Goal: Task Accomplishment & Management: Complete application form

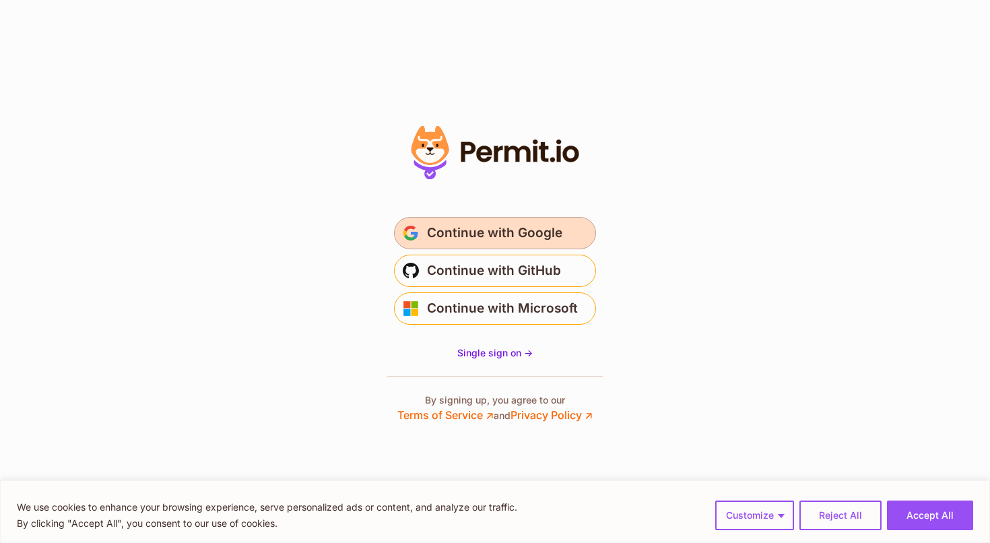
click at [496, 229] on span "Continue with Google" at bounding box center [494, 233] width 135 height 22
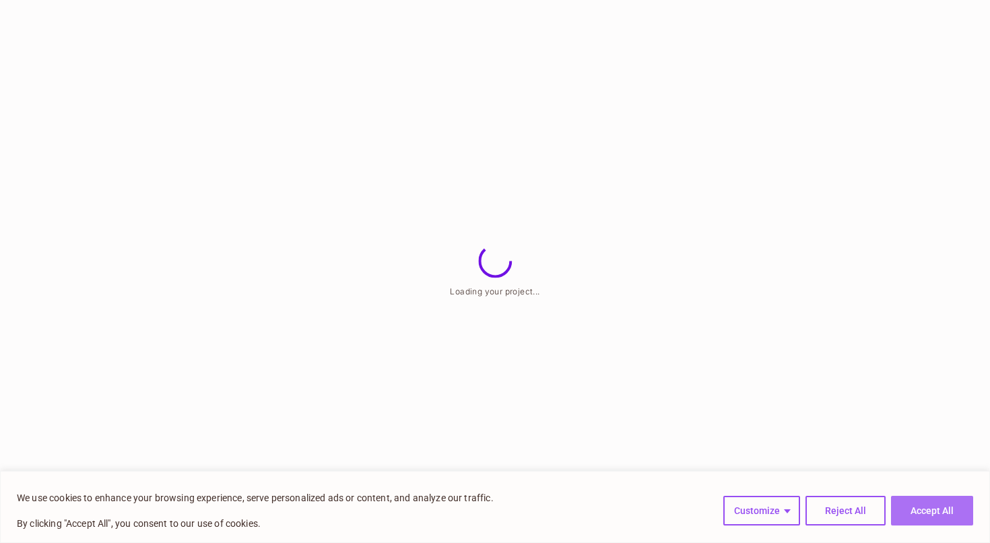
click at [942, 511] on button "Accept All" at bounding box center [932, 511] width 82 height 30
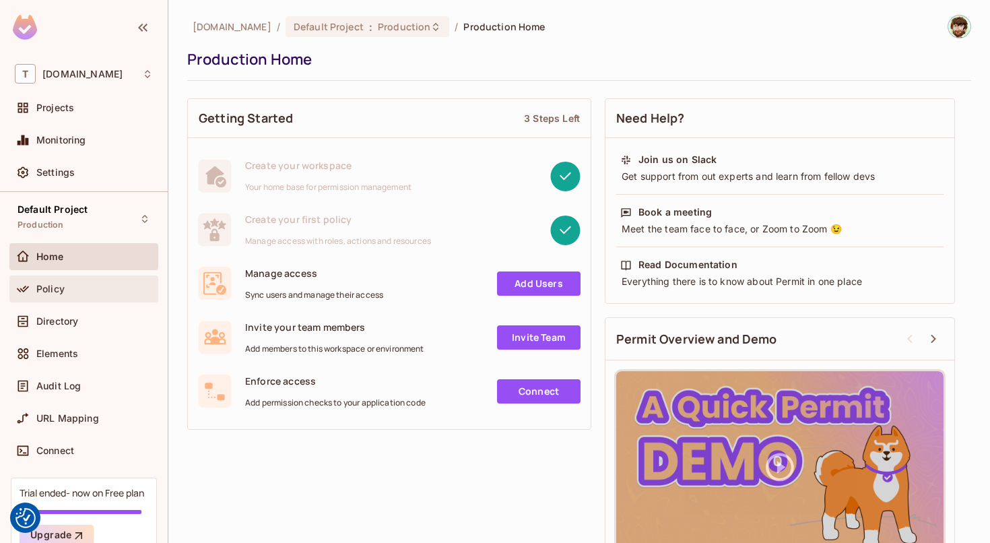
click at [73, 287] on div "Policy" at bounding box center [94, 289] width 117 height 11
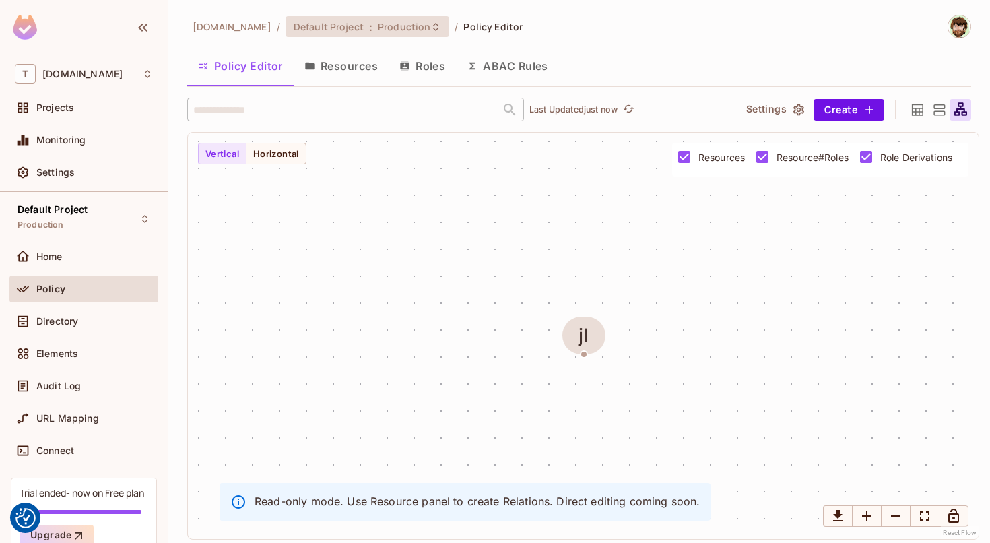
click at [329, 33] on span "Default Project" at bounding box center [329, 26] width 70 height 13
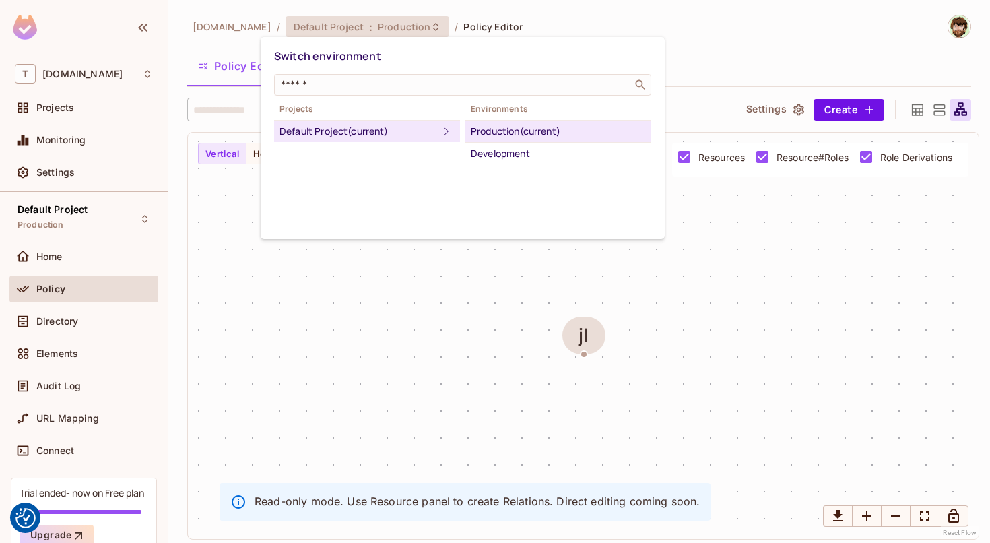
click at [218, 35] on div at bounding box center [495, 271] width 990 height 543
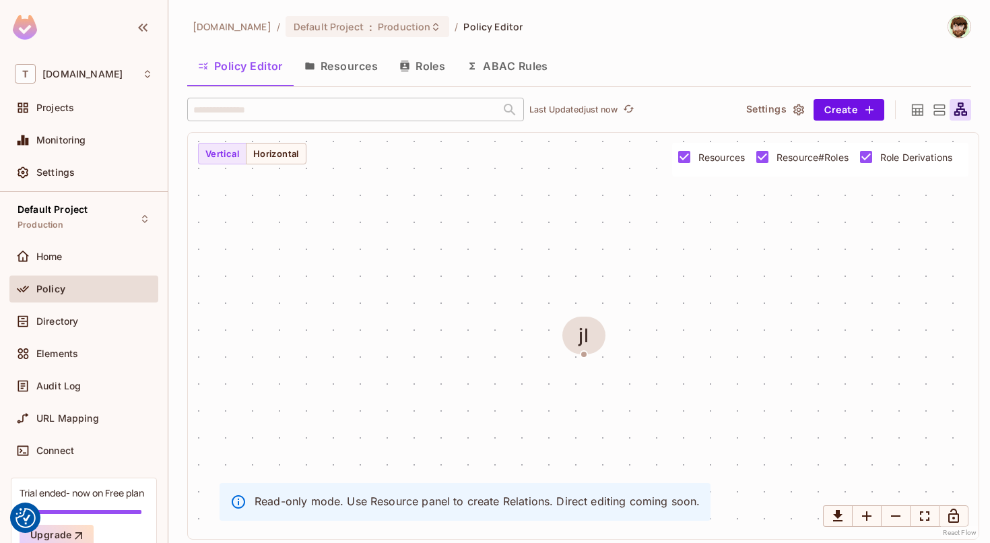
click at [499, 59] on button "ABAC Rules" at bounding box center [507, 66] width 103 height 34
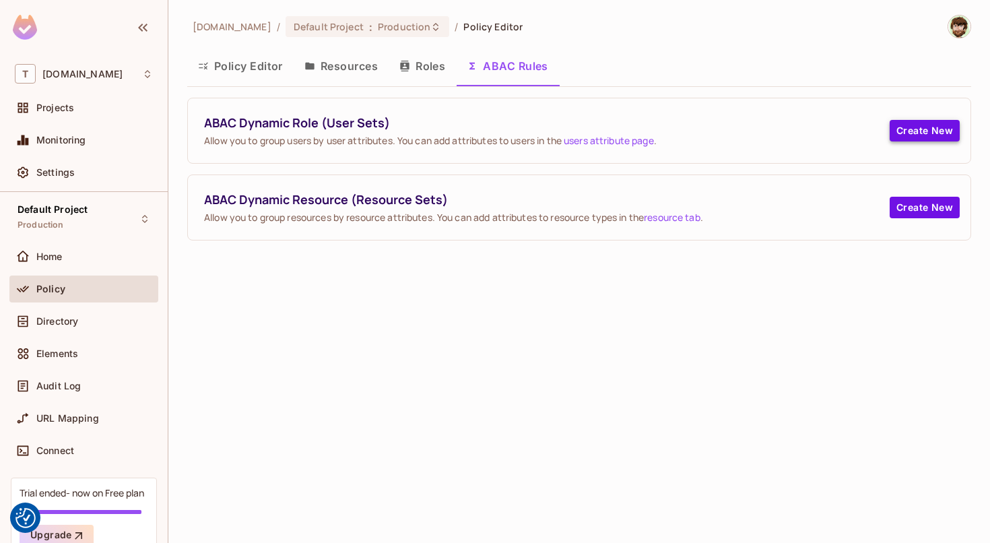
click at [917, 126] on button "Create New" at bounding box center [925, 131] width 70 height 22
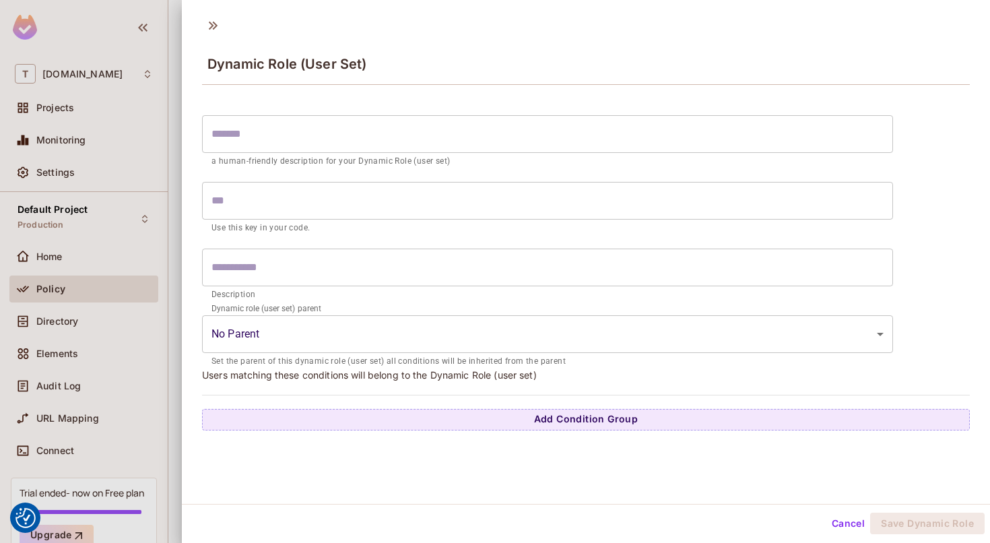
click at [428, 156] on p "a human-friendly description for your Dynamic Role (user set)" at bounding box center [547, 161] width 672 height 13
click at [409, 141] on input "text" at bounding box center [547, 134] width 691 height 38
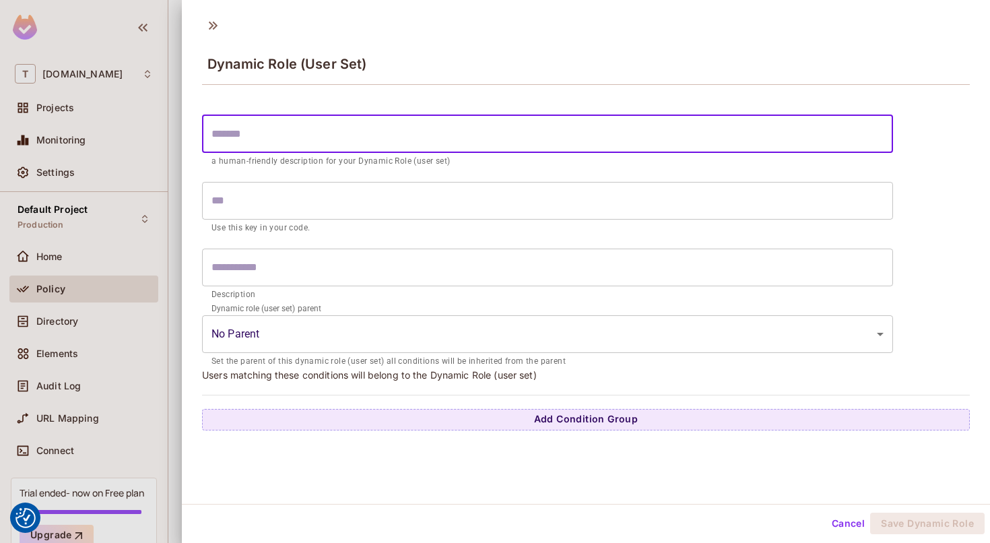
type input "*"
type input "**"
type input "***"
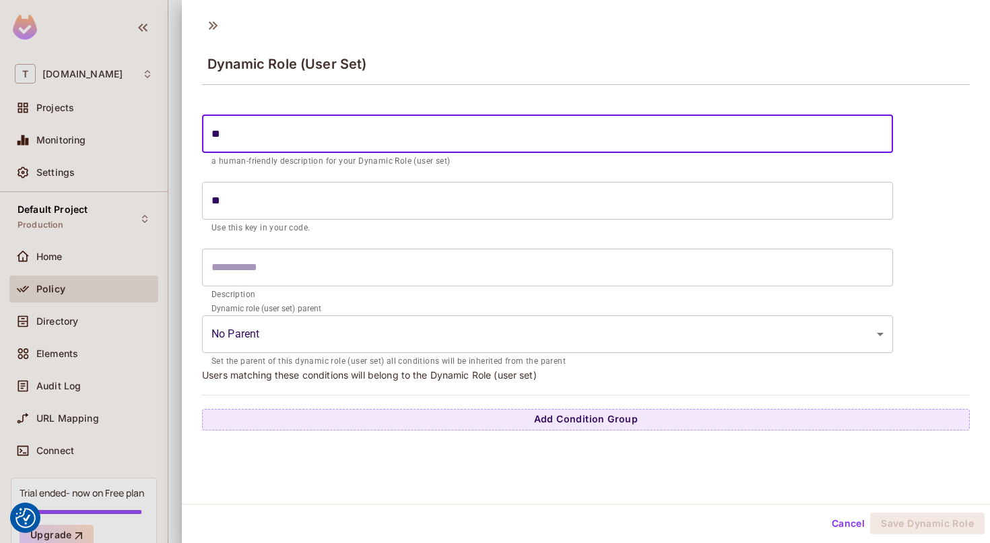
type input "***"
type input "****"
type input "*****"
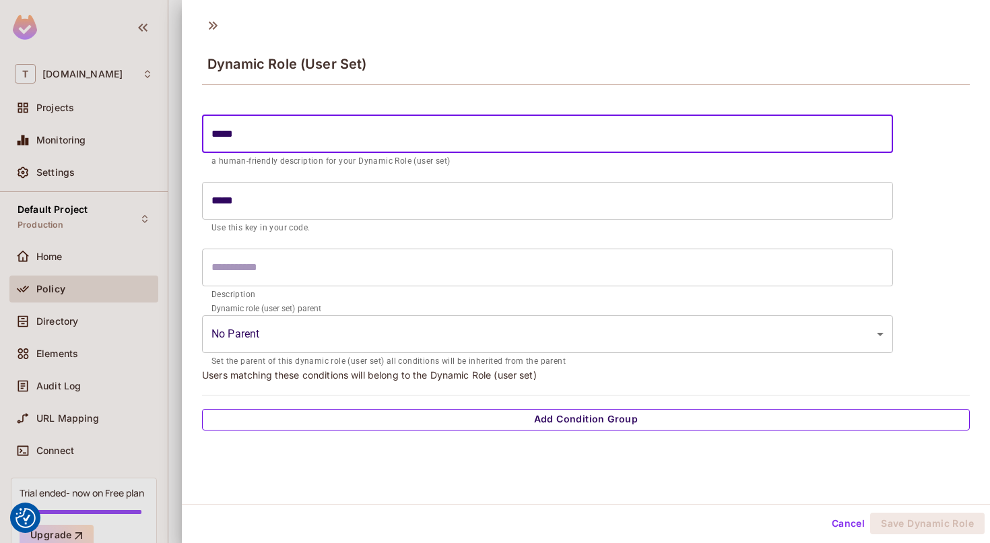
type input "*****"
click at [602, 416] on button "Add Condition Group" at bounding box center [586, 420] width 768 height 22
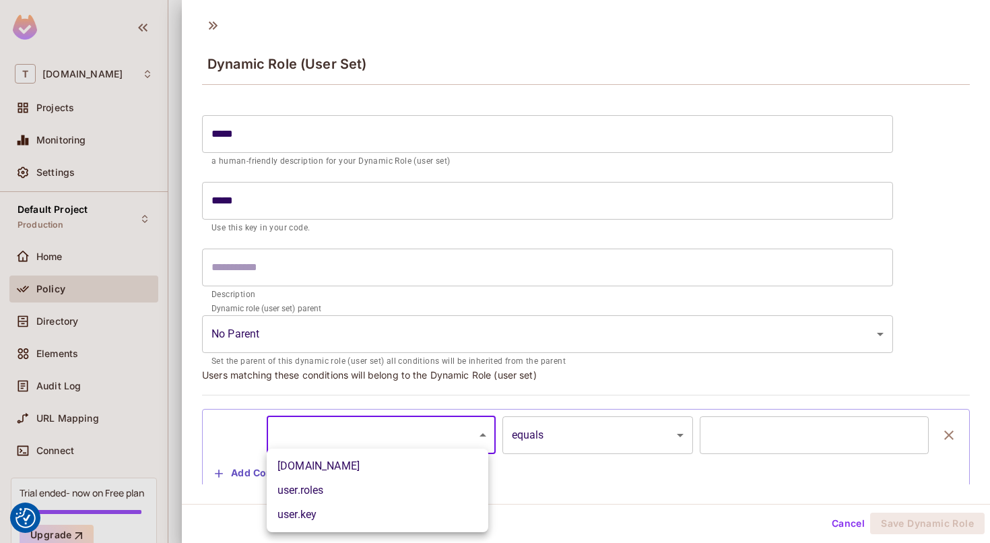
click at [370, 427] on body "We use cookies to enhance your browsing experience, serve personalized ads or c…" at bounding box center [495, 271] width 990 height 543
click at [363, 459] on li "user.email" at bounding box center [378, 466] width 222 height 24
type input "**********"
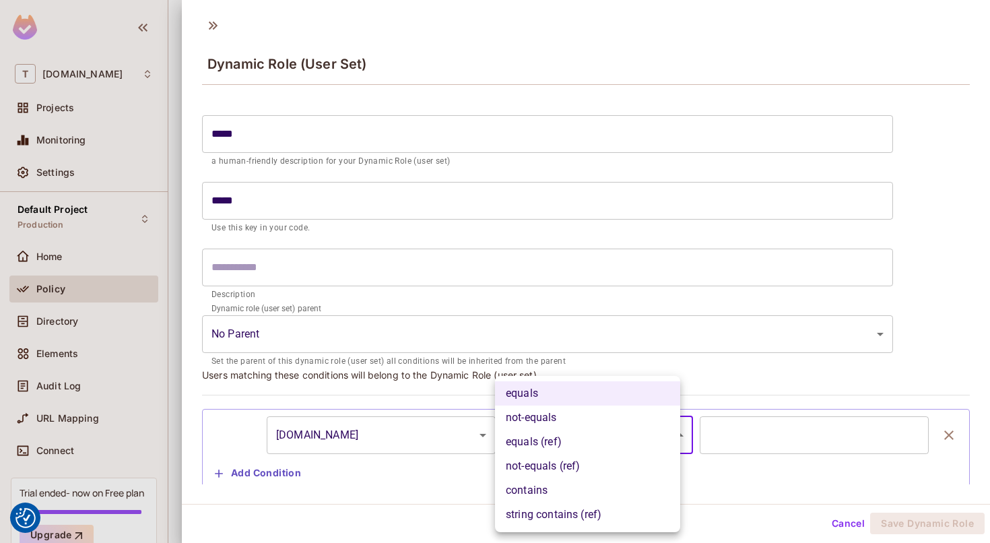
click at [601, 448] on body "We use cookies to enhance your browsing experience, serve personalized ads or c…" at bounding box center [495, 271] width 990 height 543
click at [596, 422] on li "not-equals" at bounding box center [587, 417] width 185 height 24
type input "**********"
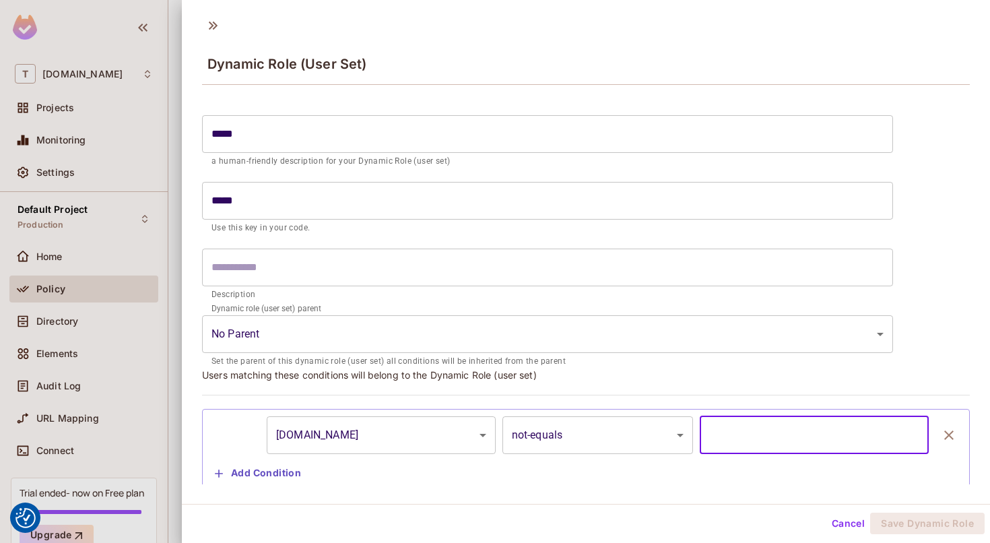
click at [754, 433] on input "text" at bounding box center [814, 435] width 229 height 38
type input "*"
click at [890, 517] on button "Save Dynamic Role" at bounding box center [927, 524] width 114 height 22
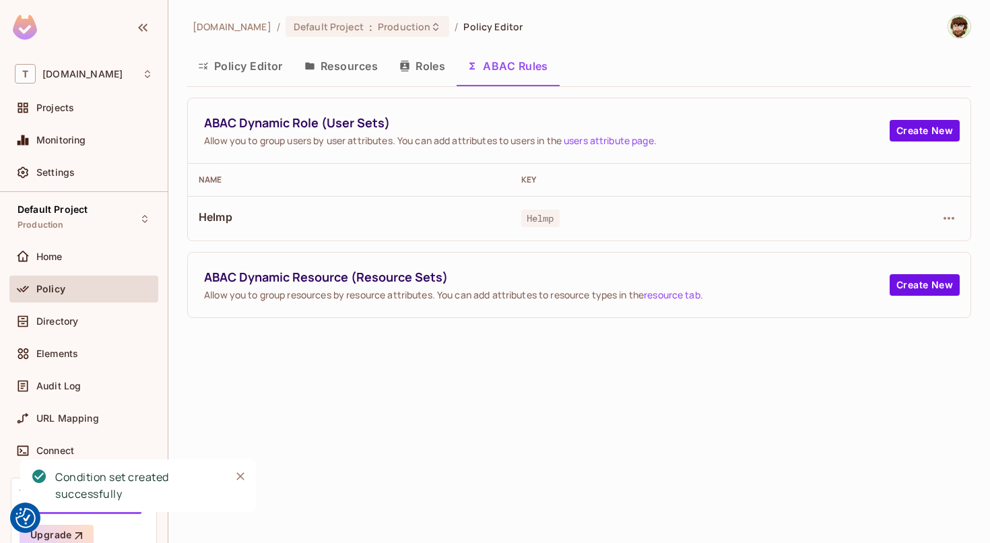
click at [421, 77] on button "Roles" at bounding box center [422, 66] width 67 height 34
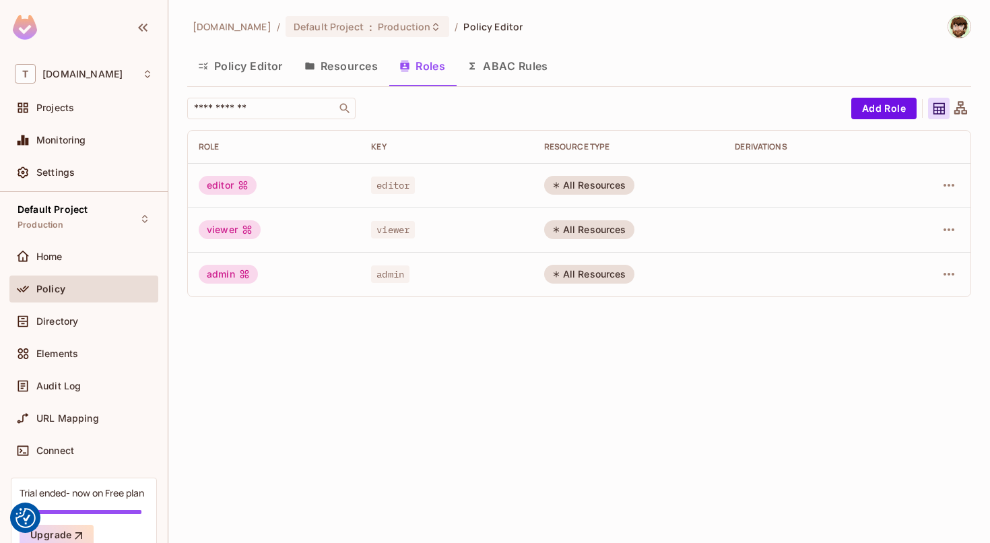
click at [234, 190] on div "editor" at bounding box center [228, 185] width 58 height 19
click at [944, 173] on td at bounding box center [933, 185] width 73 height 44
click at [948, 176] on button "button" at bounding box center [949, 185] width 22 height 22
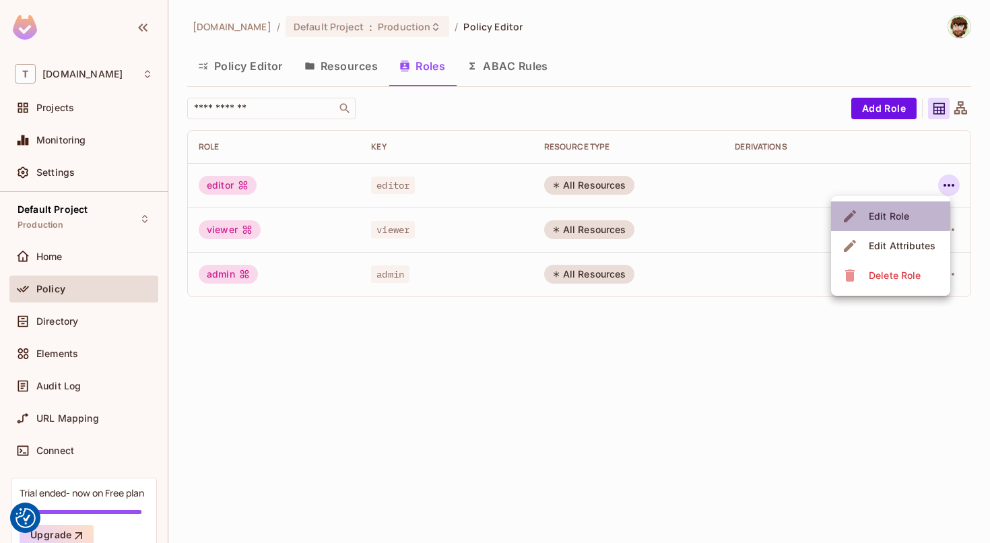
click at [886, 208] on span "Edit Role" at bounding box center [889, 216] width 48 height 22
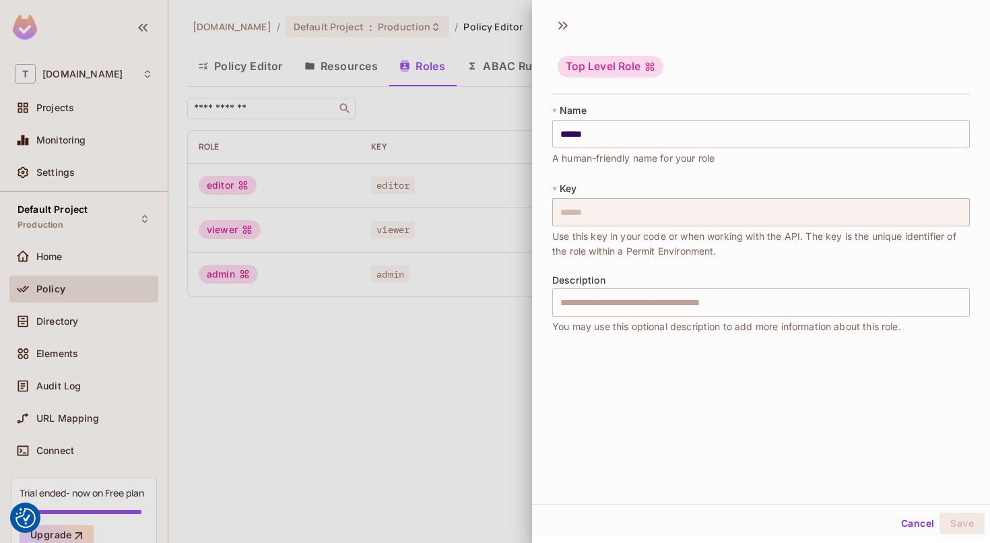
click at [498, 246] on div at bounding box center [495, 271] width 990 height 543
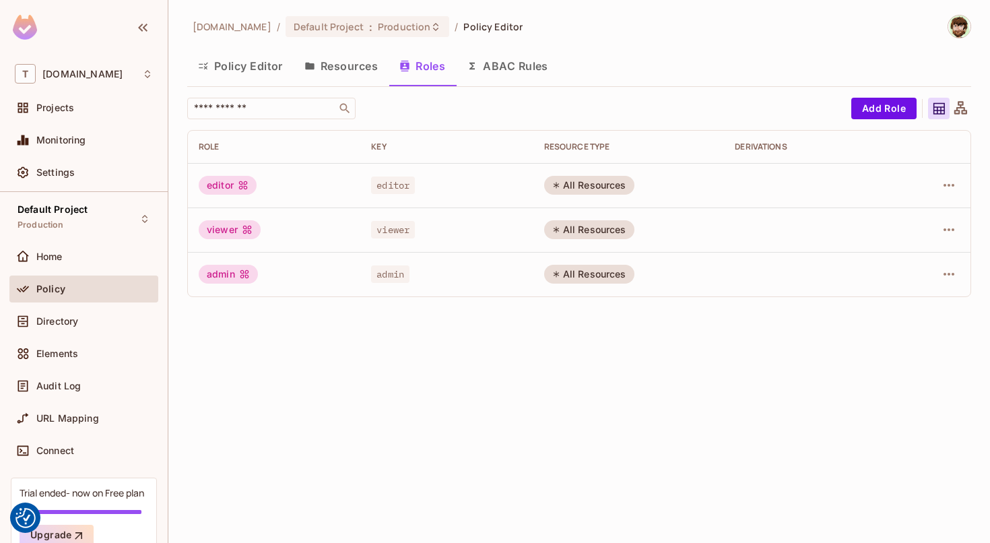
click at [291, 124] on div "​ Add Role Role Key RESOURCE TYPE Derivations editor editor All Resources viewe…" at bounding box center [579, 197] width 784 height 199
click at [317, 76] on button "Resources" at bounding box center [341, 66] width 95 height 34
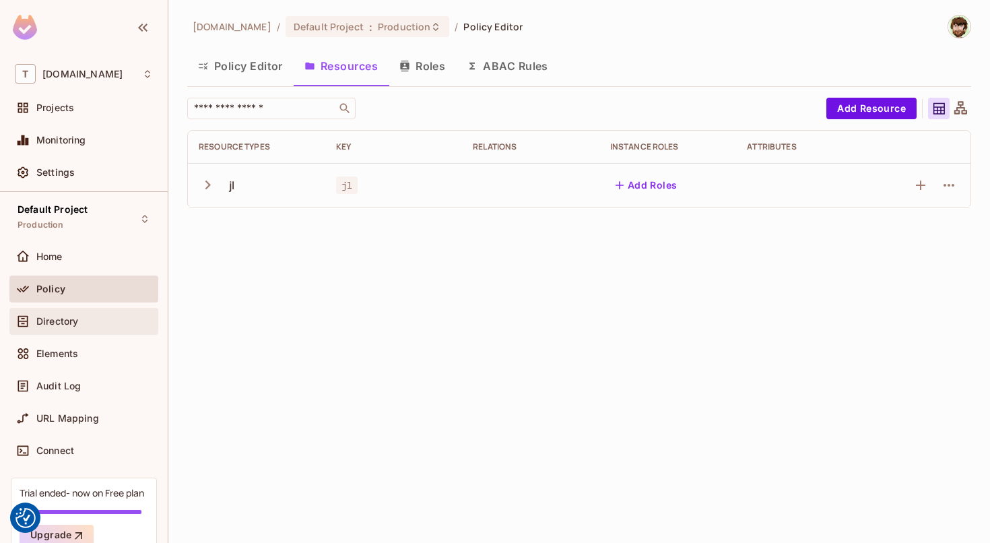
click at [116, 321] on div "Directory" at bounding box center [94, 321] width 117 height 11
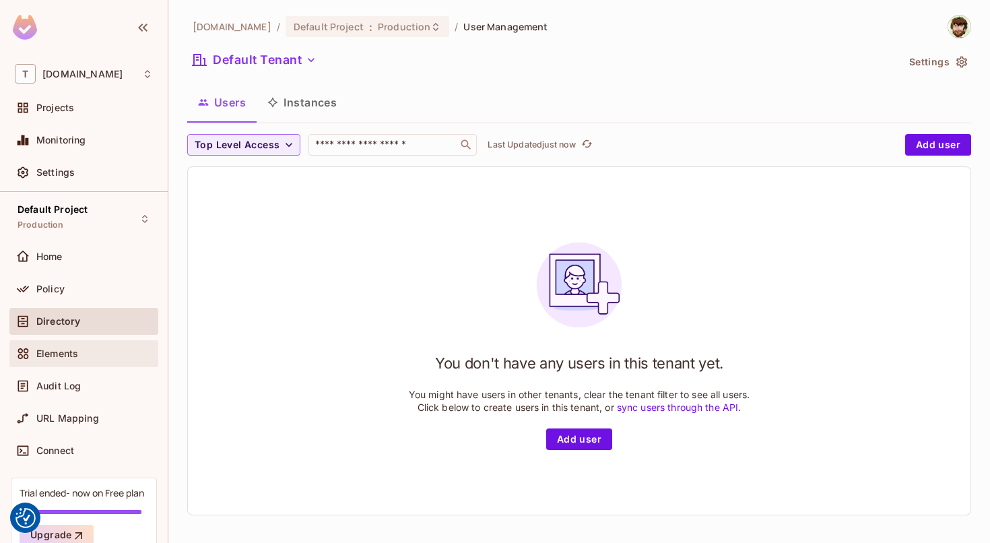
click at [82, 366] on div "Elements" at bounding box center [83, 353] width 149 height 27
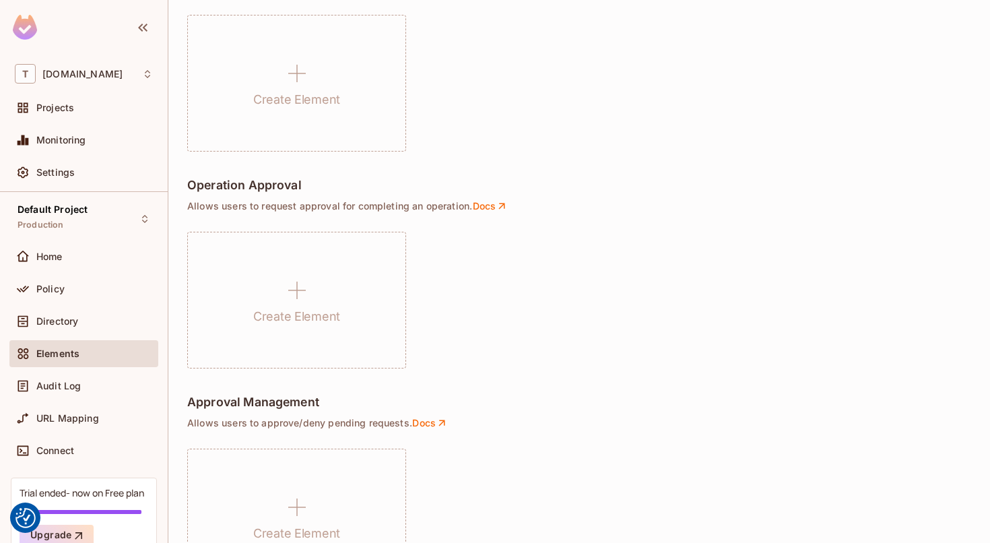
scroll to position [958, 0]
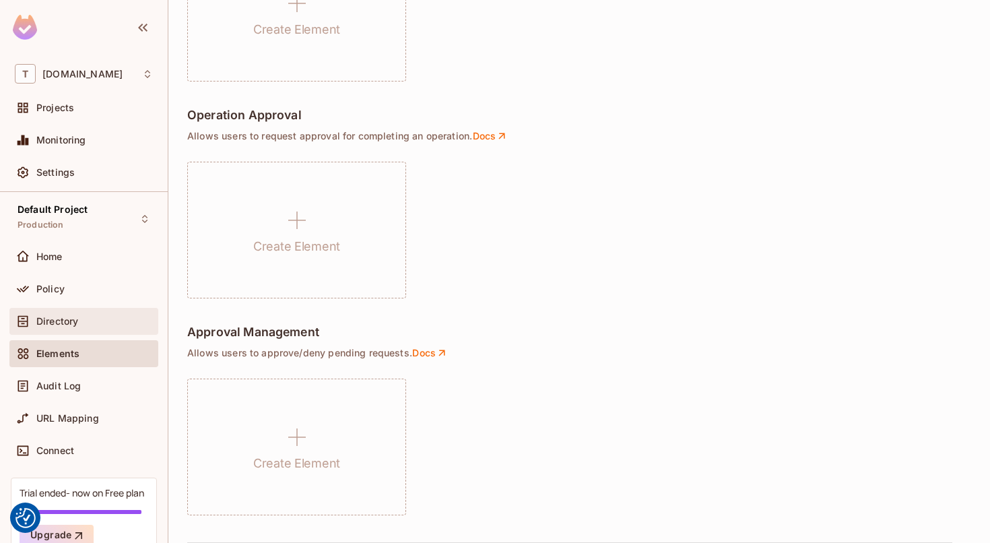
click at [73, 321] on span "Directory" at bounding box center [57, 321] width 42 height 11
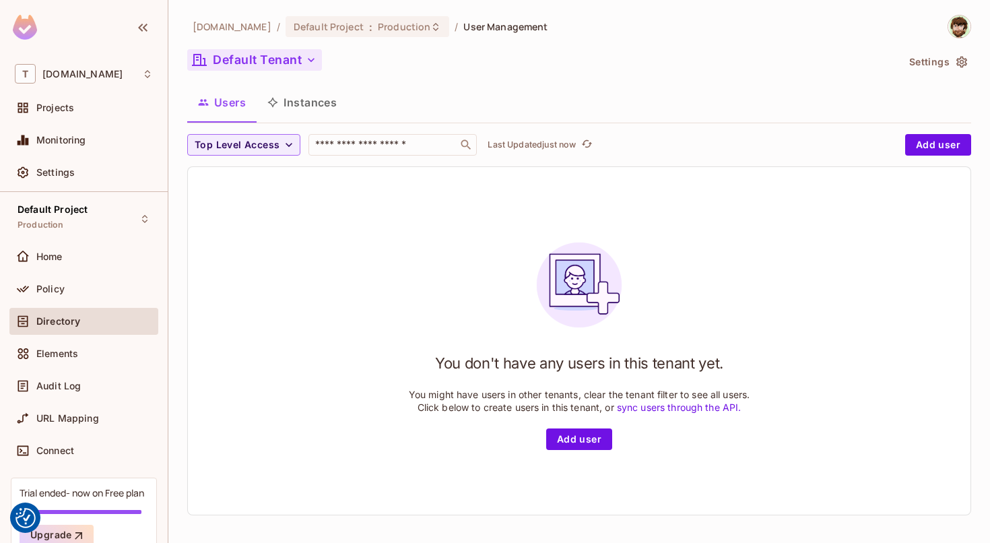
click at [273, 58] on button "Default Tenant" at bounding box center [254, 60] width 135 height 22
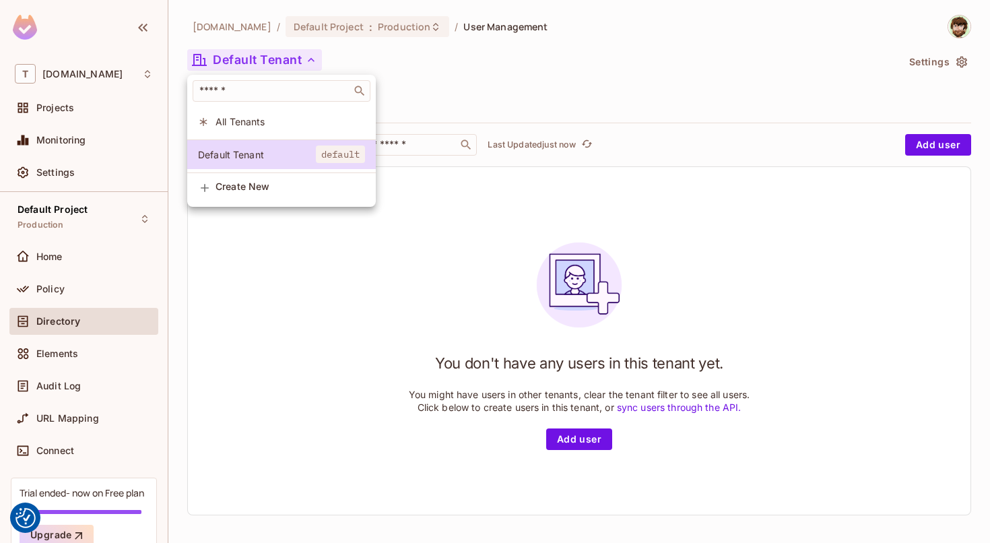
click at [254, 127] on span "All Tenants" at bounding box center [291, 121] width 150 height 13
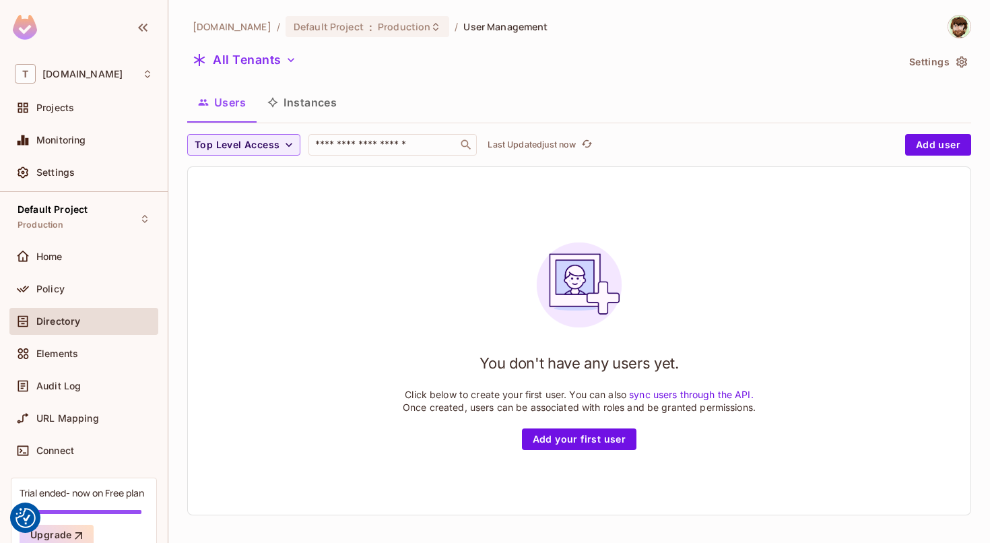
click at [310, 112] on button "Instances" at bounding box center [302, 103] width 91 height 34
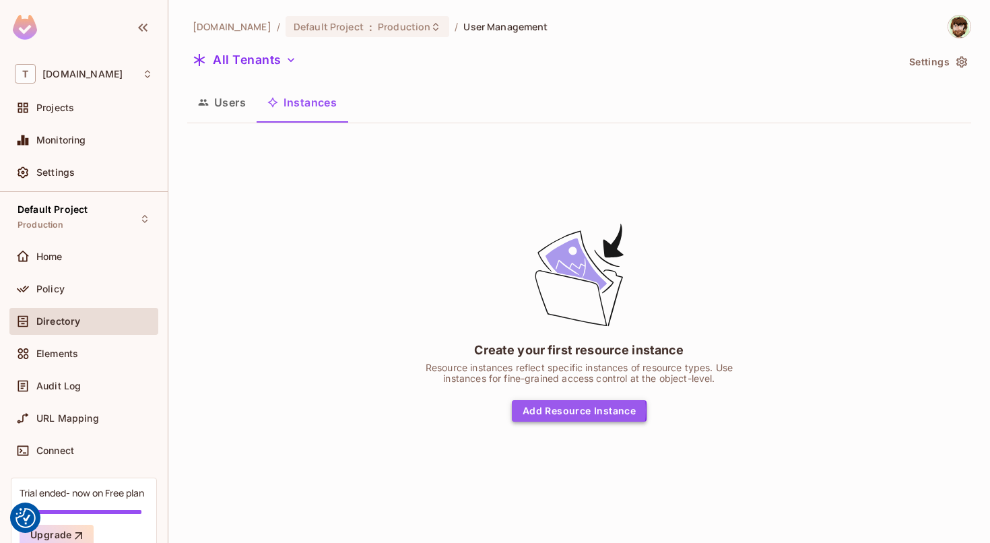
click at [521, 409] on button "Add Resource Instance" at bounding box center [579, 411] width 135 height 22
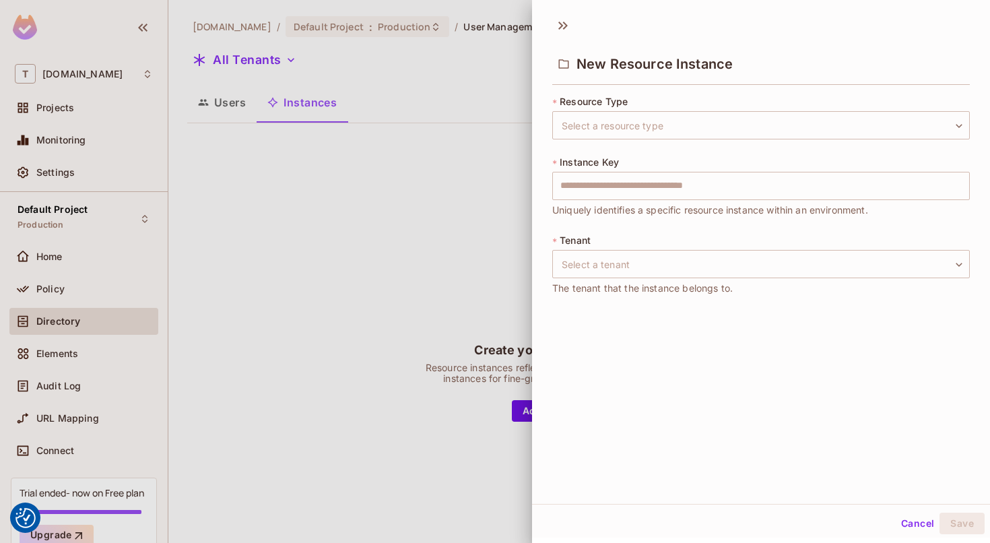
click at [580, 141] on div "* Resource Type Select a resource type ​ Select a resource type * Instance Key …" at bounding box center [761, 203] width 418 height 217
click at [588, 129] on body "We use cookies to enhance your browsing experience, serve personalized ads or c…" at bounding box center [495, 271] width 990 height 543
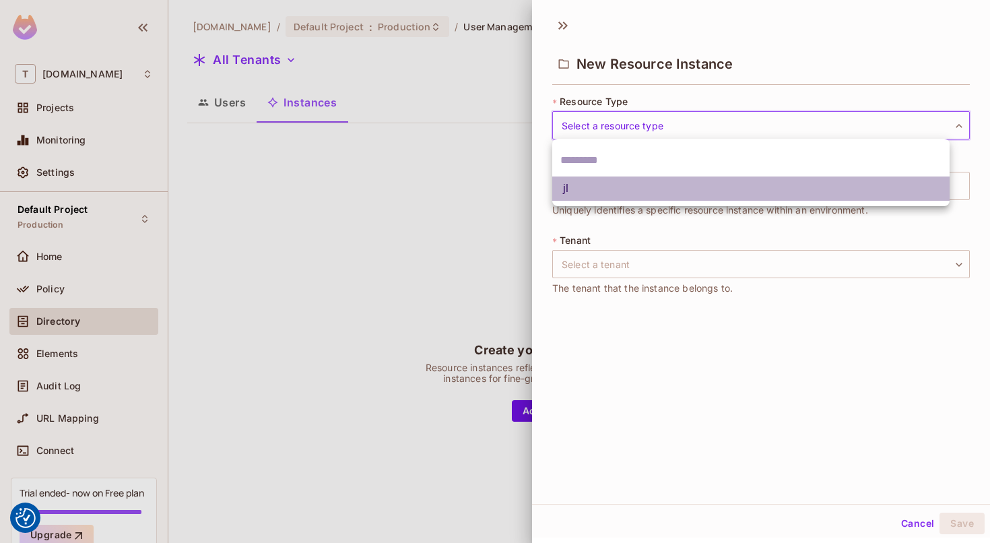
click at [595, 197] on li "jl" at bounding box center [750, 188] width 397 height 24
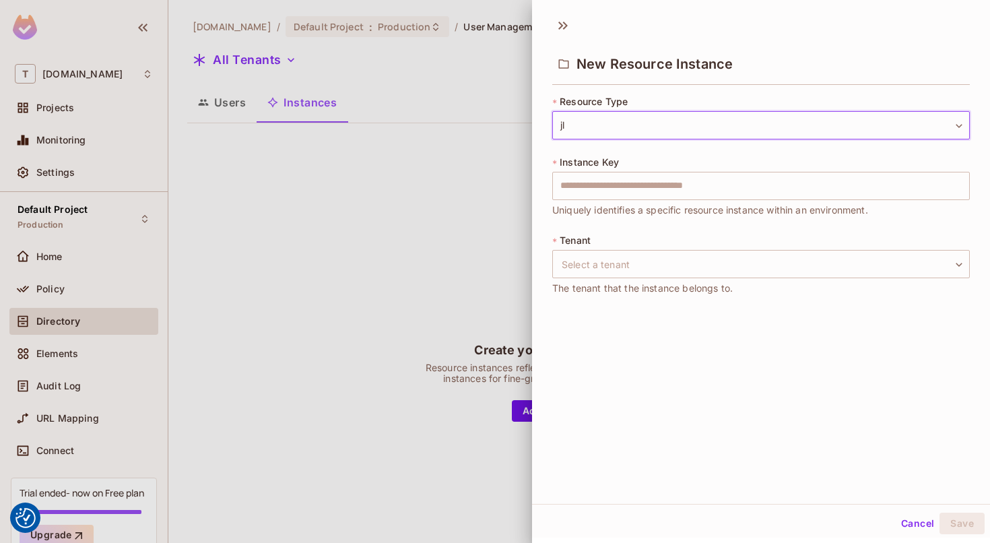
type input "**"
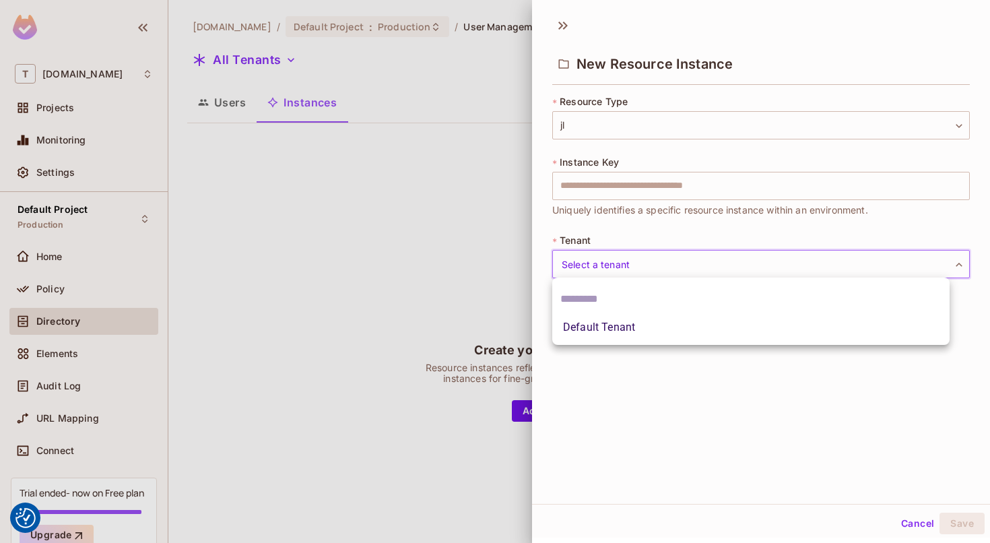
click at [659, 263] on body "We use cookies to enhance your browsing experience, serve personalized ads or c…" at bounding box center [495, 271] width 990 height 543
click at [665, 333] on li "Default Tenant" at bounding box center [750, 327] width 397 height 24
type input "*******"
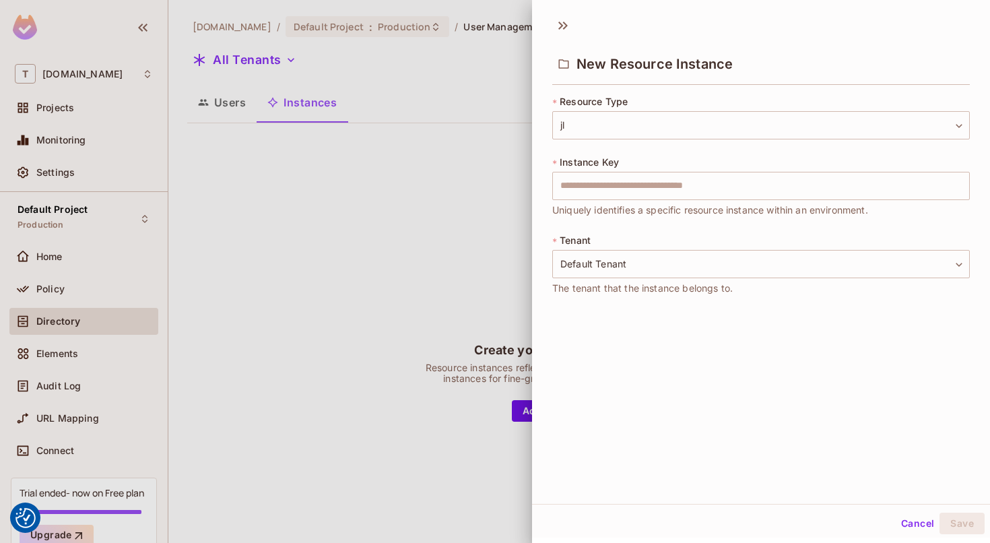
click at [663, 166] on div "* Instance Key ​ Uniquely identifies a specific resource instance within an env…" at bounding box center [761, 187] width 418 height 62
click at [667, 173] on input "text" at bounding box center [761, 186] width 418 height 28
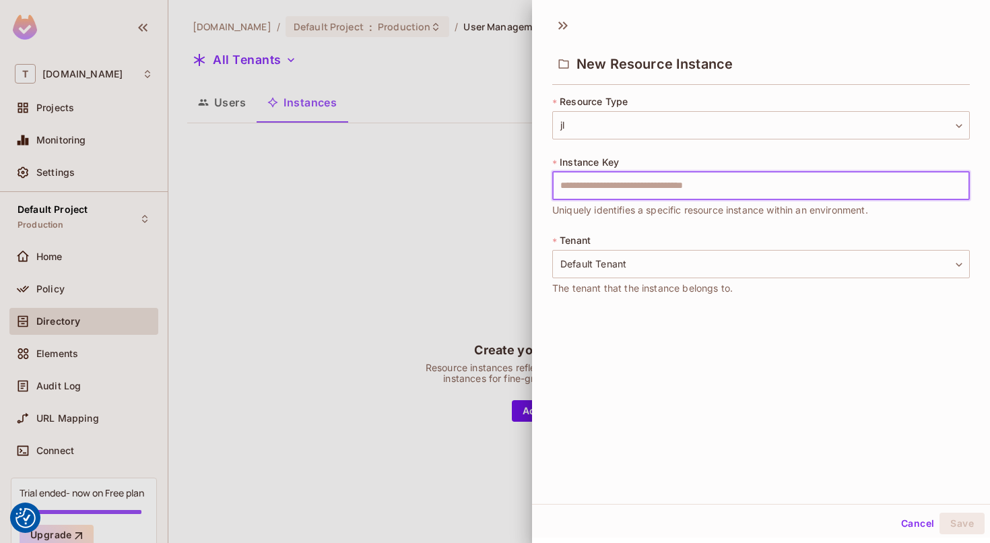
click at [667, 173] on input "text" at bounding box center [761, 186] width 418 height 28
type input "*********"
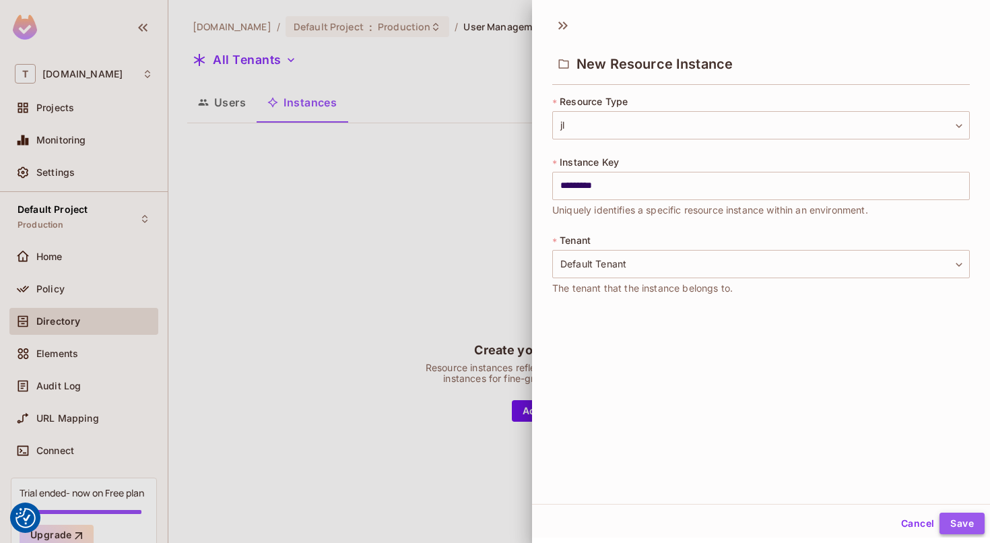
click at [949, 517] on button "Save" at bounding box center [962, 524] width 45 height 22
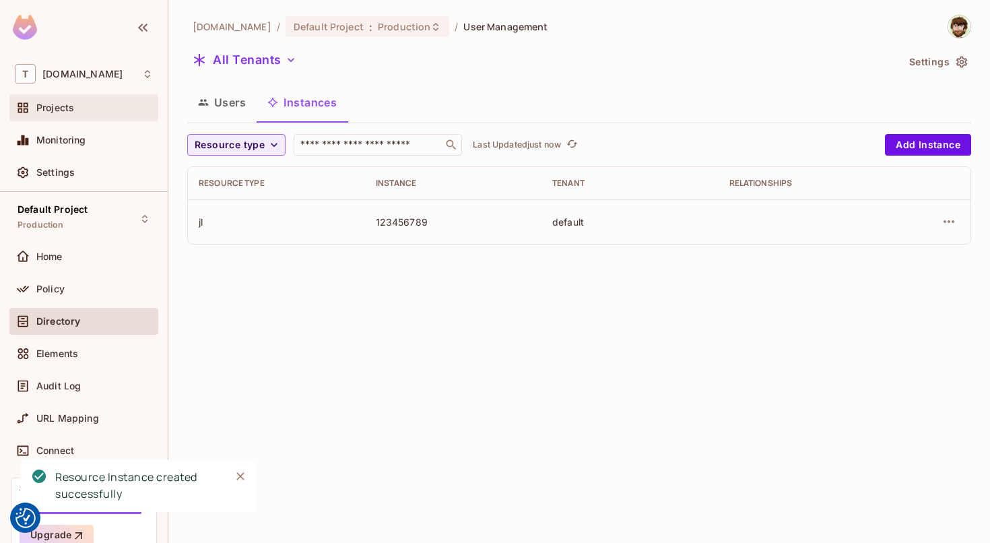
click at [89, 109] on div "Projects" at bounding box center [94, 107] width 117 height 11
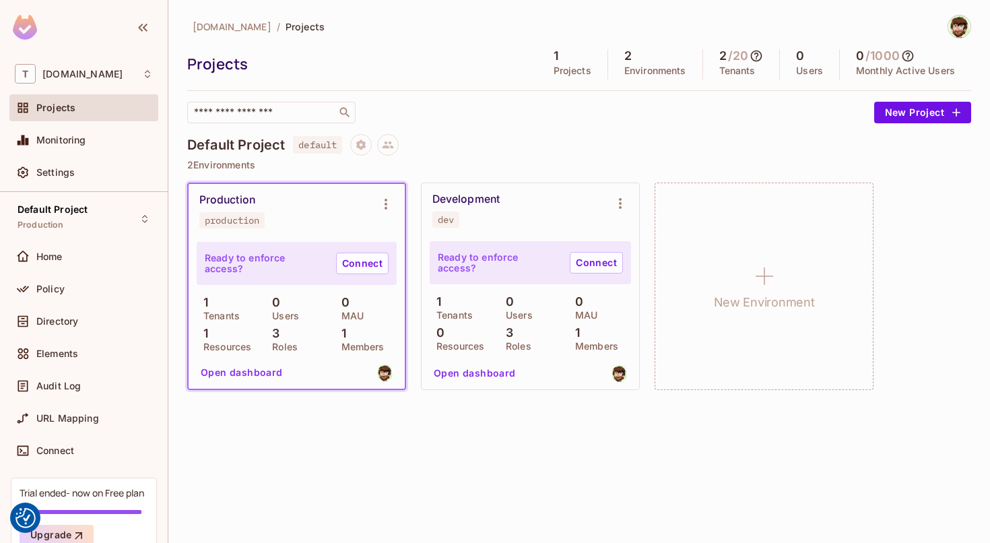
click at [242, 237] on div "Production production" at bounding box center [297, 211] width 216 height 54
click at [222, 193] on div "Production production" at bounding box center [297, 211] width 216 height 54
click at [69, 344] on div "Elements" at bounding box center [83, 353] width 149 height 27
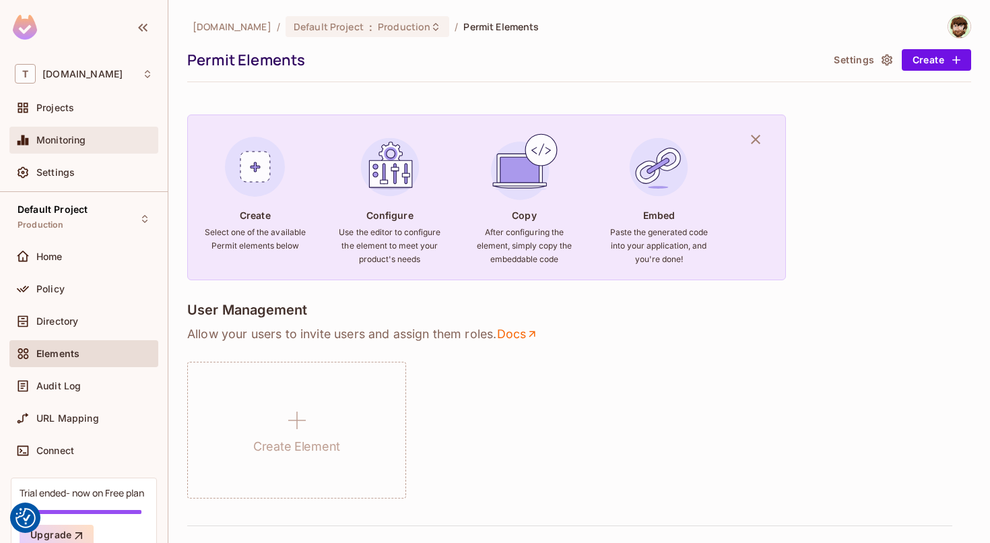
click at [71, 149] on div "Monitoring" at bounding box center [83, 140] width 149 height 27
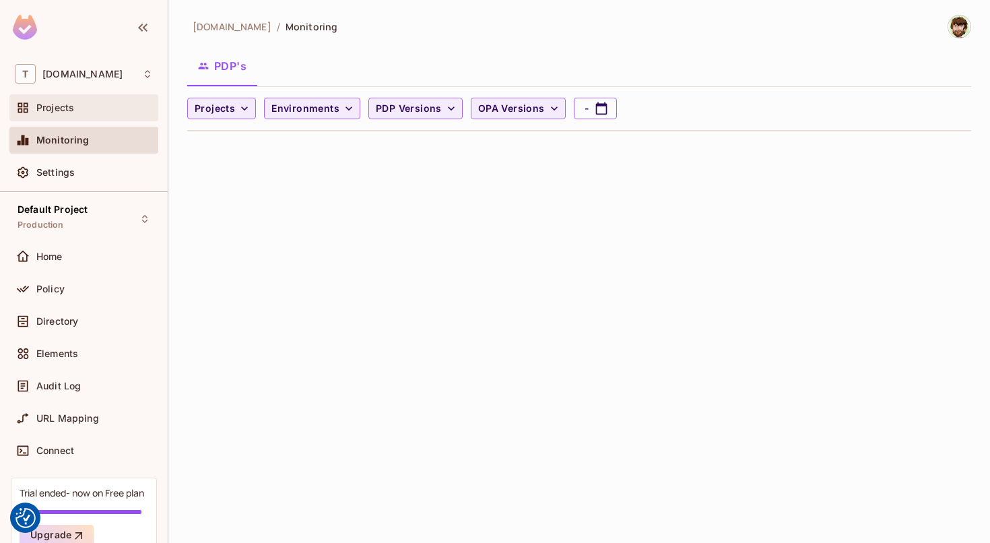
click at [79, 119] on div "Projects" at bounding box center [83, 107] width 149 height 27
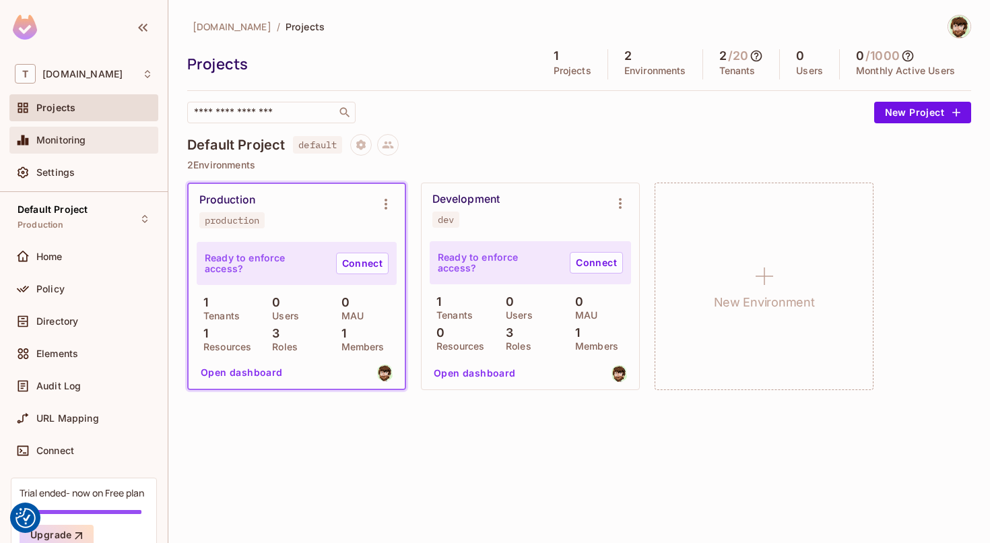
click at [88, 152] on div "Monitoring" at bounding box center [83, 140] width 149 height 27
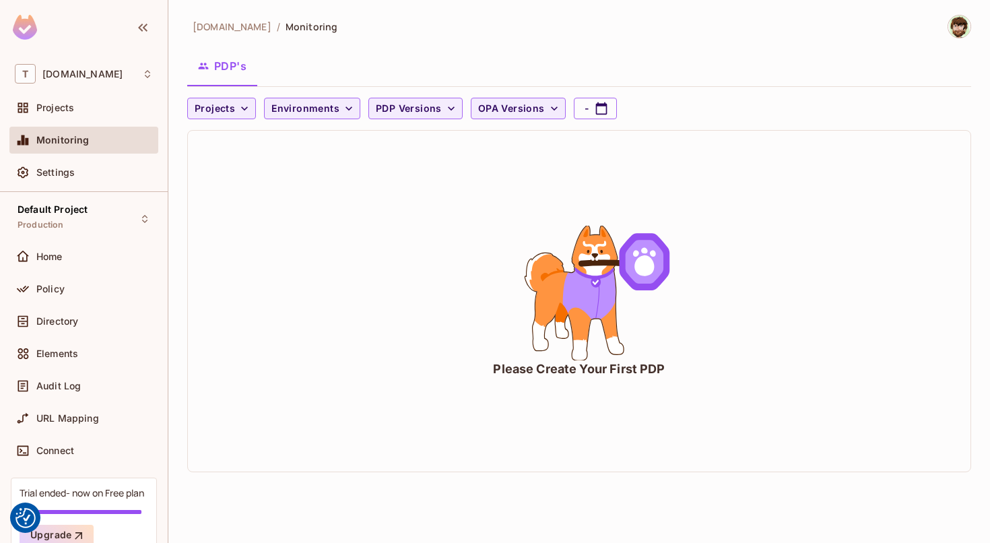
click at [92, 126] on div "Projects" at bounding box center [83, 110] width 149 height 32
click at [73, 121] on div "Projects" at bounding box center [83, 107] width 149 height 27
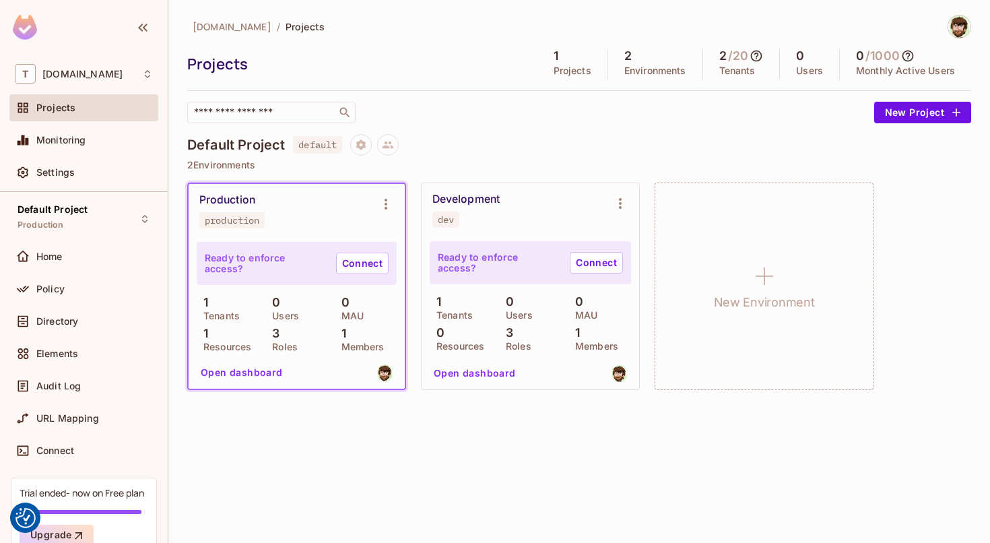
click at [227, 368] on button "Open dashboard" at bounding box center [241, 373] width 93 height 22
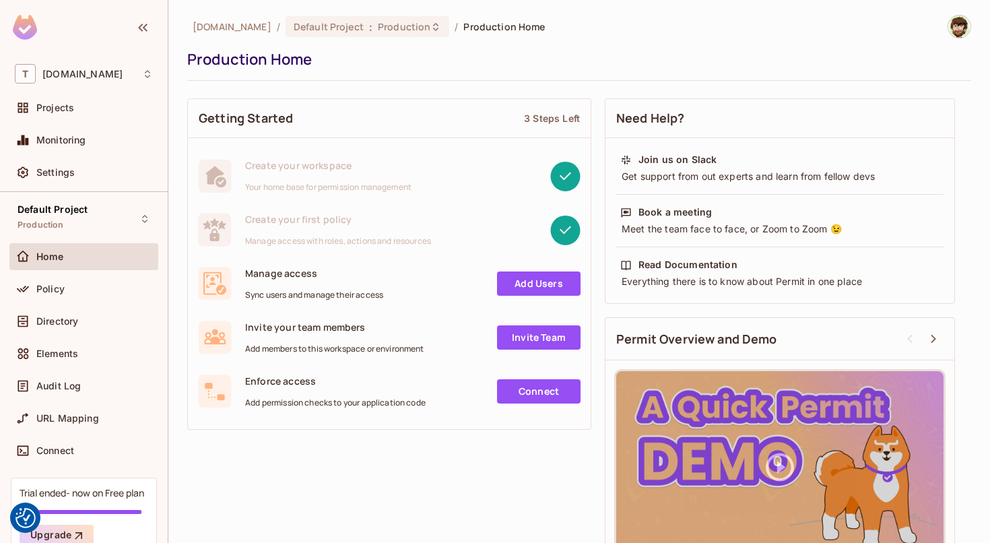
click at [283, 395] on div "Enforce access Add permission checks to your application code" at bounding box center [335, 391] width 180 height 34
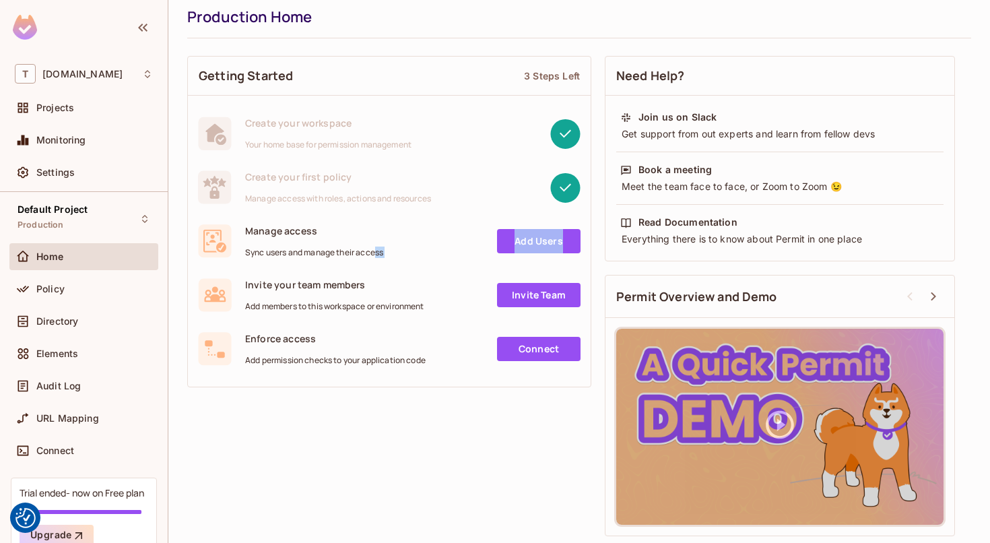
drag, startPoint x: 711, startPoint y: 389, endPoint x: 363, endPoint y: 265, distance: 369.8
click at [605, 275] on div "Permit Overview and Demo" at bounding box center [780, 405] width 350 height 261
click at [363, 265] on div "Manage access Sync users and manage their access Add Users" at bounding box center [389, 241] width 403 height 54
click at [23, 294] on icon at bounding box center [22, 288] width 13 height 13
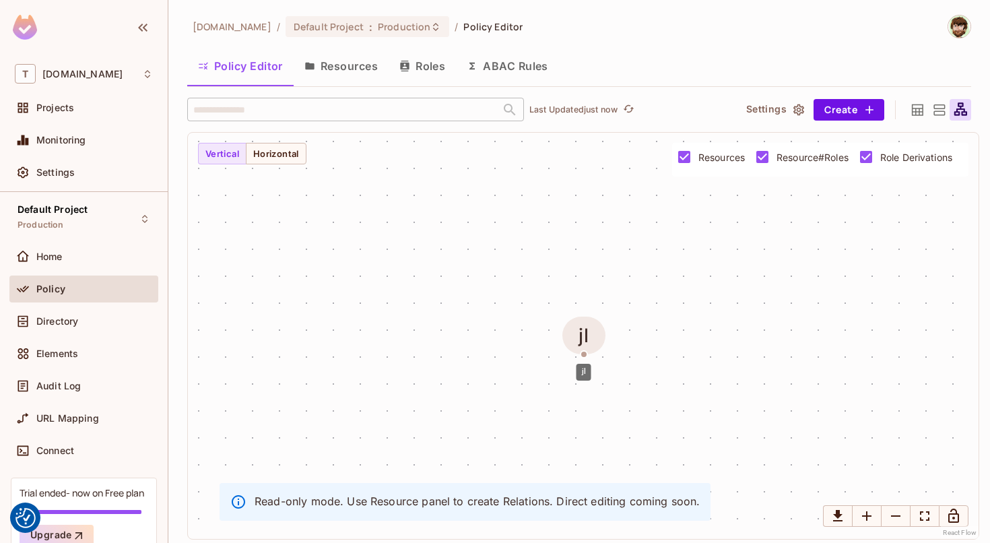
drag, startPoint x: 583, startPoint y: 349, endPoint x: 546, endPoint y: 312, distance: 52.9
click at [562, 317] on div "jl" at bounding box center [584, 336] width 44 height 38
drag, startPoint x: 560, startPoint y: 317, endPoint x: 507, endPoint y: 273, distance: 68.0
click at [507, 273] on div "jl" at bounding box center [507, 270] width 11 height 22
click at [264, 160] on button "Horizontal" at bounding box center [276, 154] width 61 height 22
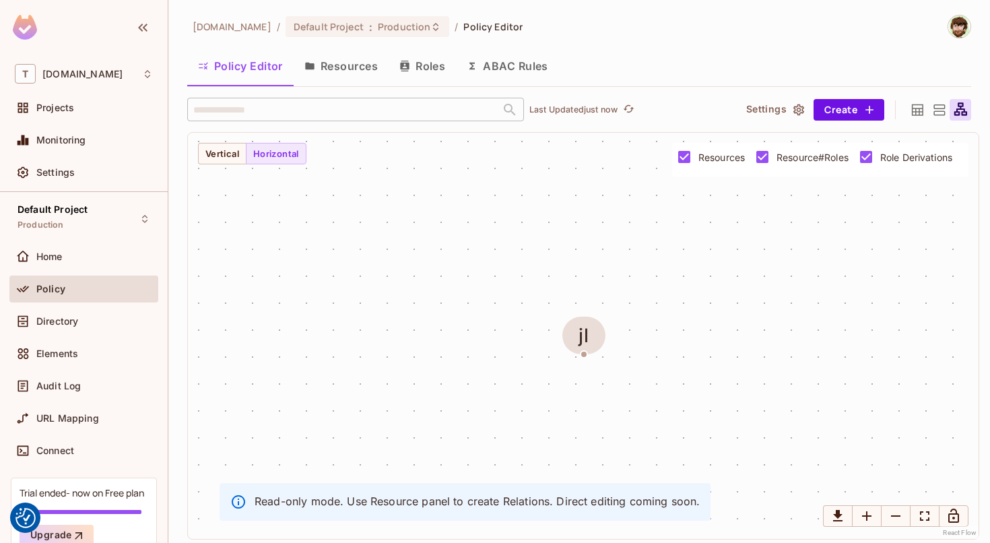
click at [344, 73] on button "Resources" at bounding box center [341, 66] width 95 height 34
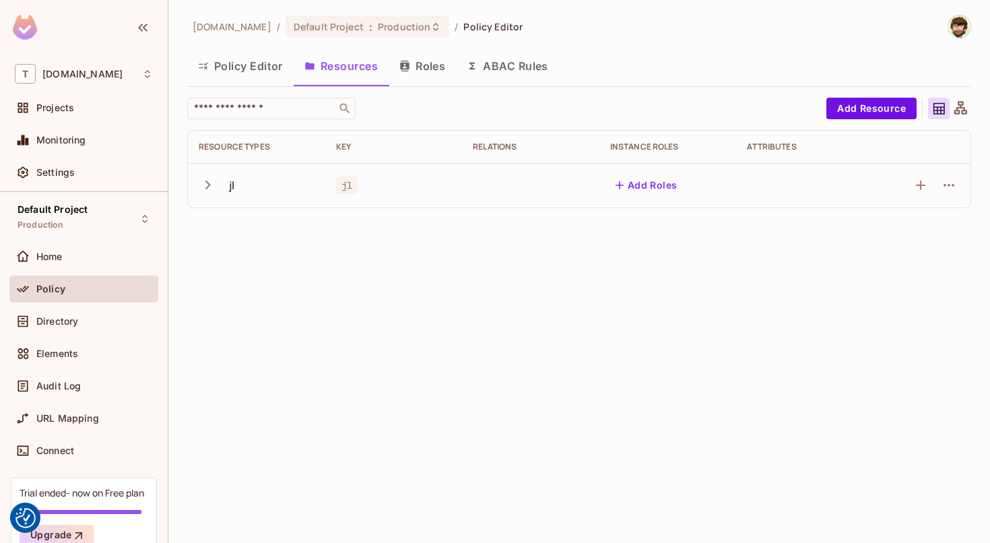
click at [236, 73] on button "Policy Editor" at bounding box center [240, 66] width 106 height 34
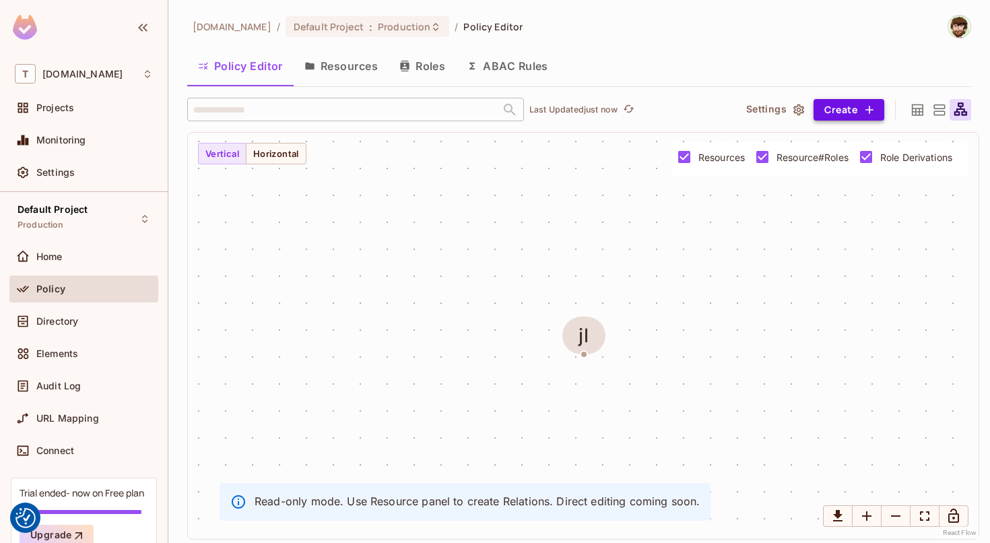
click at [853, 115] on button "Create" at bounding box center [849, 110] width 71 height 22
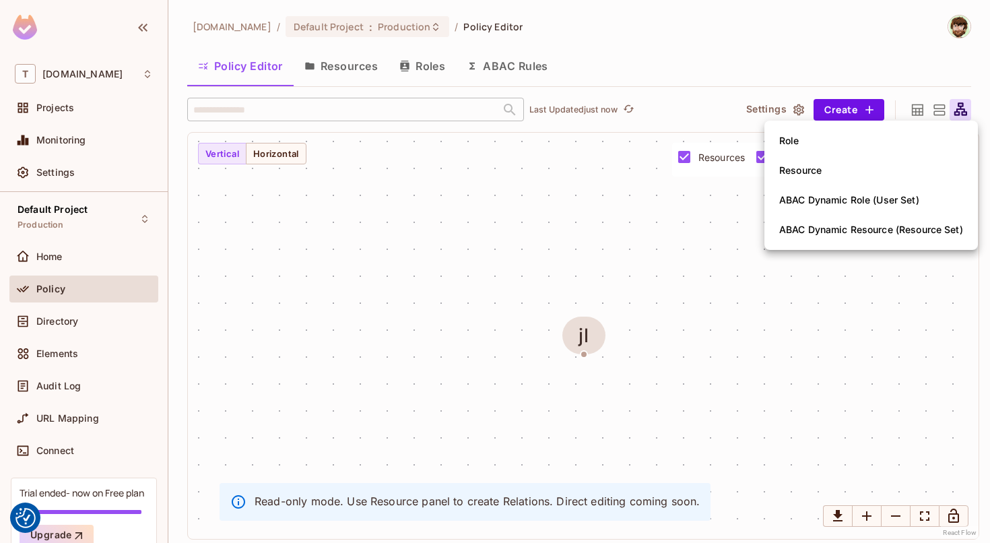
click at [814, 196] on div "ABAC Dynamic Role (User Set)" at bounding box center [849, 199] width 140 height 13
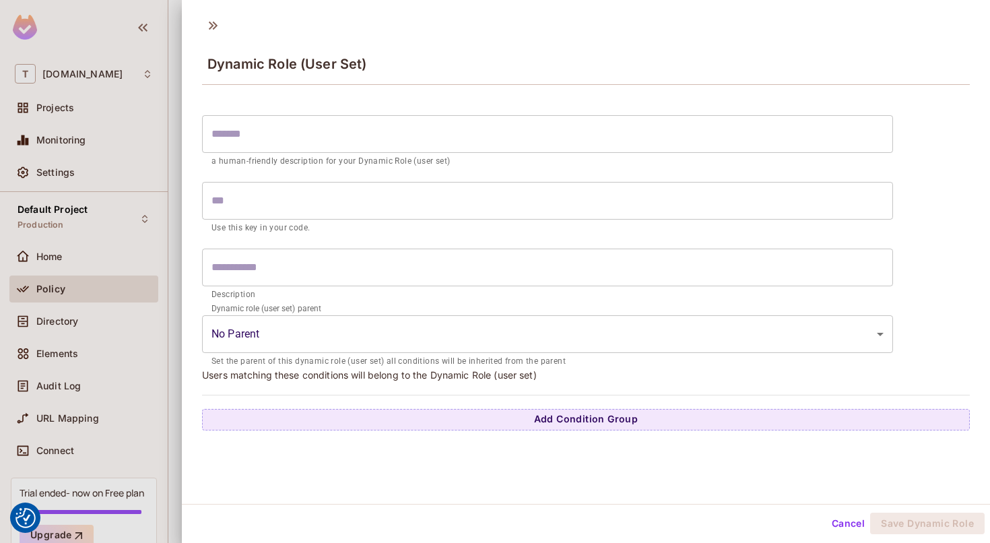
click at [470, 275] on input "text" at bounding box center [547, 268] width 691 height 38
click at [417, 114] on form "​ a human-friendly description for your Dynamic Role (user set) ​ Use this key …" at bounding box center [547, 238] width 691 height 260
click at [419, 135] on input "text" at bounding box center [547, 134] width 691 height 38
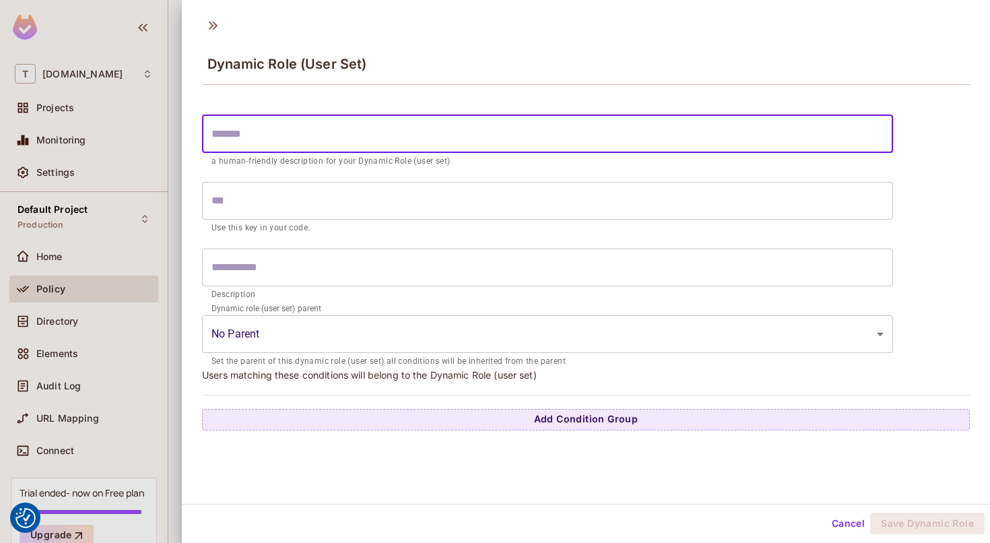
scroll to position [2, 0]
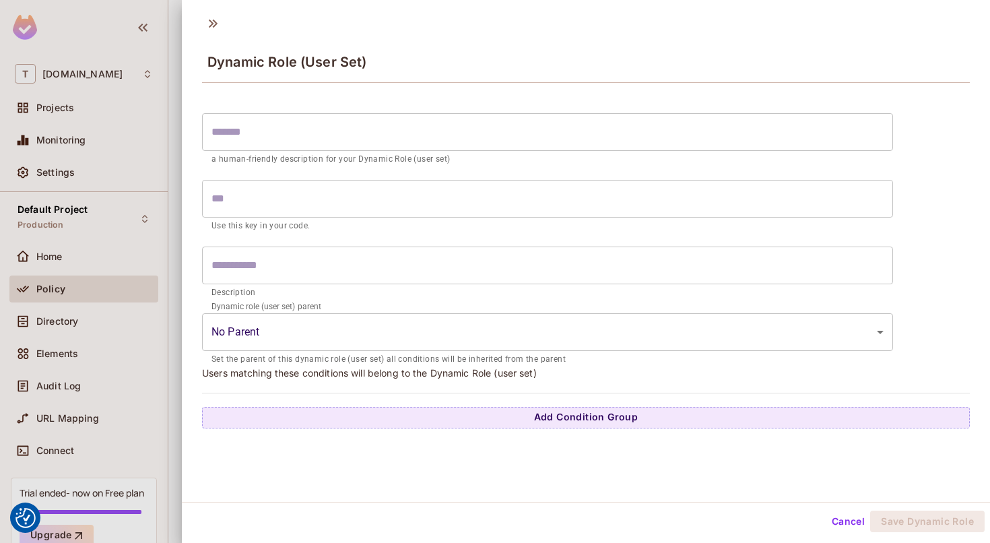
click at [97, 286] on div at bounding box center [495, 271] width 990 height 543
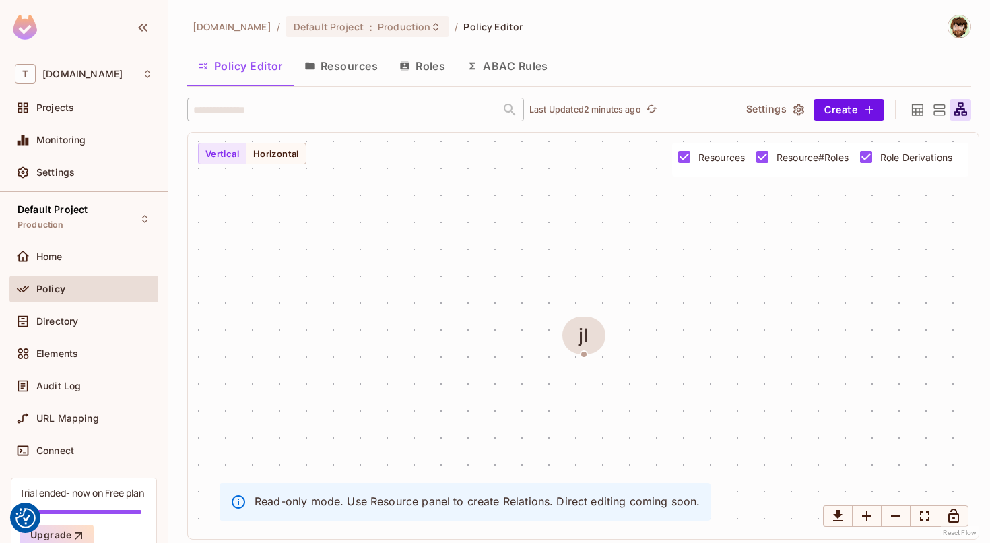
click at [337, 79] on button "Resources" at bounding box center [341, 66] width 95 height 34
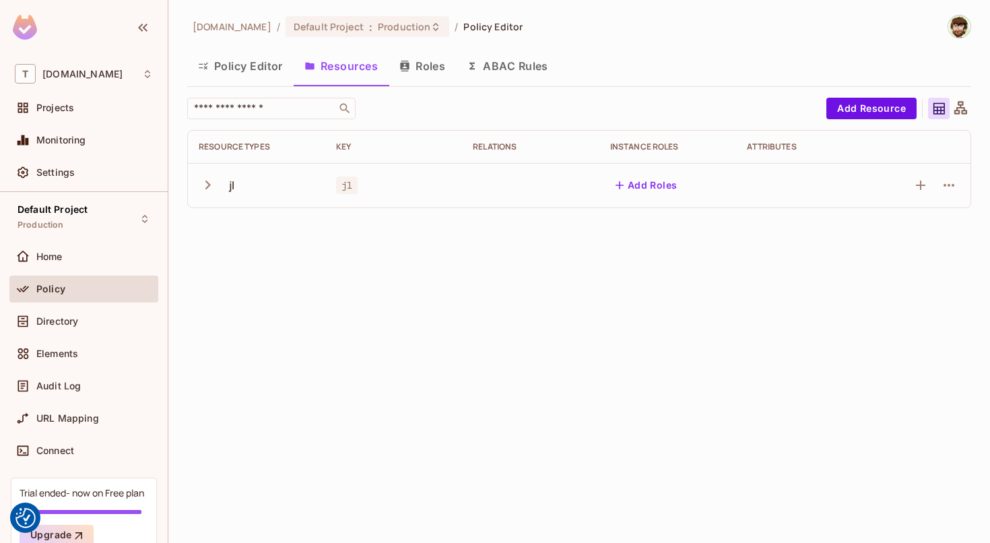
click at [376, 65] on button "Resources" at bounding box center [341, 66] width 95 height 34
click at [529, 208] on div "​ Add Resource Resource Types Key Relations Instance roles Attributes jl jl Add…" at bounding box center [579, 158] width 784 height 121
click at [632, 189] on button "Add Roles" at bounding box center [646, 185] width 73 height 22
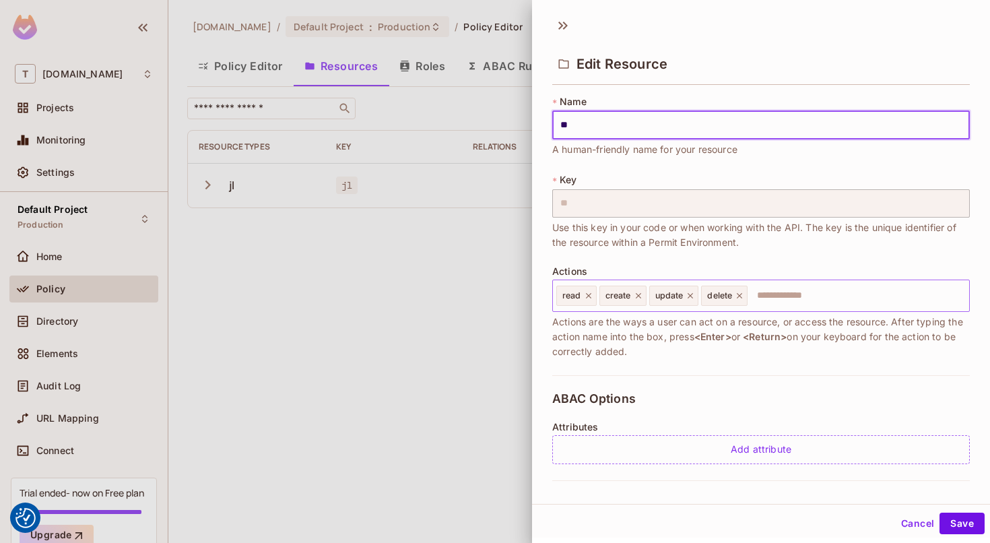
click at [791, 304] on input "text" at bounding box center [856, 295] width 215 height 27
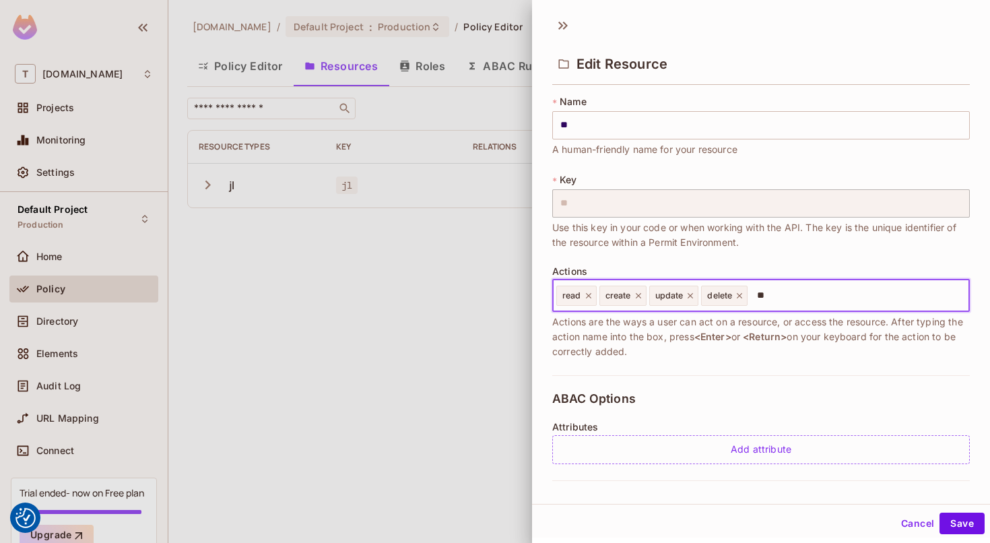
type input "***"
click at [940, 513] on button "Save" at bounding box center [962, 524] width 45 height 22
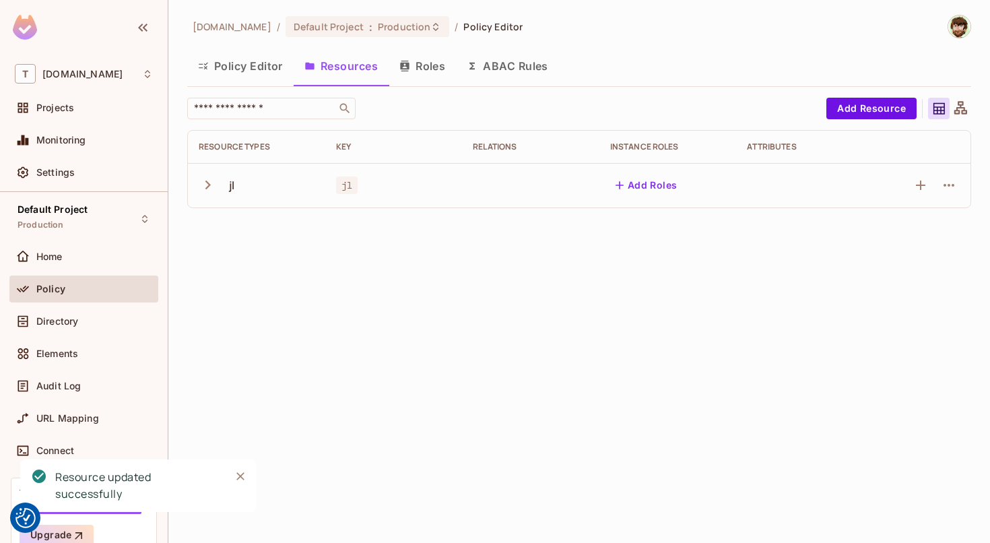
click at [343, 207] on div "Resource Types Key Relations Instance roles Attributes jl jl Add Roles" at bounding box center [579, 169] width 784 height 78
click at [213, 186] on icon "button" at bounding box center [208, 185] width 18 height 18
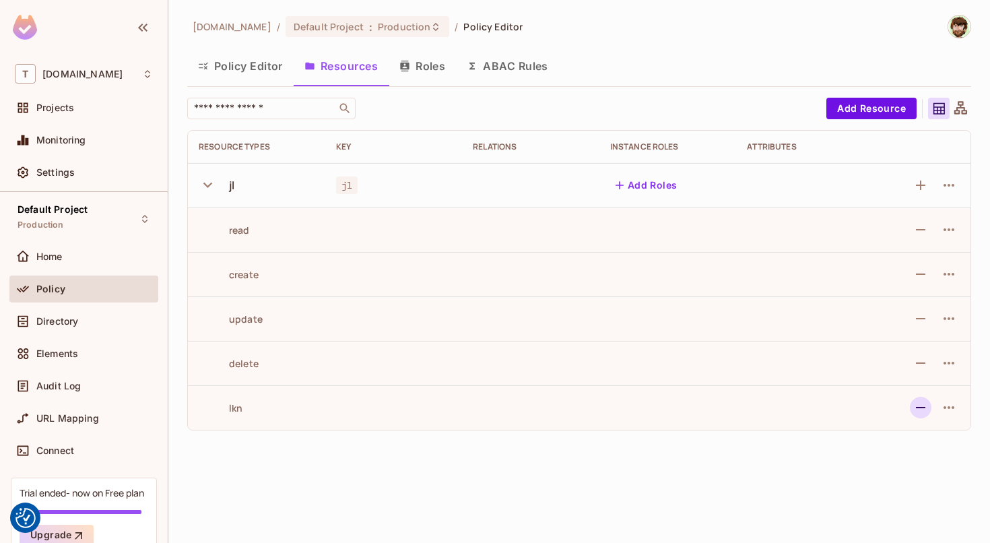
click at [930, 404] on button "button" at bounding box center [921, 408] width 22 height 22
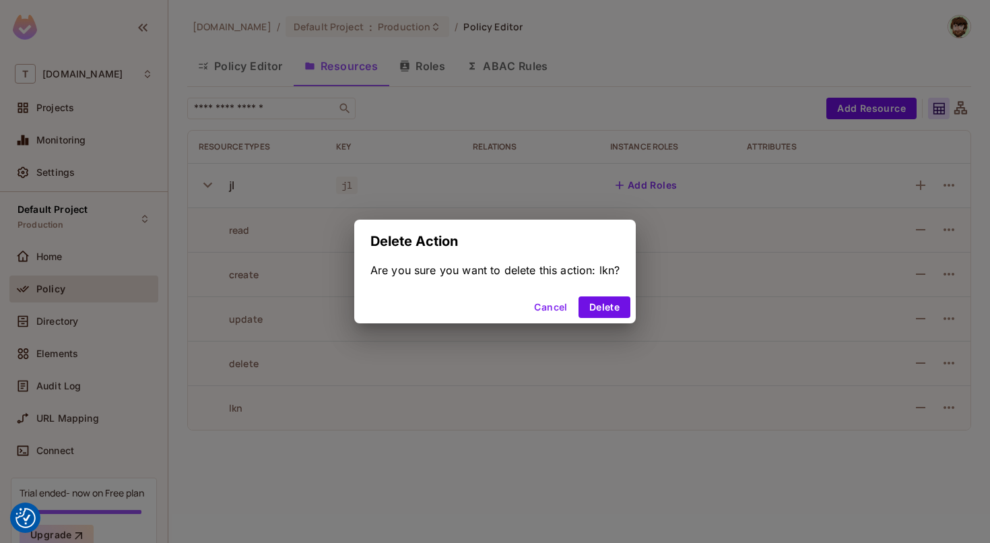
click at [589, 296] on div "Cancel Delete" at bounding box center [495, 307] width 282 height 32
click at [618, 310] on button "Delete" at bounding box center [605, 307] width 52 height 22
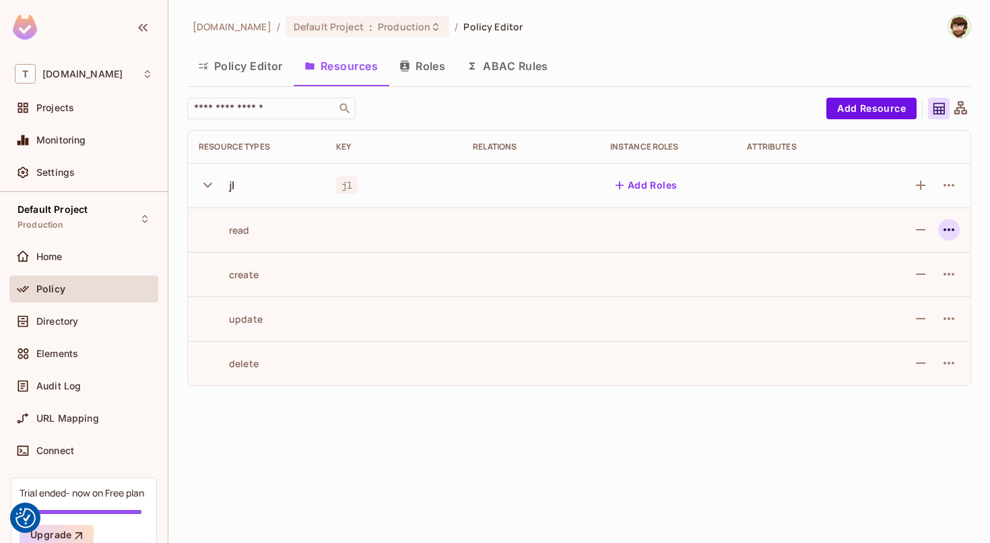
click at [950, 229] on icon "button" at bounding box center [949, 230] width 16 height 16
click at [913, 244] on ul "Edit Action Delete Action" at bounding box center [892, 275] width 114 height 70
click at [902, 259] on div "Edit Action" at bounding box center [898, 260] width 50 height 13
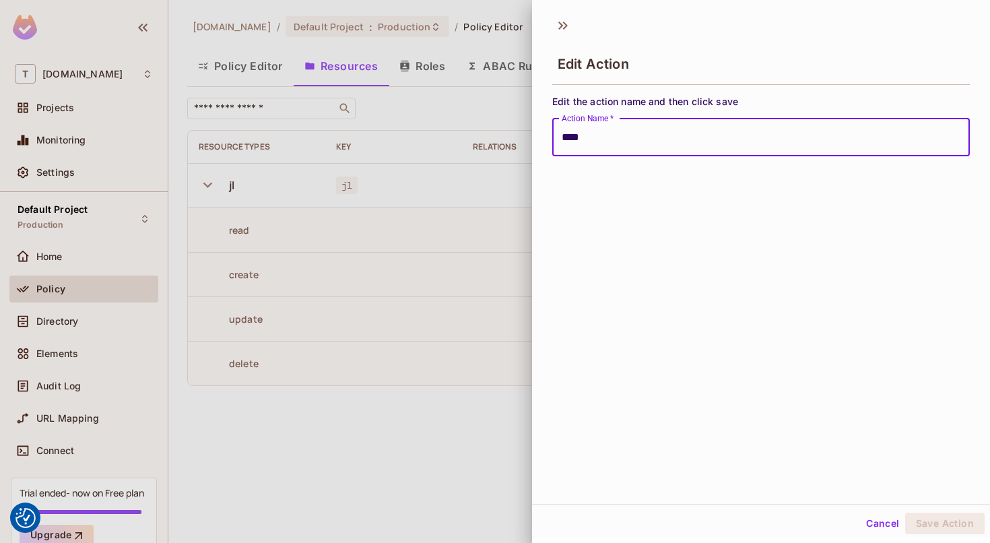
scroll to position [2, 0]
click at [861, 520] on button "Cancel" at bounding box center [883, 522] width 44 height 22
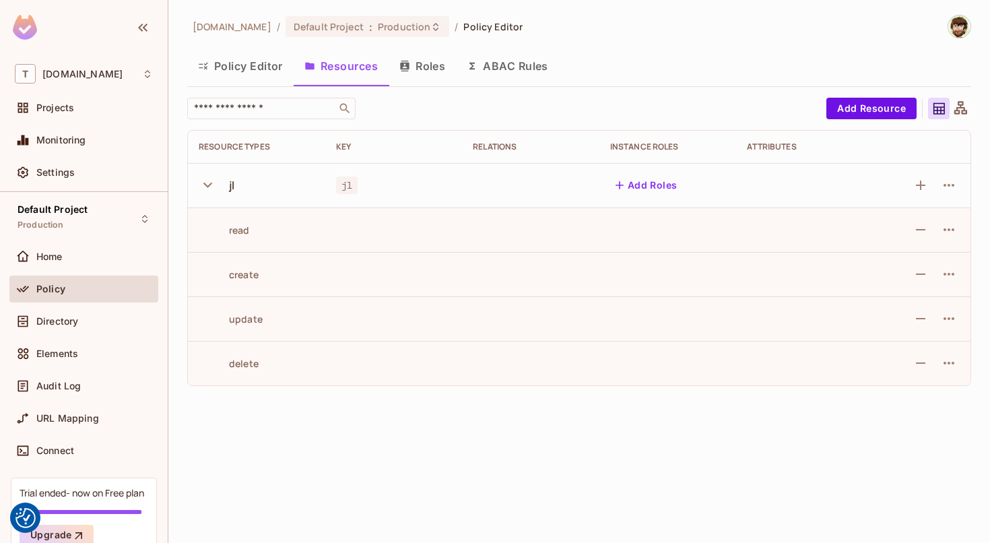
click at [966, 109] on icon at bounding box center [960, 108] width 17 height 17
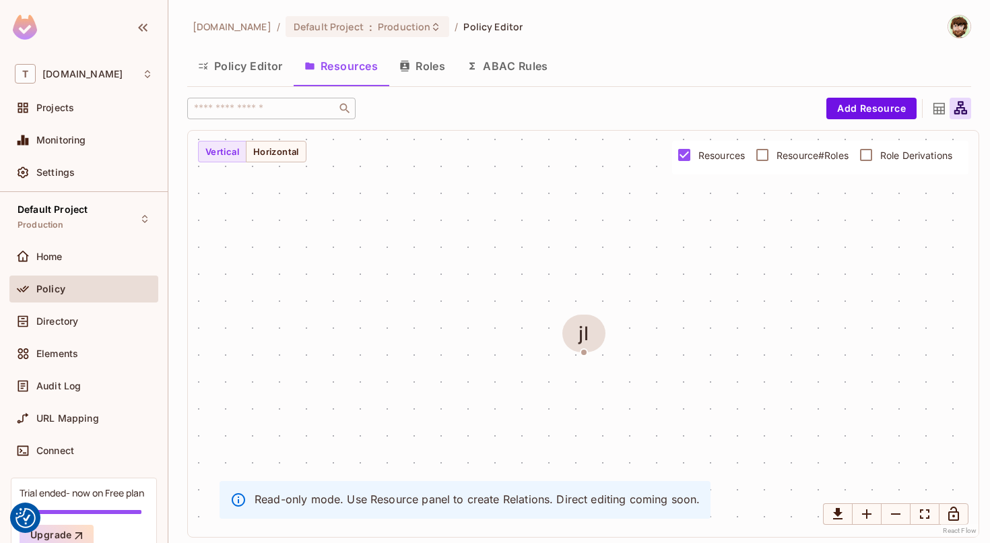
click at [803, 157] on span "Resource#Roles" at bounding box center [813, 155] width 72 height 13
click at [894, 165] on label "Role Derivations" at bounding box center [902, 155] width 100 height 28
click at [112, 293] on div "Policy" at bounding box center [94, 289] width 117 height 11
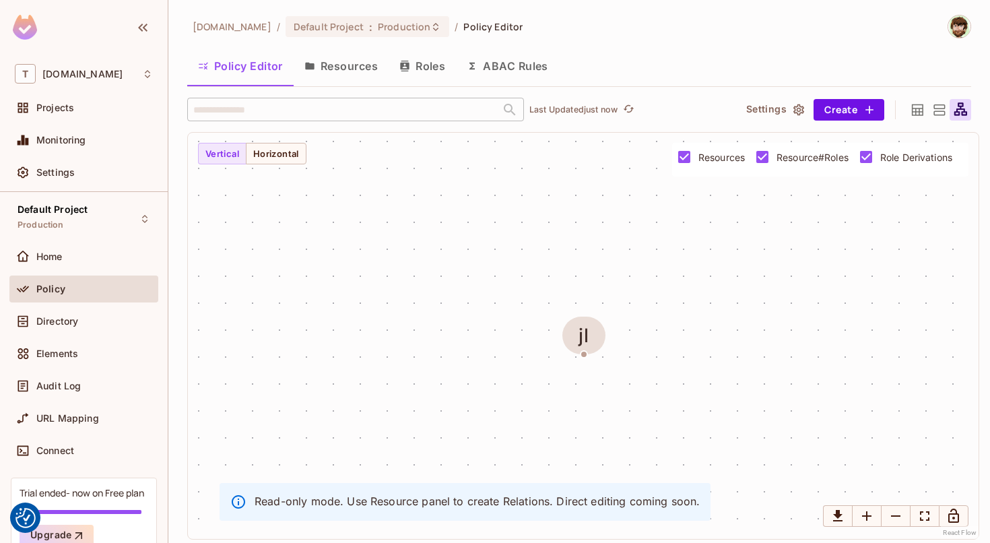
click at [501, 67] on button "ABAC Rules" at bounding box center [507, 66] width 103 height 34
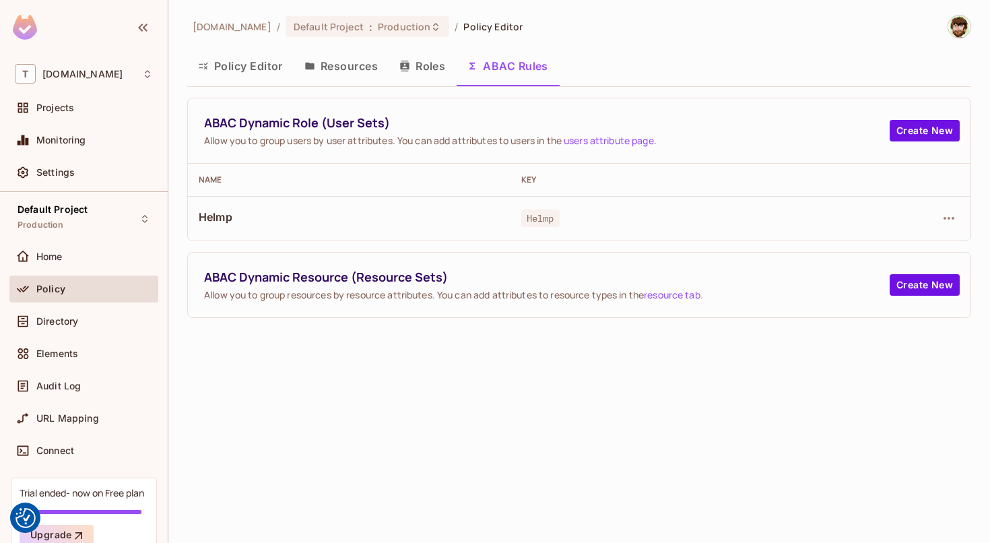
click at [432, 64] on button "Roles" at bounding box center [422, 66] width 67 height 34
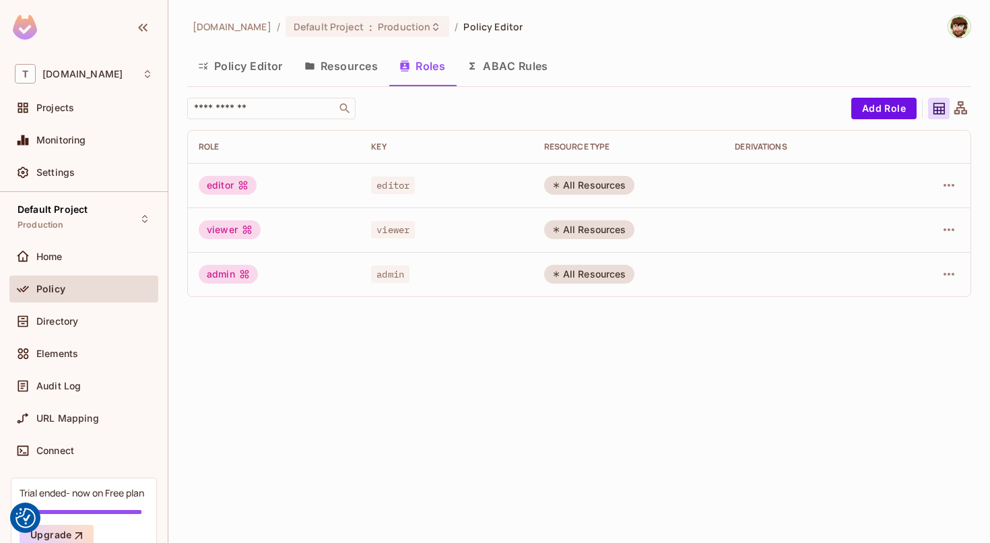
click at [349, 67] on button "Resources" at bounding box center [341, 66] width 95 height 34
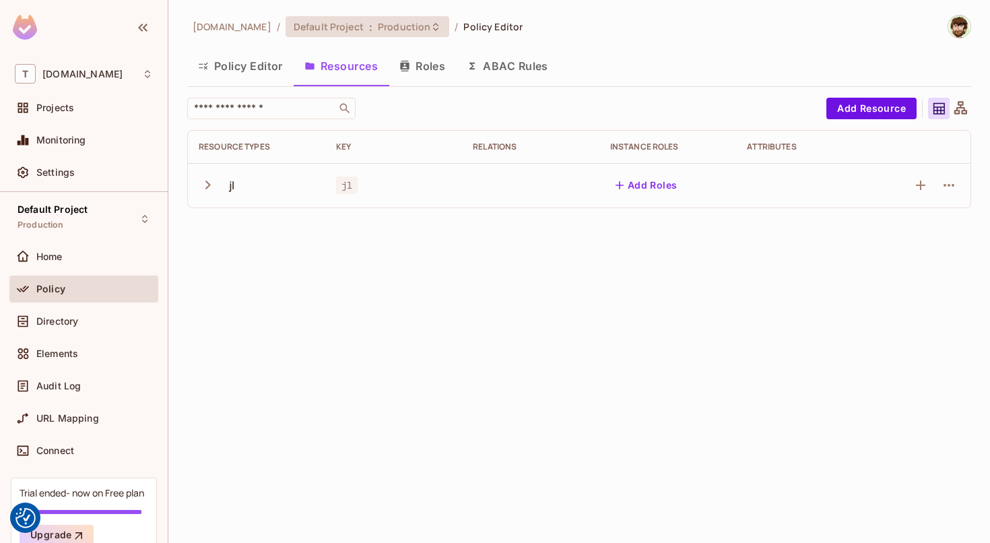
click at [348, 22] on div "Default Project : Production" at bounding box center [359, 26] width 131 height 13
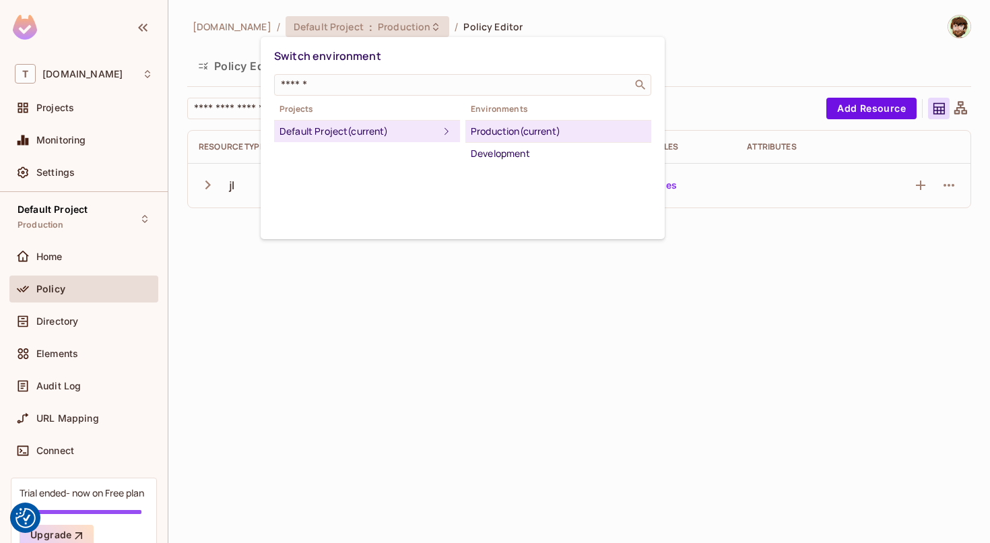
click at [348, 22] on div at bounding box center [495, 271] width 990 height 543
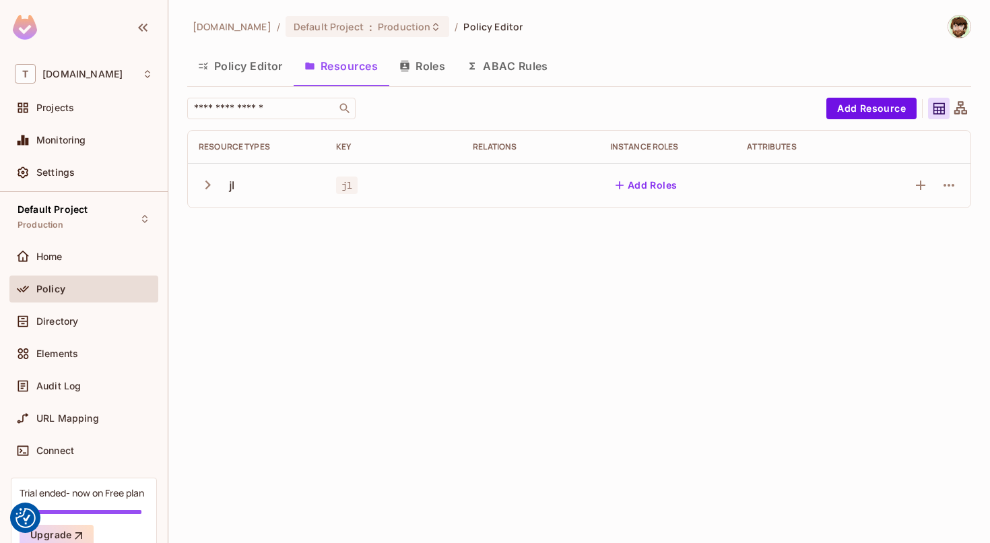
click at [370, 255] on div "toosmart.io / Default Project : Production / Policy Editor Policy Editor Resour…" at bounding box center [579, 271] width 822 height 543
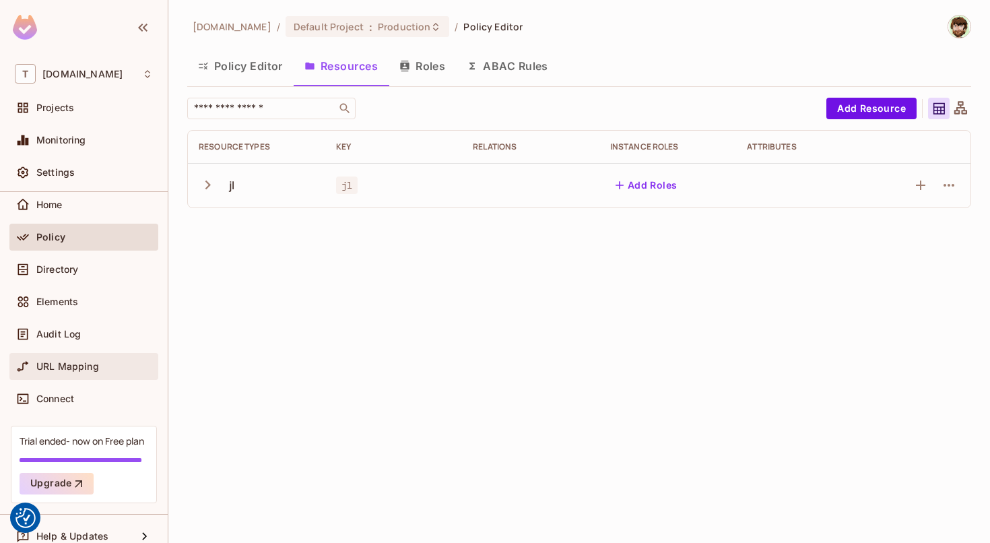
scroll to position [67, 0]
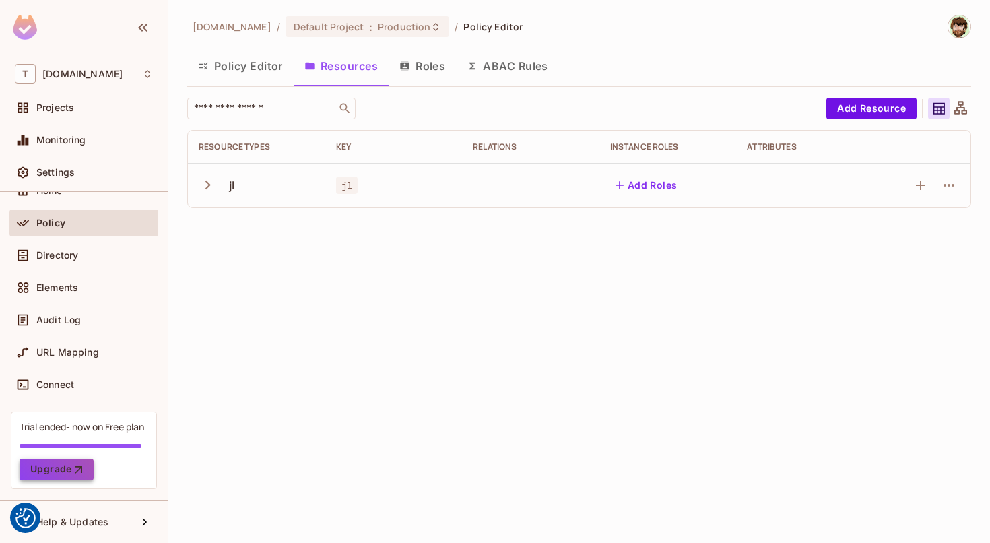
click at [67, 459] on button "Upgrade" at bounding box center [57, 470] width 74 height 22
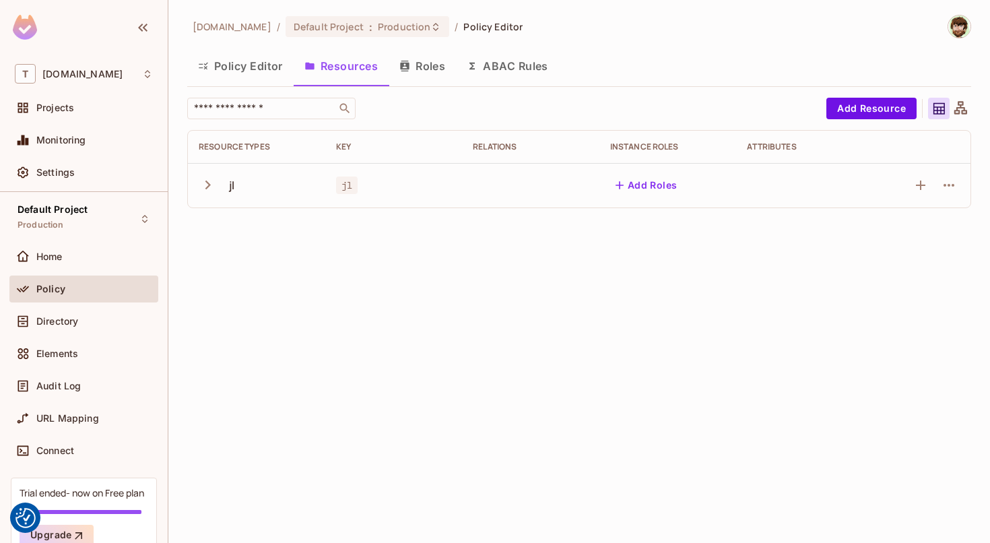
click at [244, 57] on button "Policy Editor" at bounding box center [240, 66] width 106 height 34
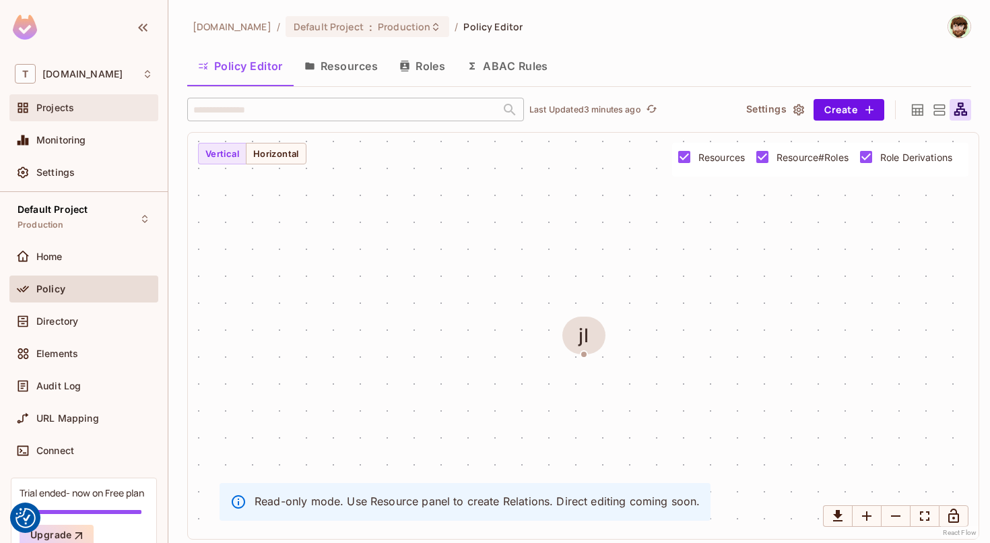
click at [92, 114] on div "Projects" at bounding box center [84, 108] width 138 height 16
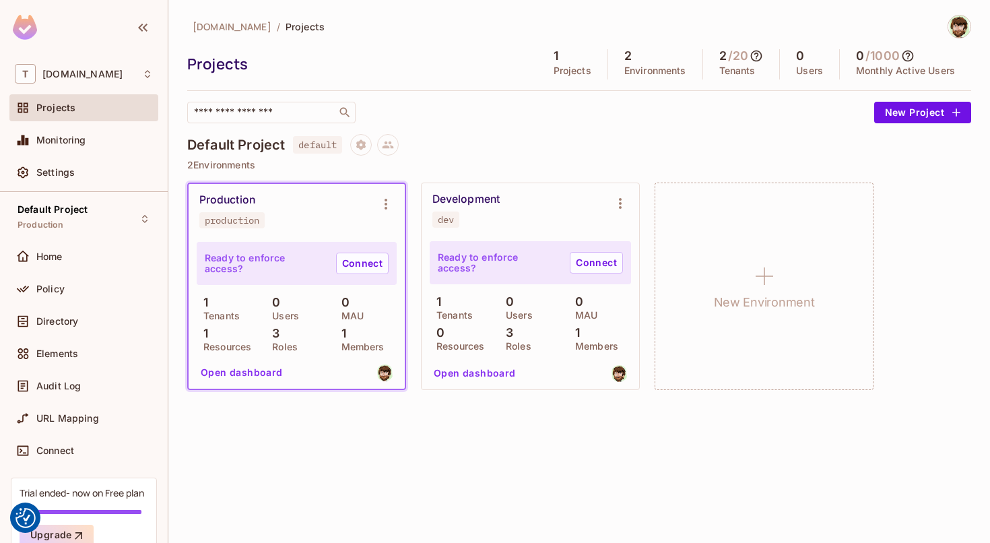
click at [333, 205] on div "Production production" at bounding box center [285, 210] width 173 height 35
click at [245, 376] on button "Open dashboard" at bounding box center [241, 373] width 93 height 22
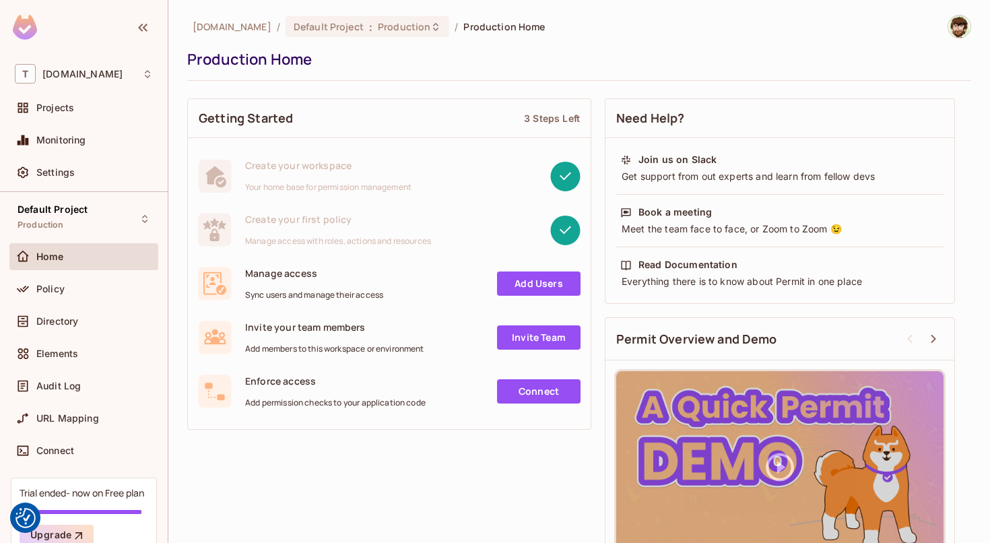
click at [564, 232] on icon at bounding box center [565, 230] width 11 height 8
click at [543, 295] on link "Add Users" at bounding box center [539, 283] width 84 height 24
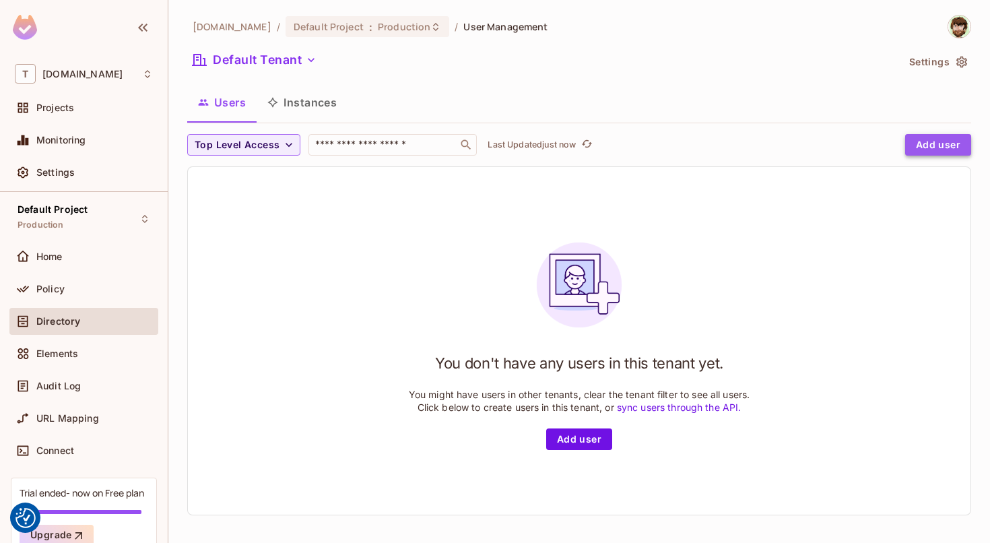
click at [956, 145] on button "Add user" at bounding box center [938, 145] width 66 height 22
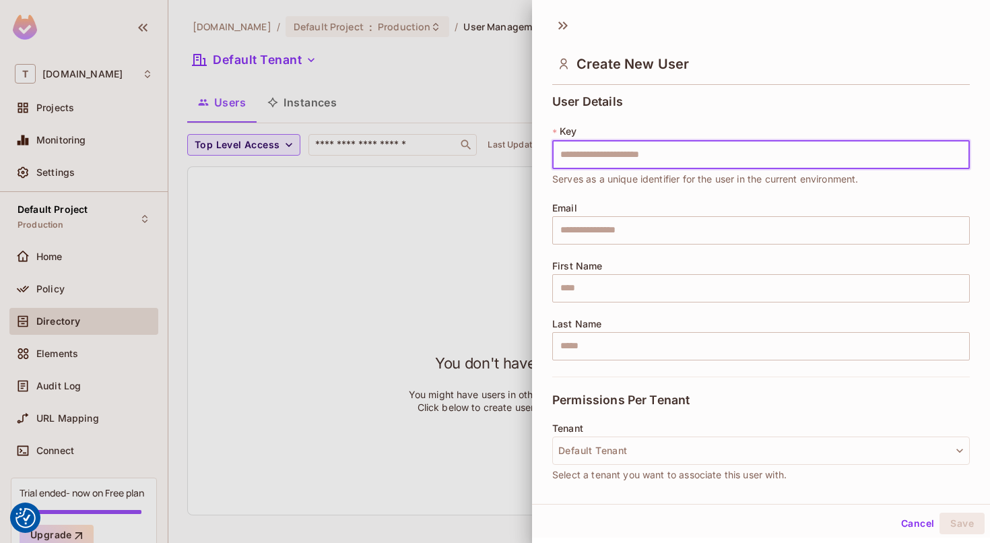
click at [261, 151] on div at bounding box center [495, 271] width 990 height 543
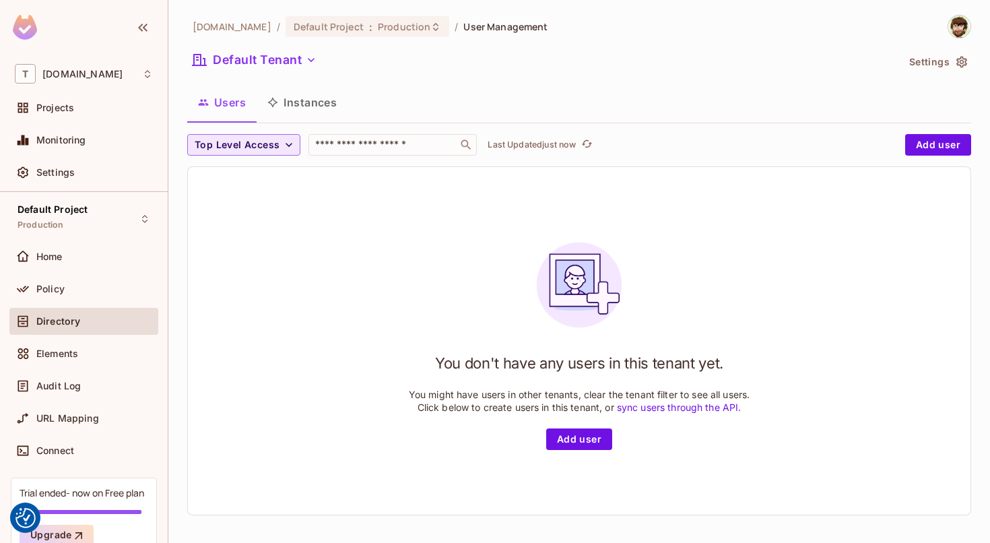
click at [262, 151] on span "Top Level Access" at bounding box center [237, 145] width 85 height 17
click at [223, 234] on span "viewer" at bounding box center [221, 233] width 46 height 13
click at [226, 141] on span "viewer" at bounding box center [211, 145] width 32 height 17
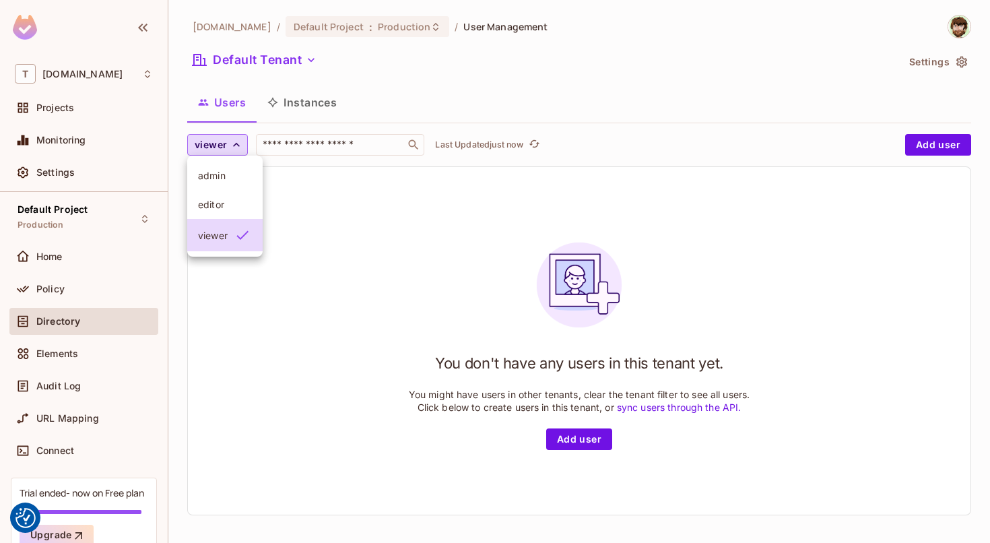
click at [225, 171] on span "admin" at bounding box center [225, 175] width 54 height 13
click at [232, 149] on icon "button" at bounding box center [234, 144] width 13 height 13
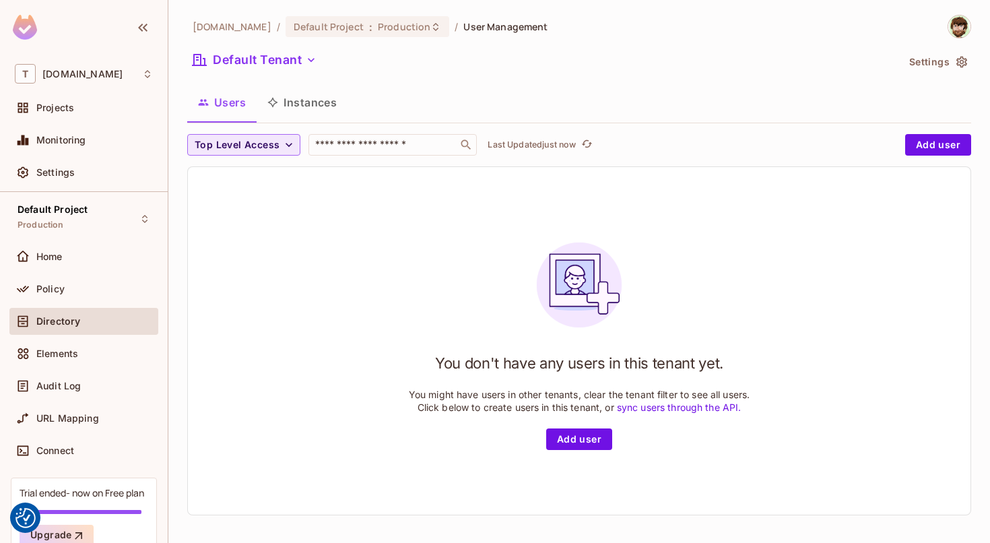
click at [288, 148] on icon "button" at bounding box center [288, 144] width 13 height 13
click at [207, 174] on span "admin" at bounding box center [221, 175] width 46 height 13
click at [234, 150] on icon "button" at bounding box center [234, 144] width 13 height 13
click at [258, 143] on span "Top Level Access" at bounding box center [237, 145] width 85 height 17
click at [234, 185] on li "admin" at bounding box center [220, 175] width 67 height 29
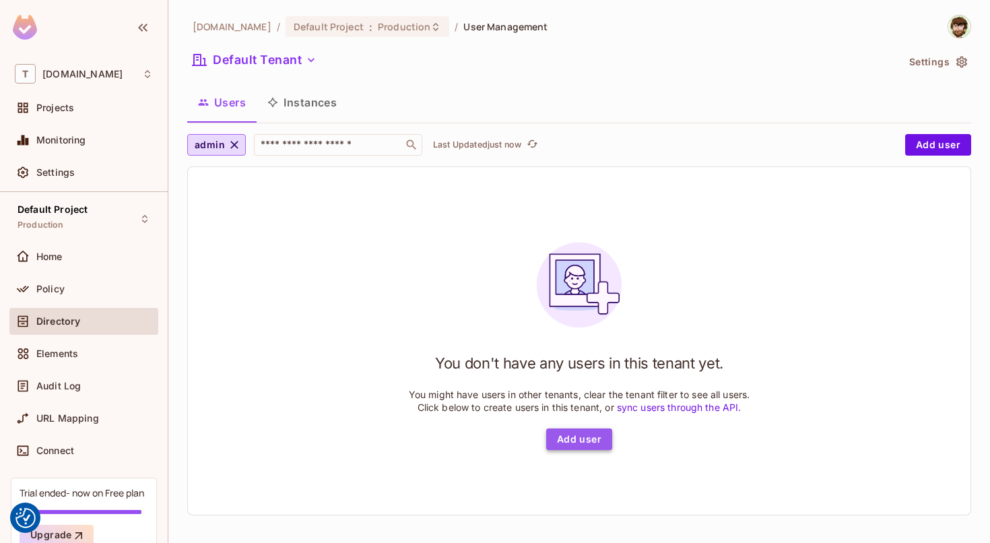
click at [569, 433] on button "Add user" at bounding box center [579, 439] width 66 height 22
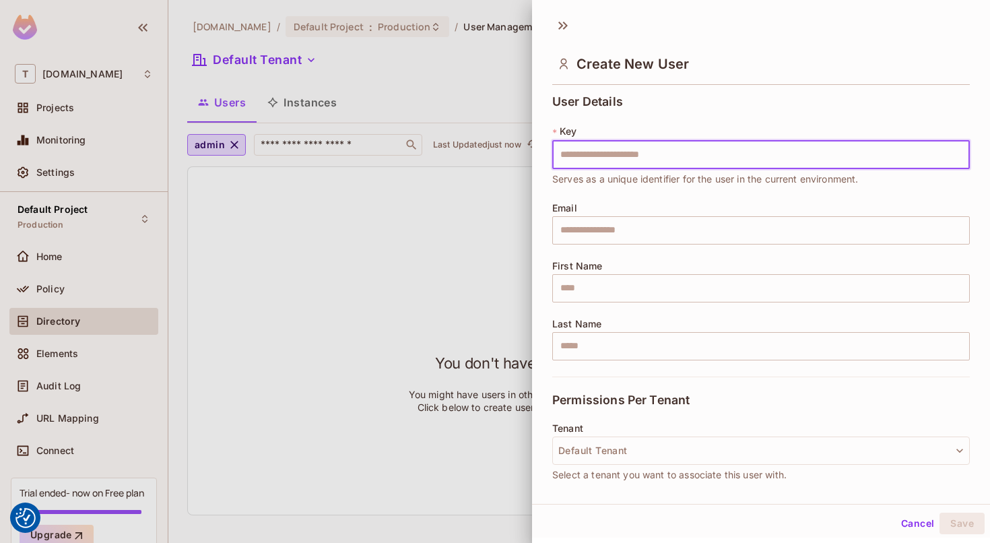
scroll to position [185, 0]
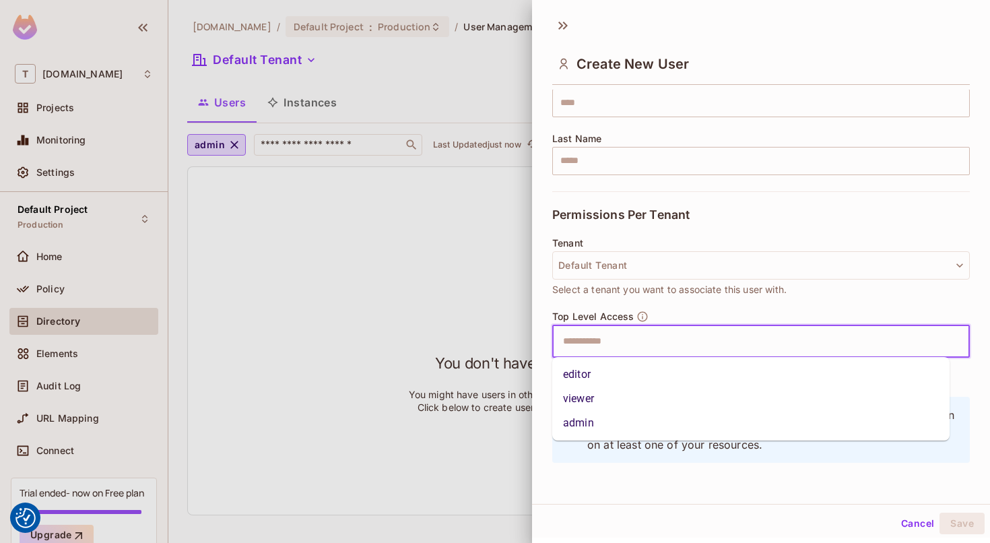
click at [561, 349] on input "text" at bounding box center [749, 341] width 389 height 27
click at [578, 382] on li "editor" at bounding box center [750, 374] width 397 height 24
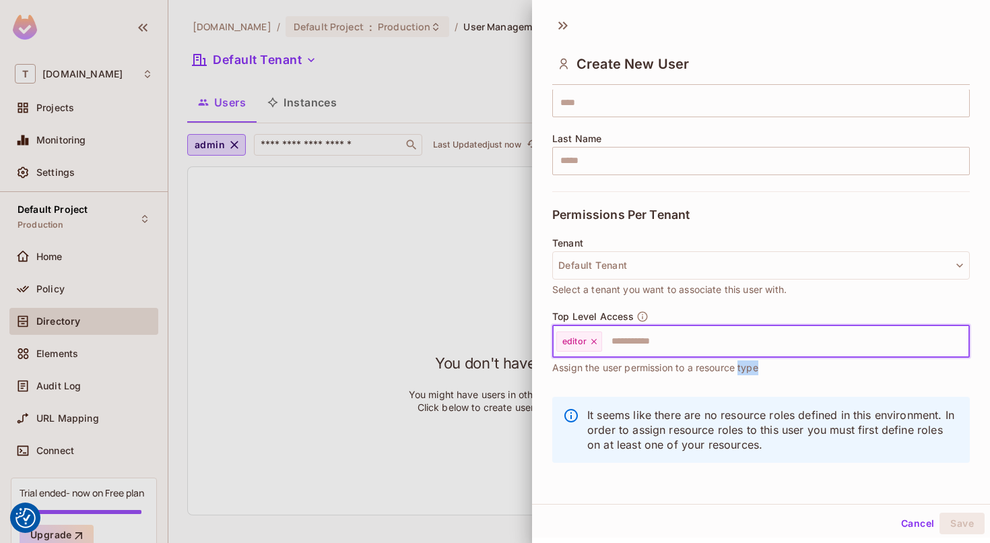
click at [578, 382] on div "Top Level Access editor ​ Assign the user permission to a resource type" at bounding box center [761, 349] width 418 height 78
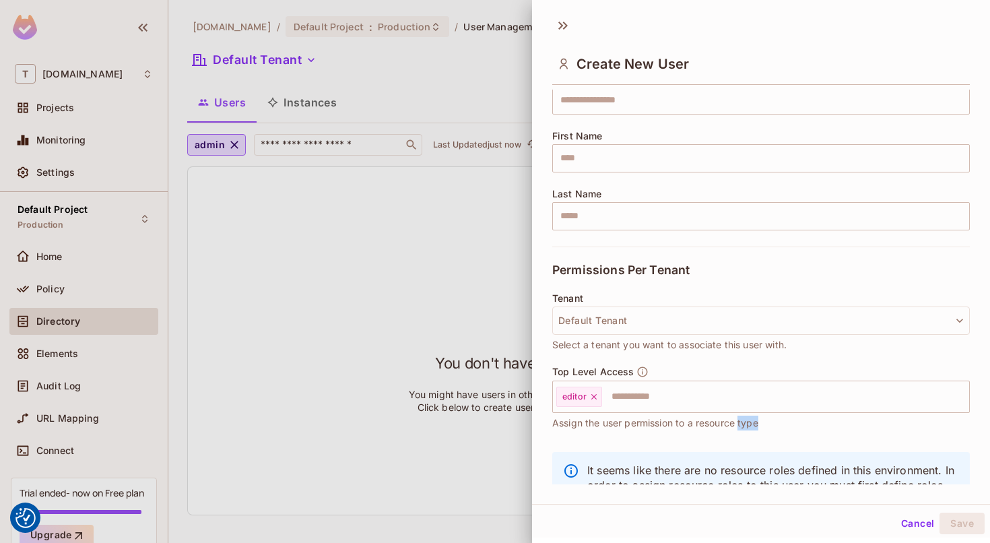
scroll to position [129, 0]
click at [564, 23] on icon at bounding box center [565, 26] width 5 height 8
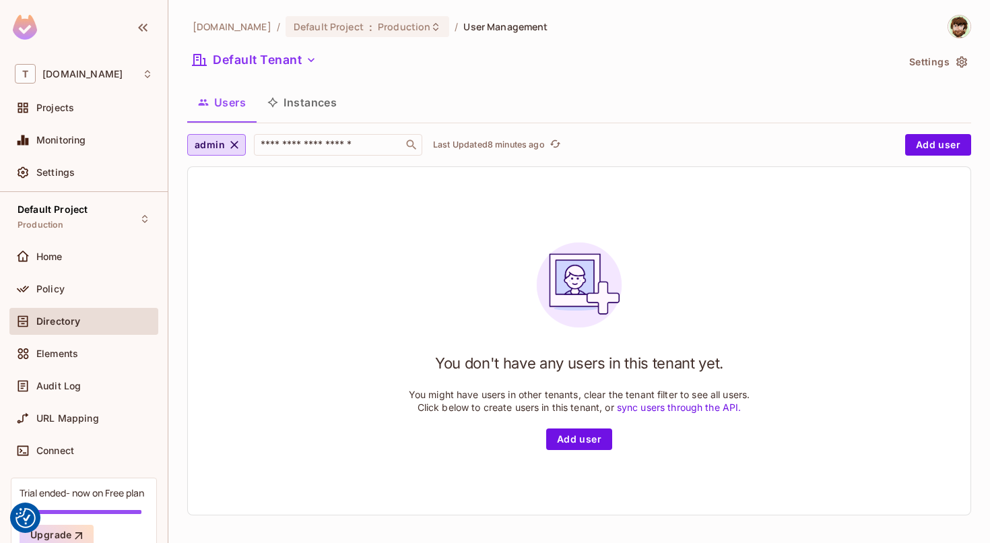
click at [82, 94] on div "T toosmart.io Projects Monitoring Settings" at bounding box center [84, 125] width 168 height 133
click at [84, 112] on div "Projects" at bounding box center [94, 107] width 117 height 11
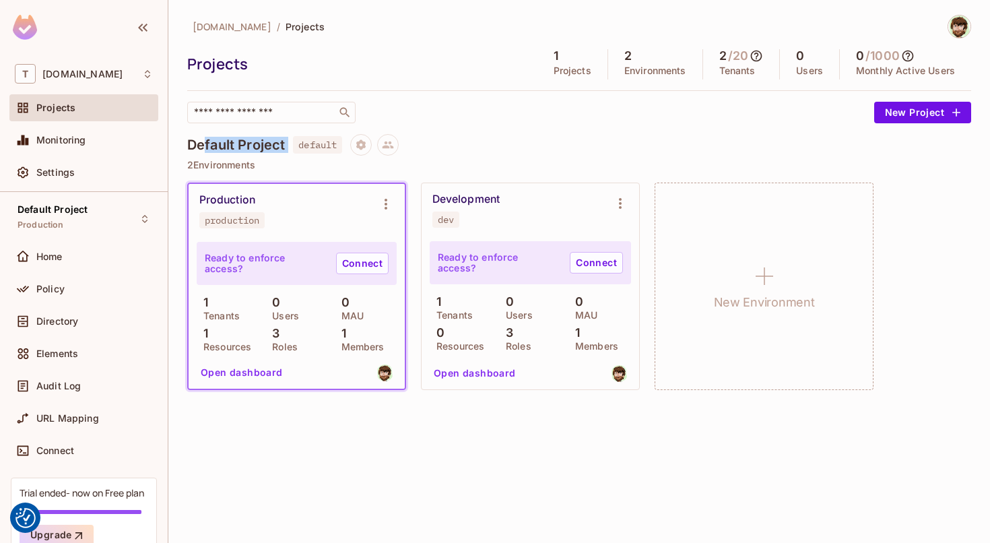
drag, startPoint x: 202, startPoint y: 147, endPoint x: 292, endPoint y: 145, distance: 89.6
click at [292, 145] on div "Default Project default" at bounding box center [579, 145] width 784 height 22
click at [243, 374] on button "Open dashboard" at bounding box center [241, 373] width 93 height 22
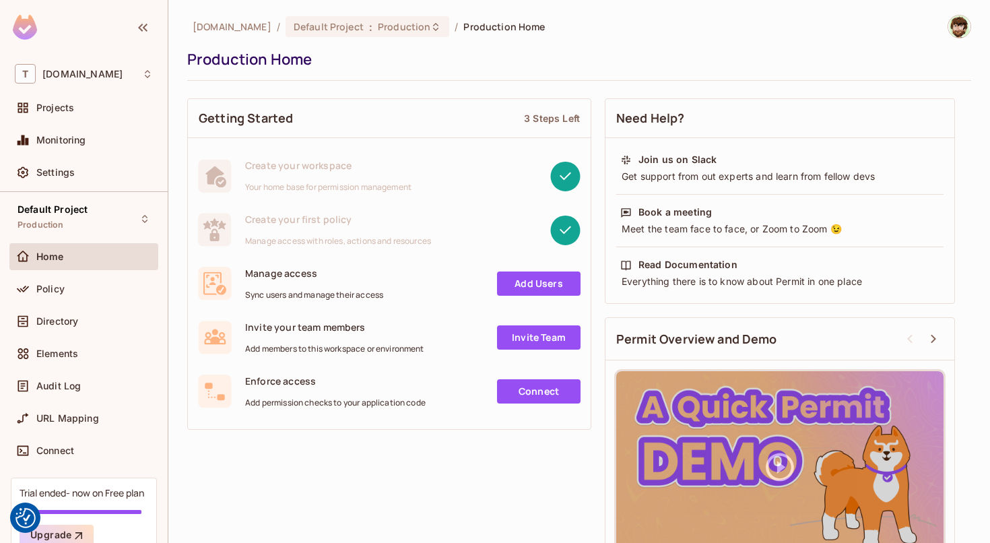
click at [556, 173] on rect at bounding box center [565, 176] width 30 height 30
click at [284, 195] on div "Create your workspace Your home base for permission management" at bounding box center [389, 176] width 403 height 54
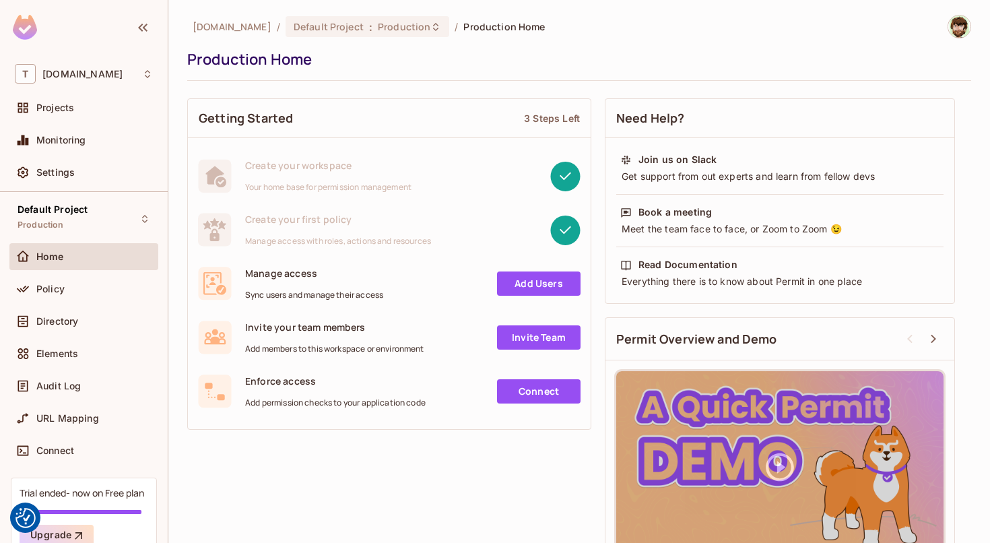
click at [294, 247] on div "Create your first policy Manage access with roles, actions and resources" at bounding box center [389, 230] width 403 height 54
click at [288, 247] on div "Create your first policy Manage access with roles, actions and resources" at bounding box center [389, 230] width 403 height 54
click at [93, 300] on div "Policy" at bounding box center [83, 288] width 149 height 27
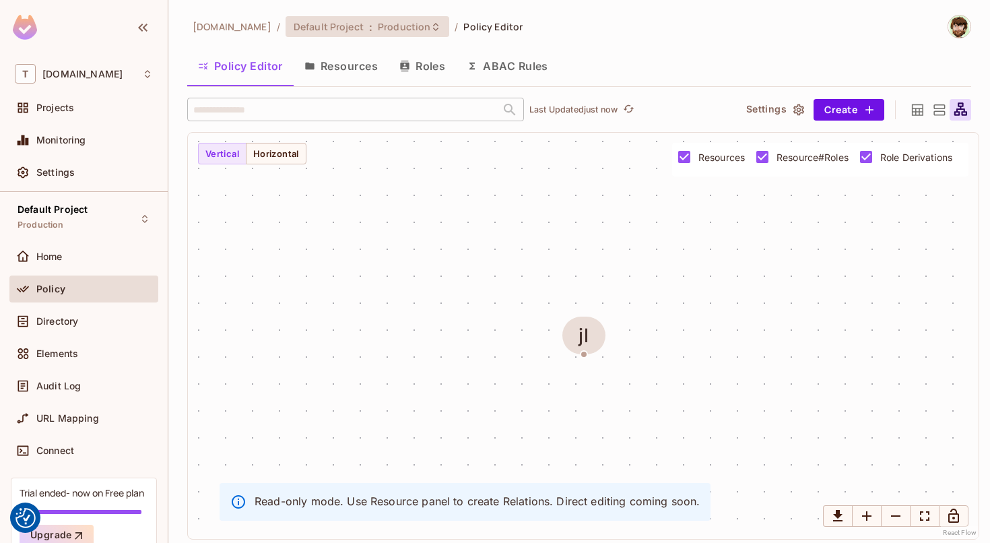
click at [335, 30] on span "Default Project" at bounding box center [329, 26] width 70 height 13
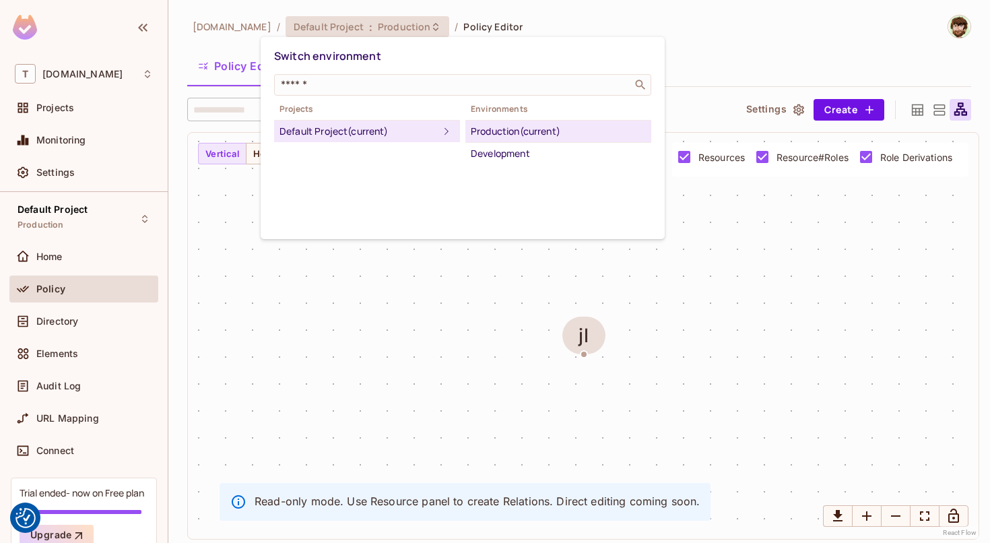
click at [335, 30] on div at bounding box center [495, 271] width 990 height 543
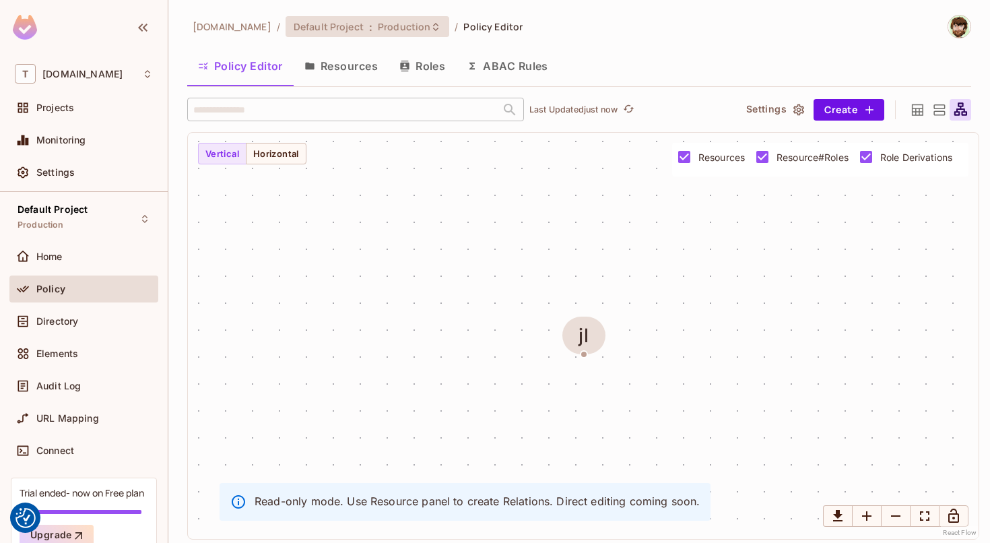
click at [335, 30] on span "Default Project" at bounding box center [329, 26] width 70 height 13
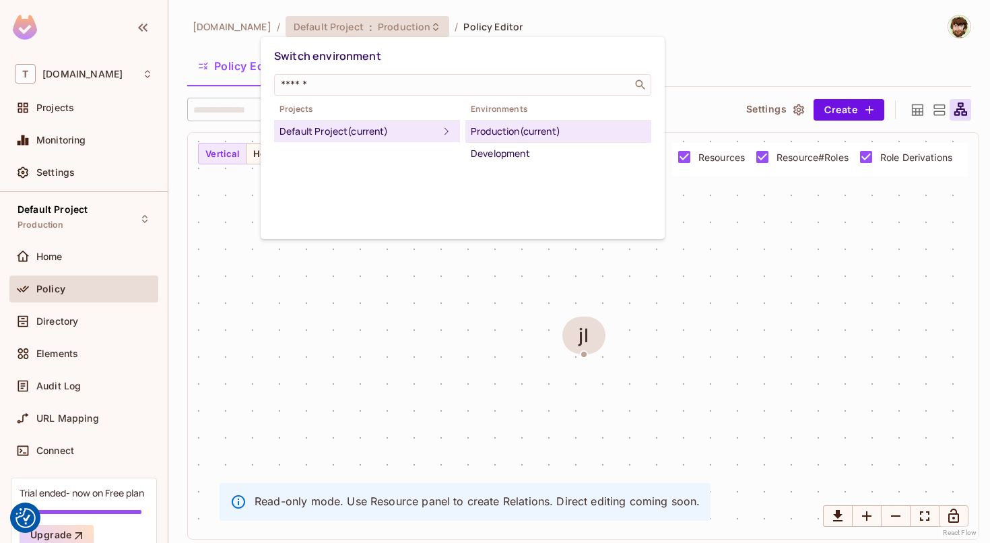
click at [313, 133] on div "Default Project (current)" at bounding box center [358, 131] width 159 height 16
click at [53, 265] on div at bounding box center [495, 271] width 990 height 543
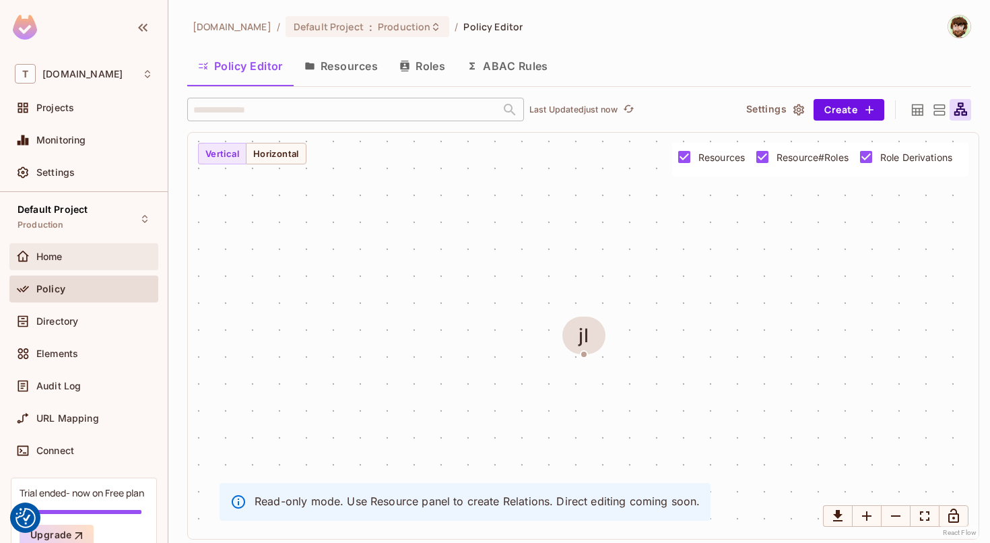
click at [57, 255] on span "Home" at bounding box center [49, 256] width 26 height 11
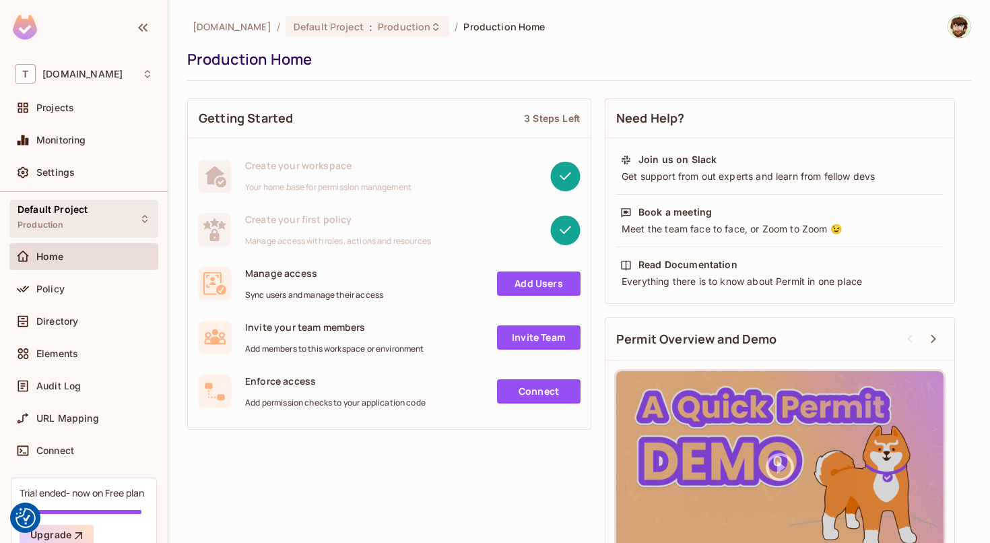
click at [69, 207] on span "Default Project" at bounding box center [53, 209] width 70 height 11
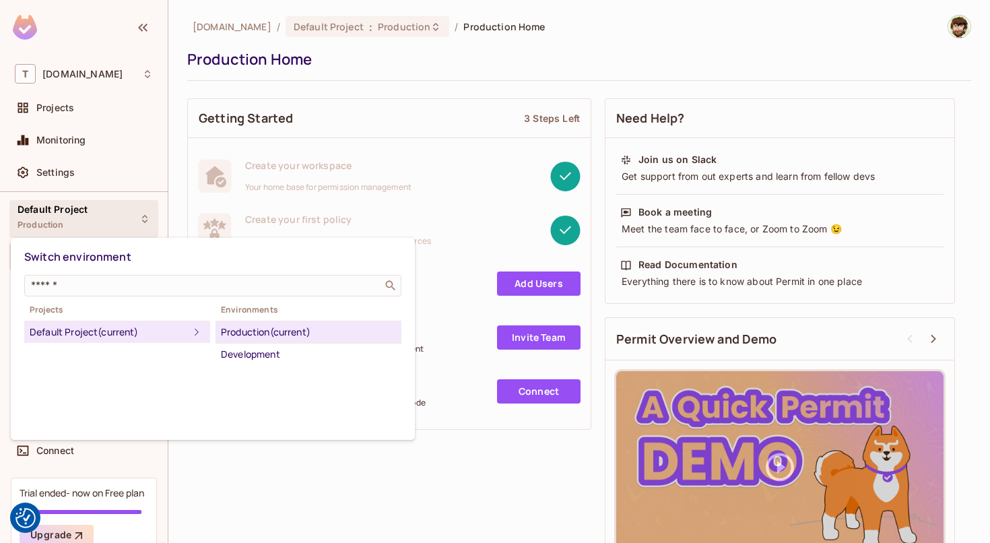
click at [69, 207] on div at bounding box center [495, 271] width 990 height 543
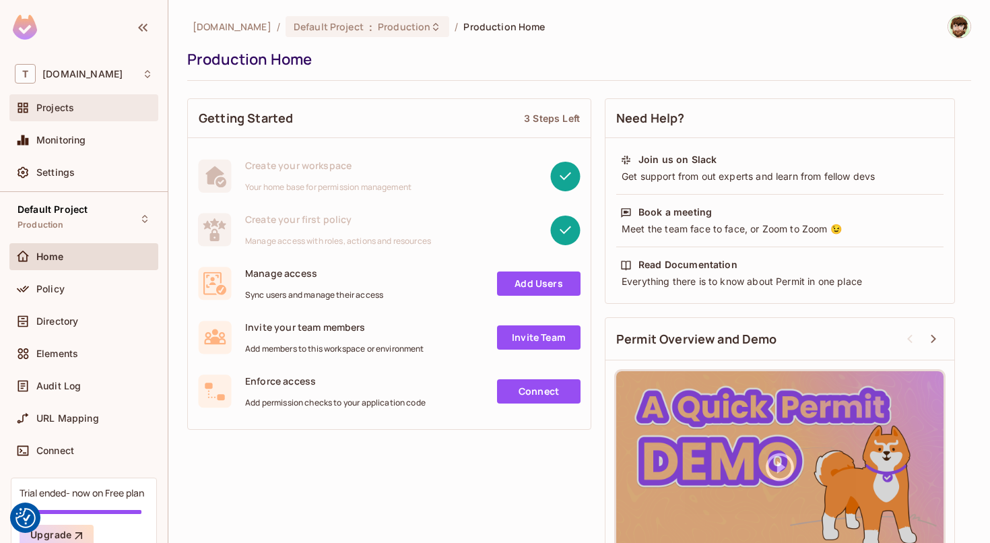
click at [48, 104] on span "Projects" at bounding box center [55, 107] width 38 height 11
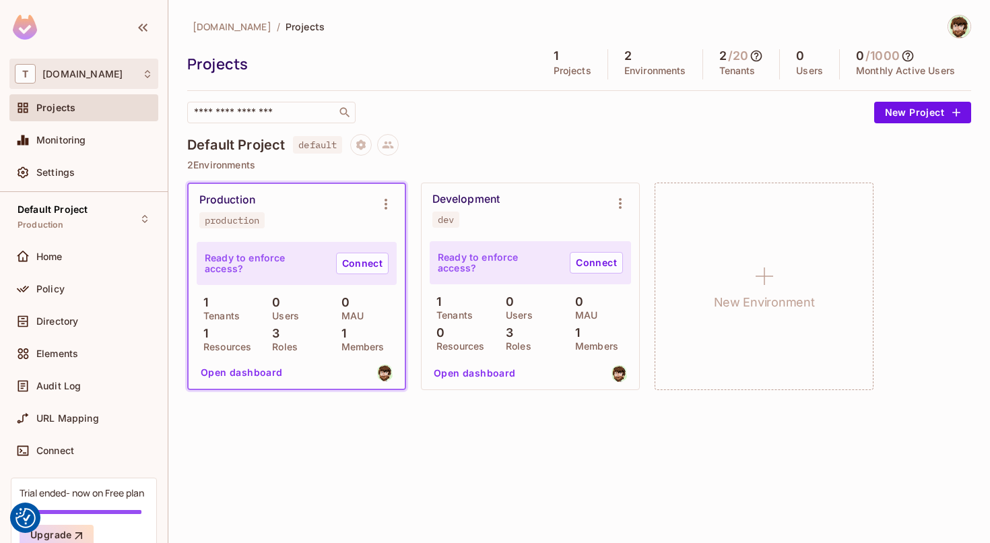
click at [75, 61] on div "T toosmart.io" at bounding box center [83, 74] width 149 height 30
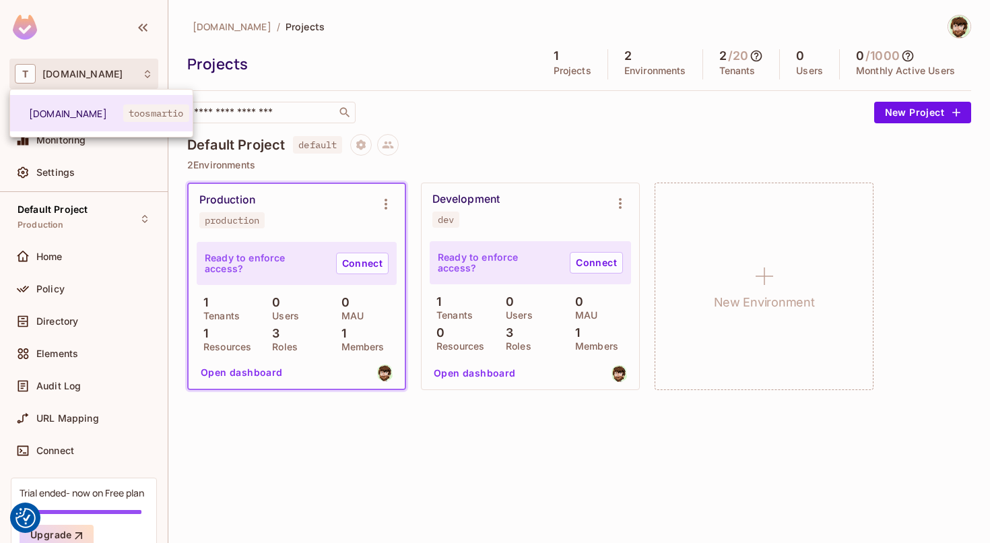
click at [75, 61] on div at bounding box center [495, 271] width 990 height 543
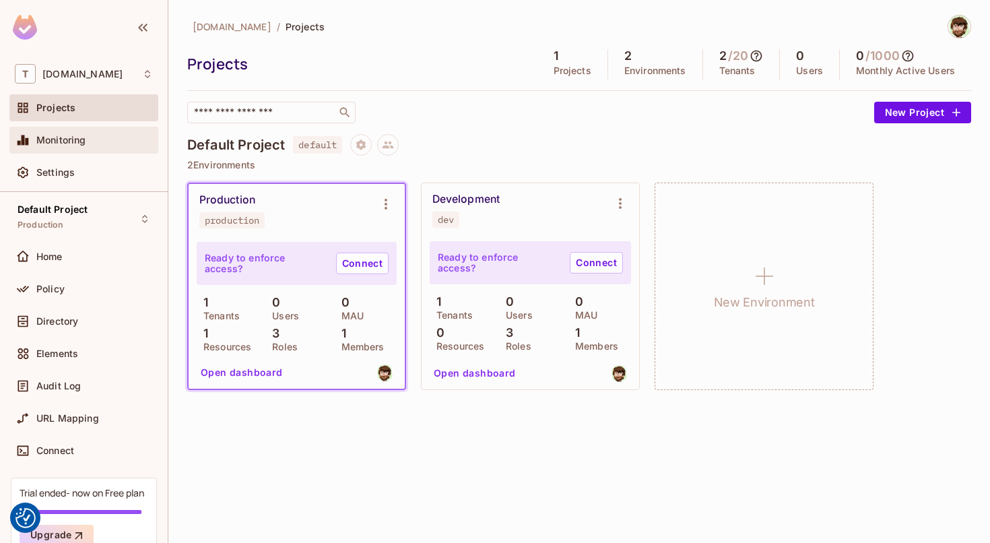
click at [56, 136] on span "Monitoring" at bounding box center [61, 140] width 50 height 11
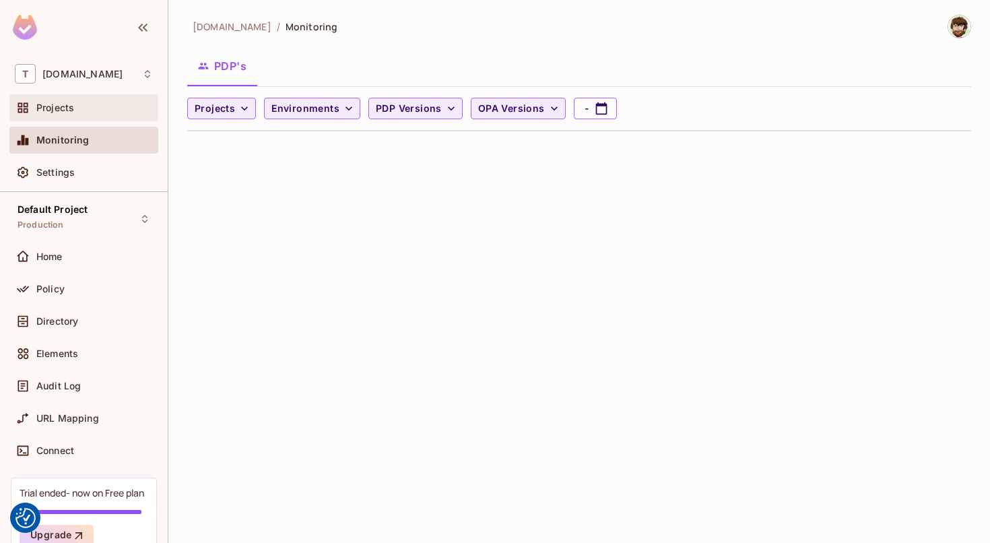
click at [73, 113] on span "Projects" at bounding box center [55, 107] width 38 height 11
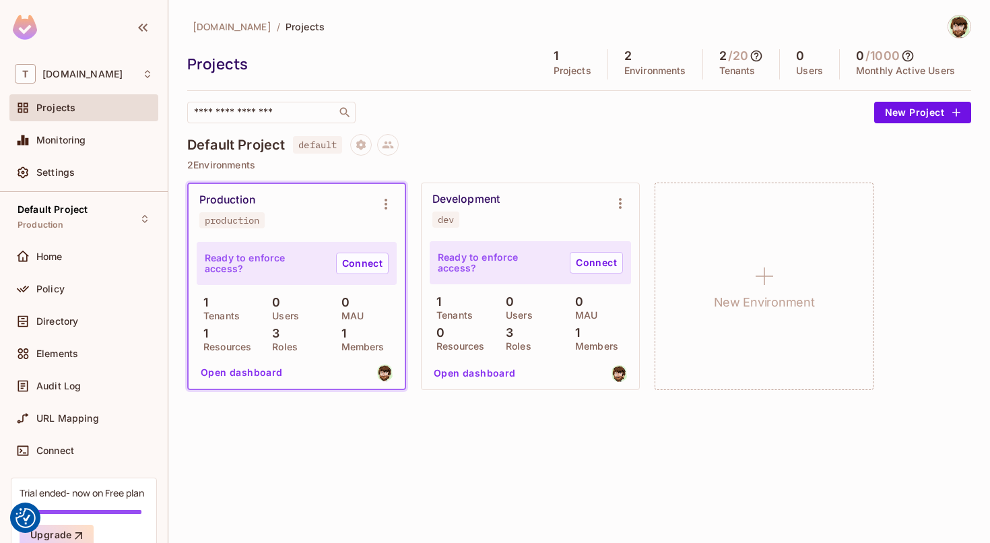
click at [249, 194] on div "Production" at bounding box center [227, 199] width 56 height 13
click at [383, 202] on icon "Environment settings" at bounding box center [386, 204] width 16 height 16
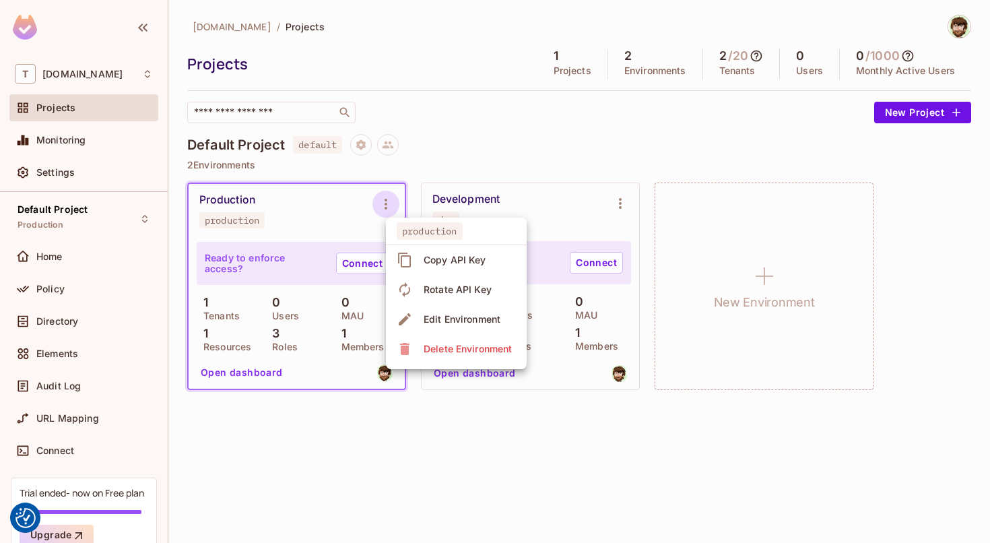
click at [343, 226] on div at bounding box center [495, 271] width 990 height 543
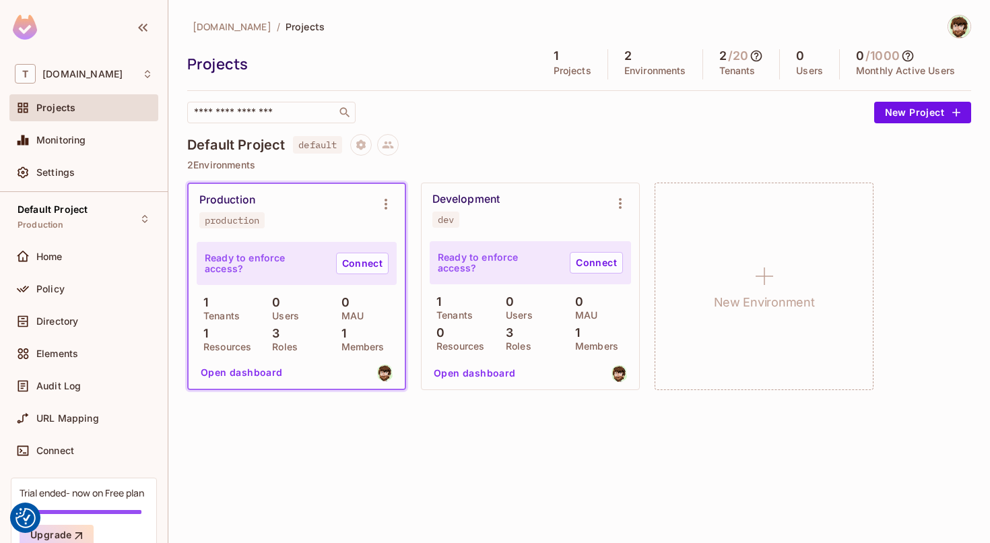
click at [271, 273] on div "Ready to enforce access? Connect" at bounding box center [297, 263] width 200 height 43
click at [77, 275] on div "Home" at bounding box center [83, 259] width 149 height 32
click at [63, 254] on span "Home" at bounding box center [49, 256] width 26 height 11
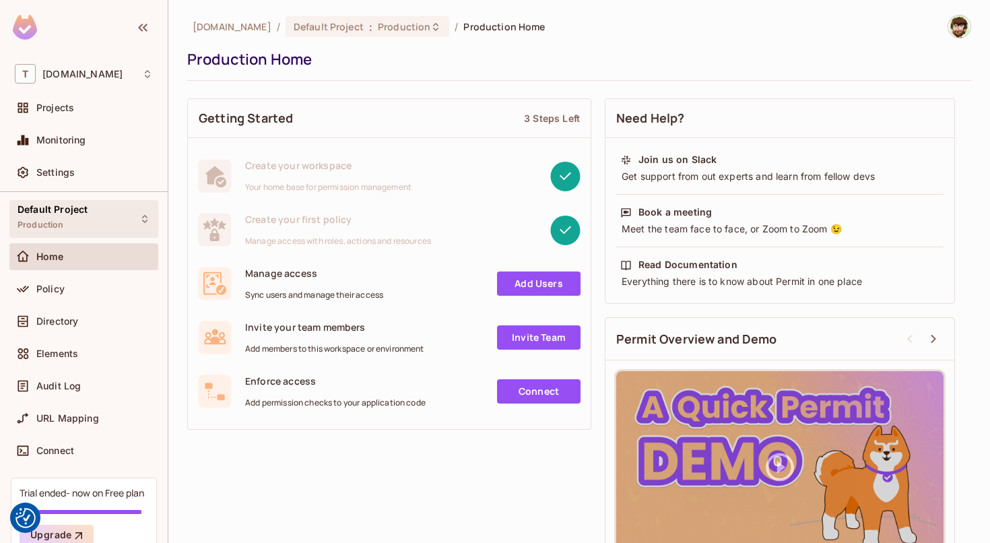
click at [90, 221] on div "Default Project Production" at bounding box center [83, 218] width 149 height 37
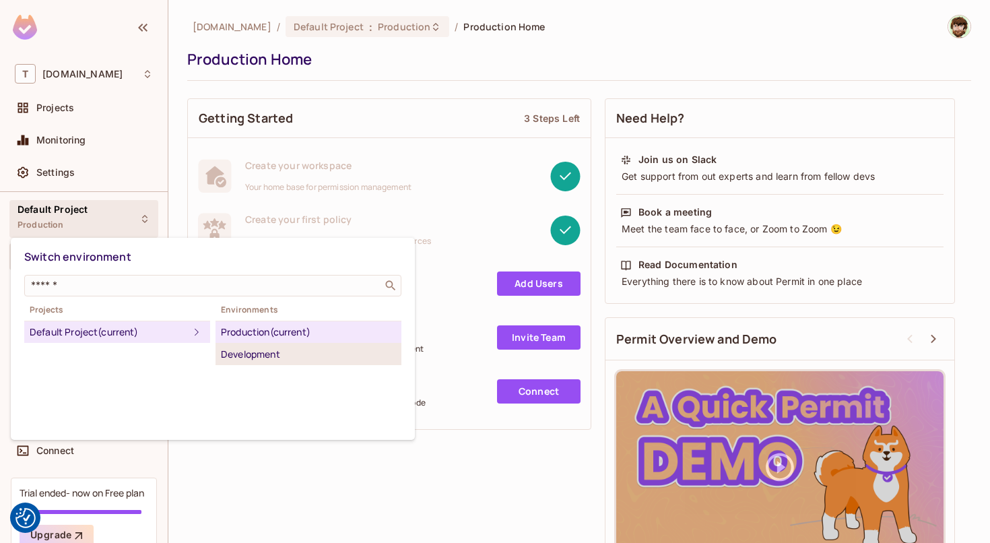
click at [240, 350] on div "Development" at bounding box center [308, 354] width 175 height 16
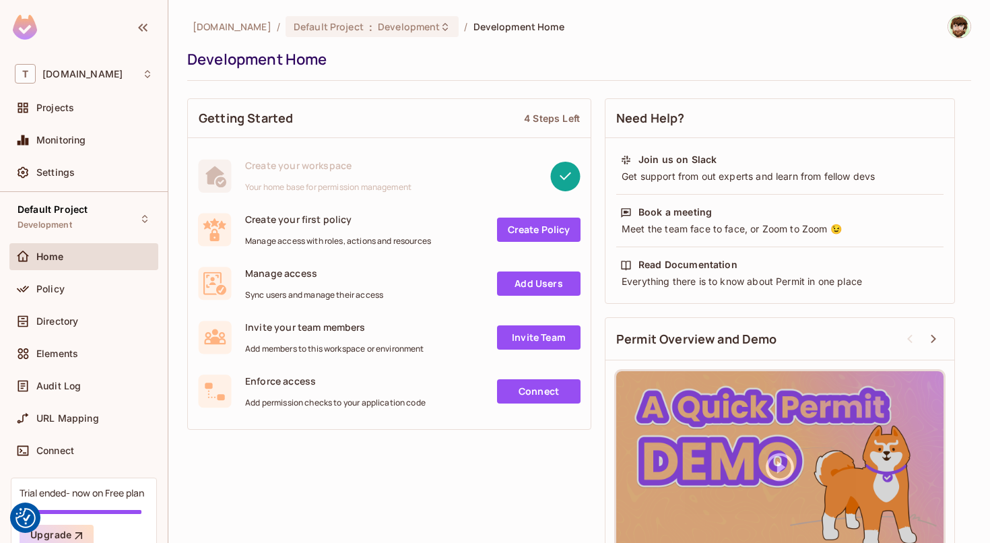
scroll to position [43, 0]
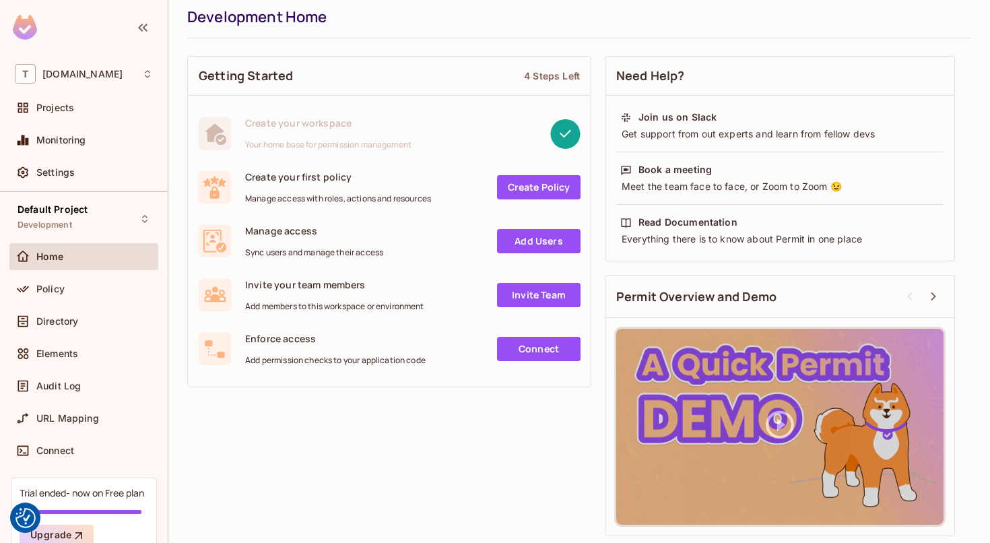
click at [540, 187] on link "Create Policy" at bounding box center [539, 187] width 84 height 24
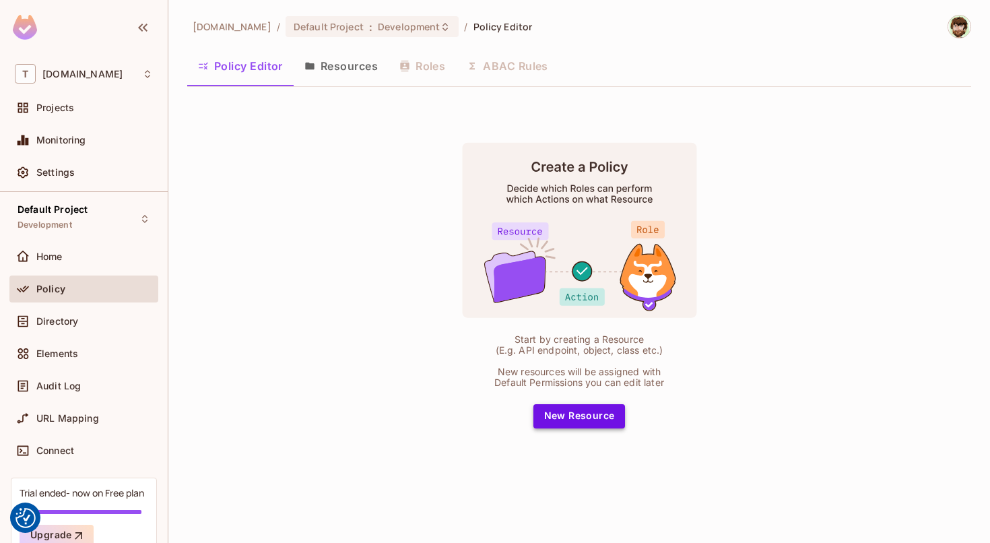
click at [572, 424] on button "New Resource" at bounding box center [579, 416] width 92 height 24
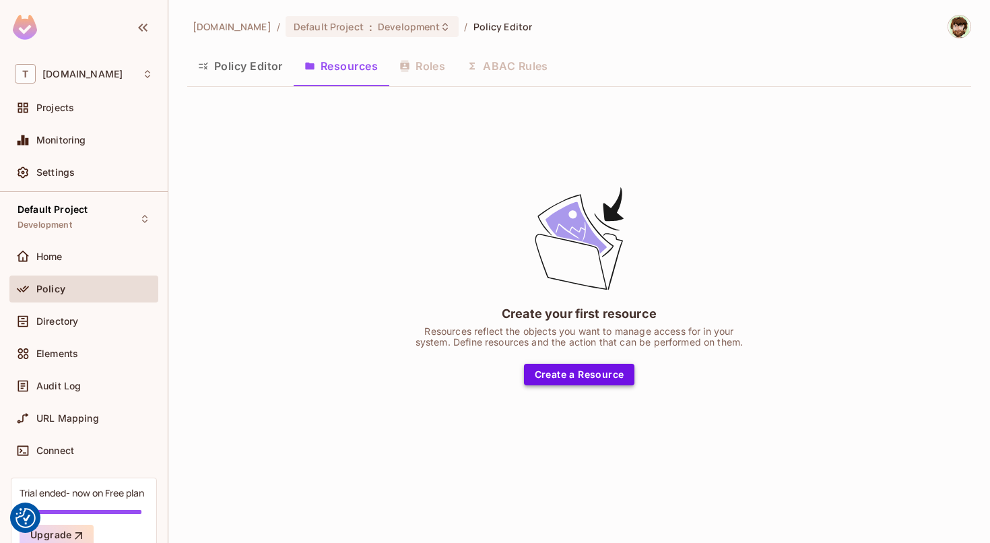
click at [553, 375] on button "Create a Resource" at bounding box center [579, 375] width 111 height 22
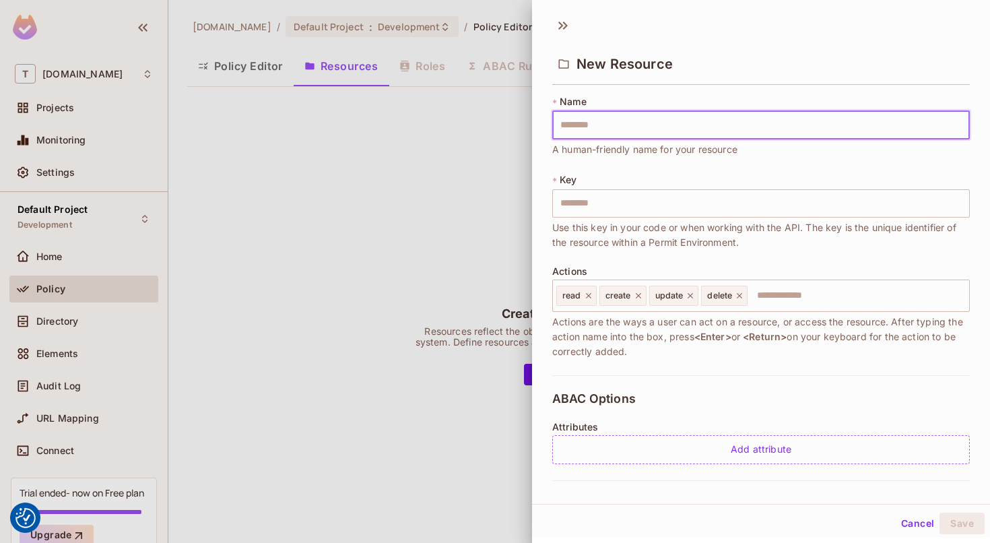
type input "*"
type input "***"
type input "****"
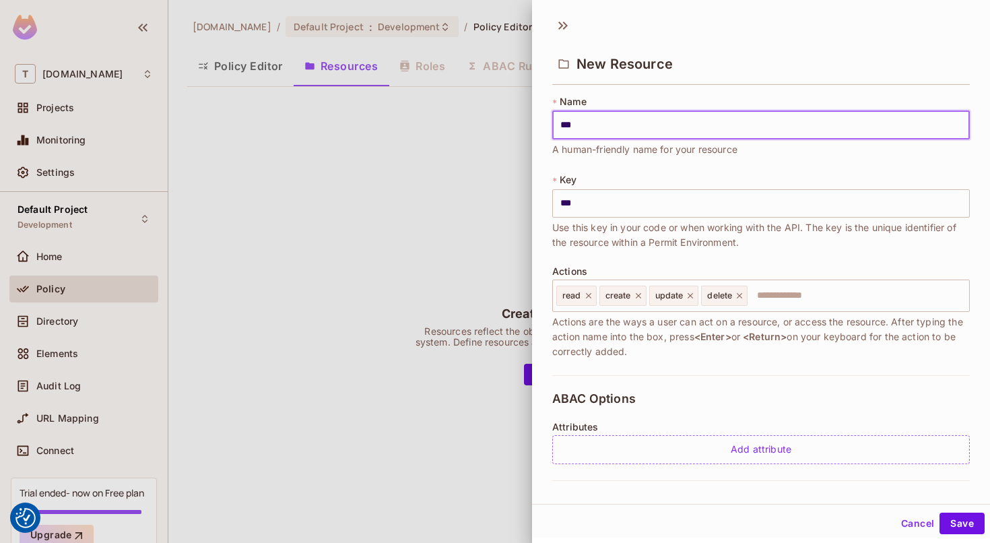
type input "****"
type input "*****"
type input "******"
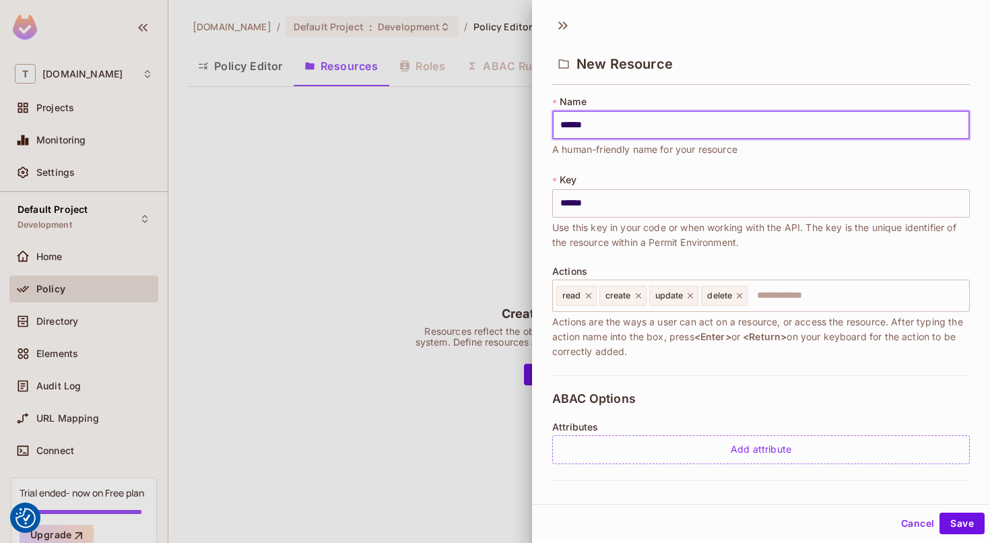
type input "*******"
click at [577, 293] on span "read" at bounding box center [571, 295] width 19 height 11
type input "*******"
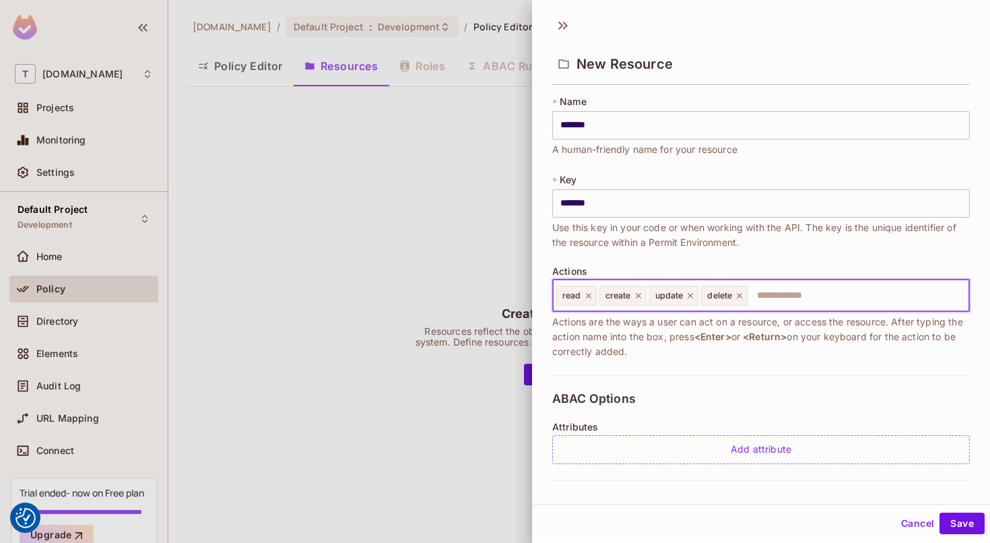
click at [673, 295] on span "update" at bounding box center [669, 295] width 28 height 11
drag, startPoint x: 767, startPoint y: 294, endPoint x: 530, endPoint y: 281, distance: 237.4
click at [749, 282] on input "text" at bounding box center [856, 295] width 215 height 27
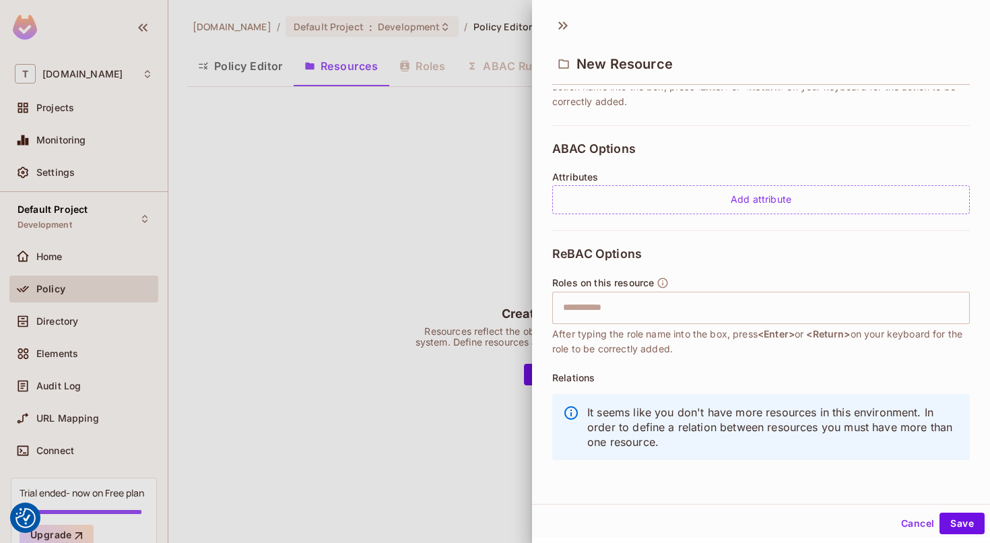
scroll to position [2, 0]
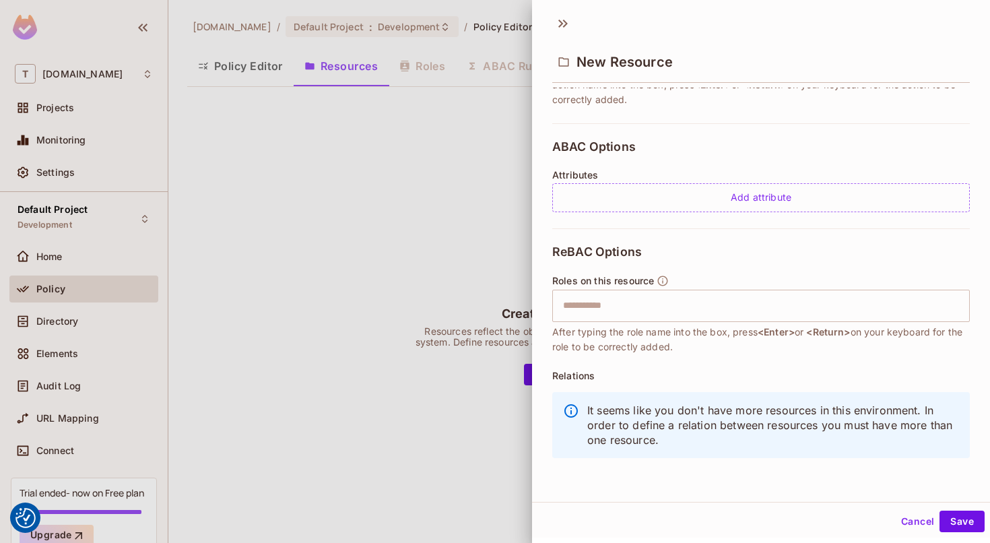
click at [685, 214] on div "ABAC Options Attributes Add attribute" at bounding box center [761, 175] width 418 height 105
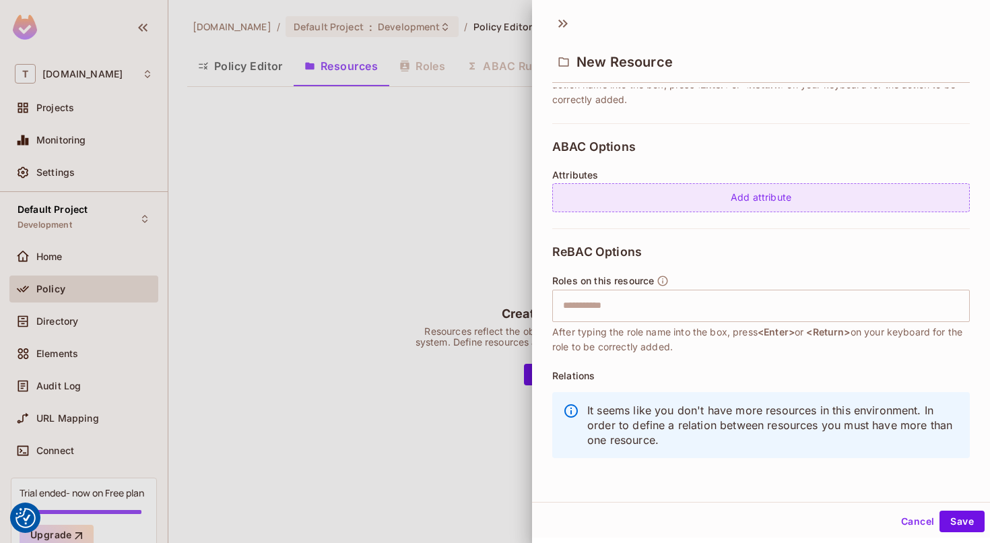
click at [708, 203] on div "Add attribute" at bounding box center [761, 197] width 418 height 29
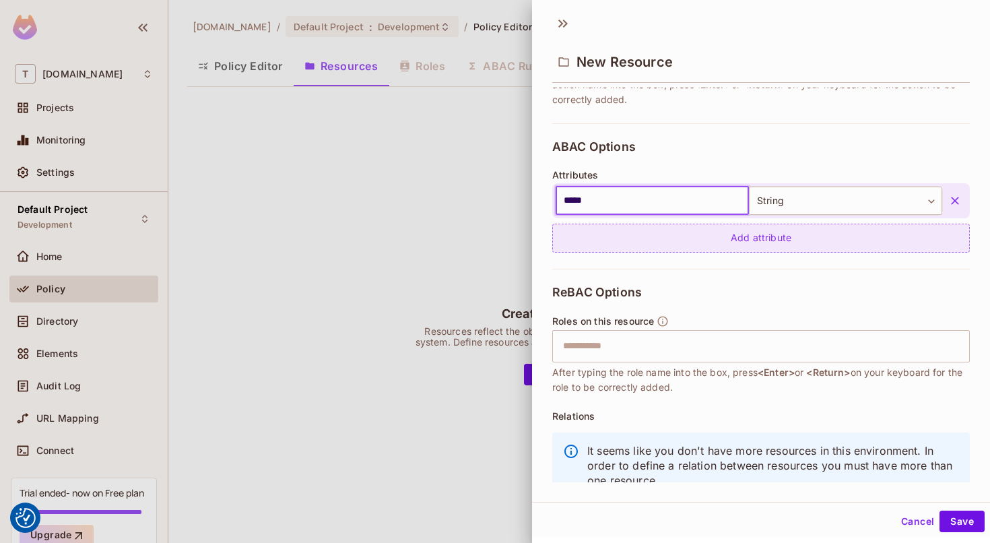
scroll to position [199, 0]
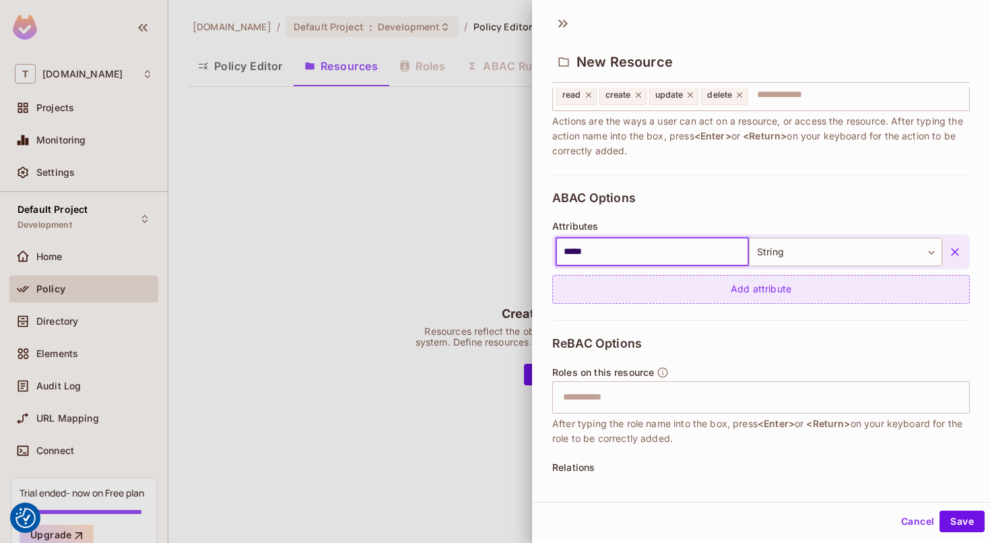
type input "*****"
click at [752, 292] on div "Add attribute" at bounding box center [761, 289] width 418 height 29
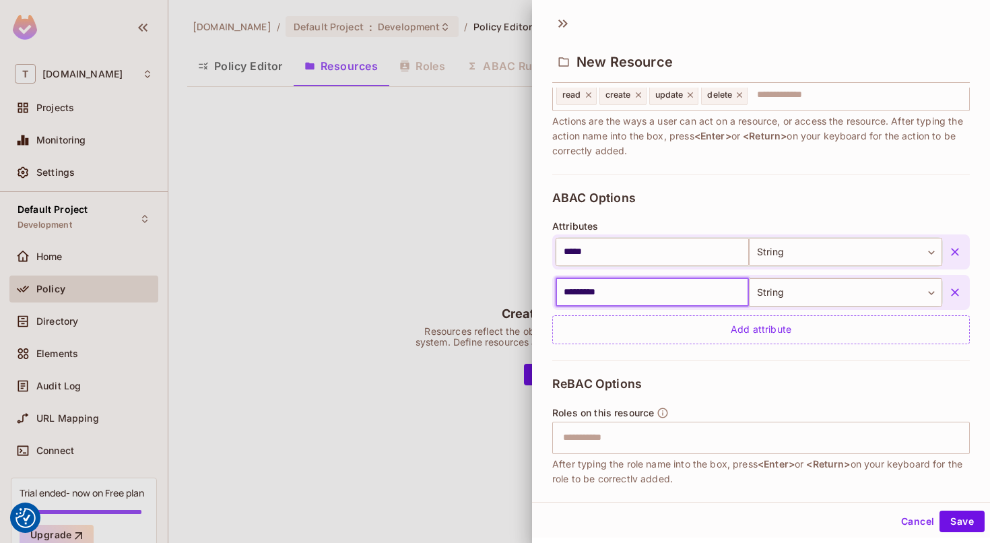
click at [602, 298] on input "*********" at bounding box center [652, 292] width 193 height 28
click at [608, 183] on div "ABAC Options Attributes ***** ​ String ****** ​ ********* ​ String ****** ​ Add…" at bounding box center [761, 267] width 418 height 186
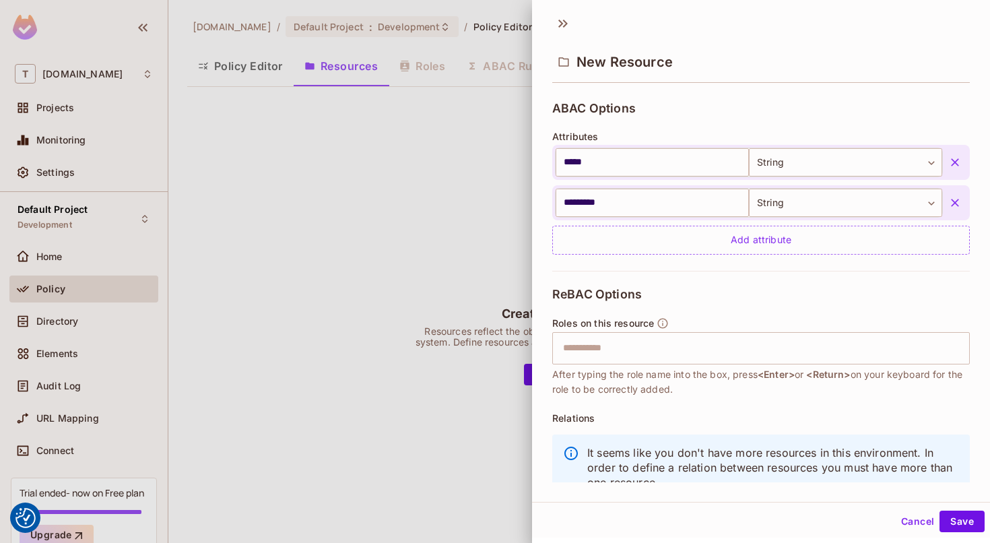
scroll to position [289, 0]
click at [623, 205] on input "*********" at bounding box center [652, 202] width 193 height 28
click at [591, 360] on div "​" at bounding box center [761, 347] width 418 height 32
type input "**********"
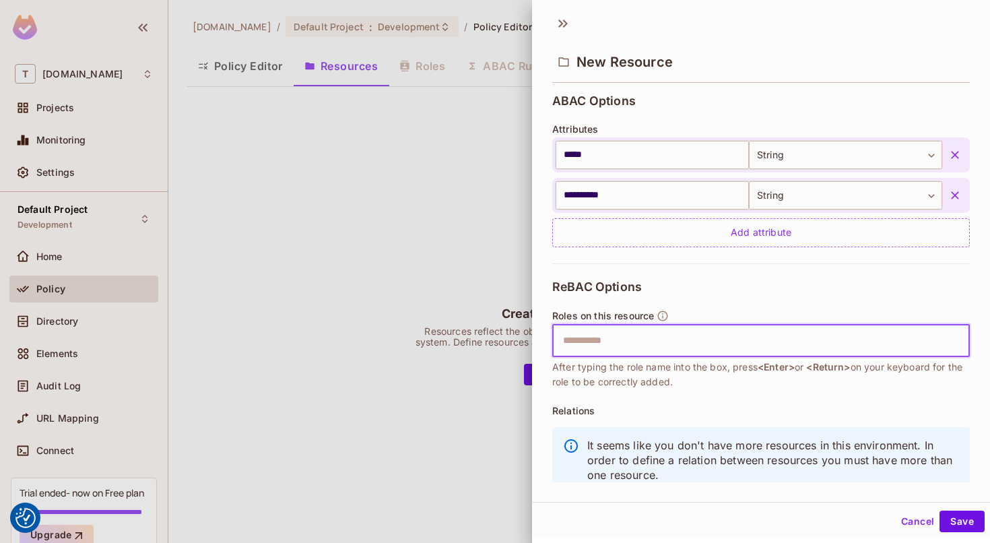
scroll to position [299, 0]
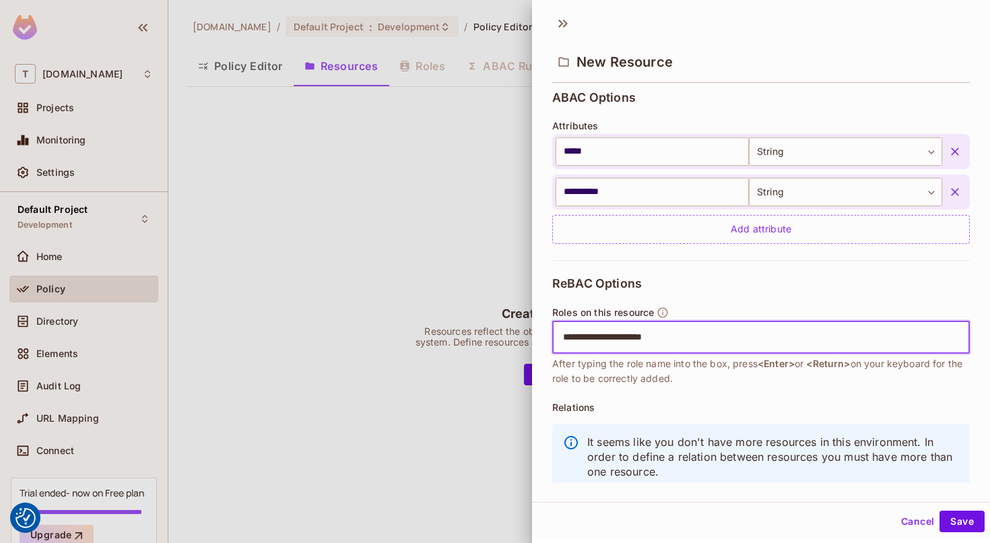
type input "**********"
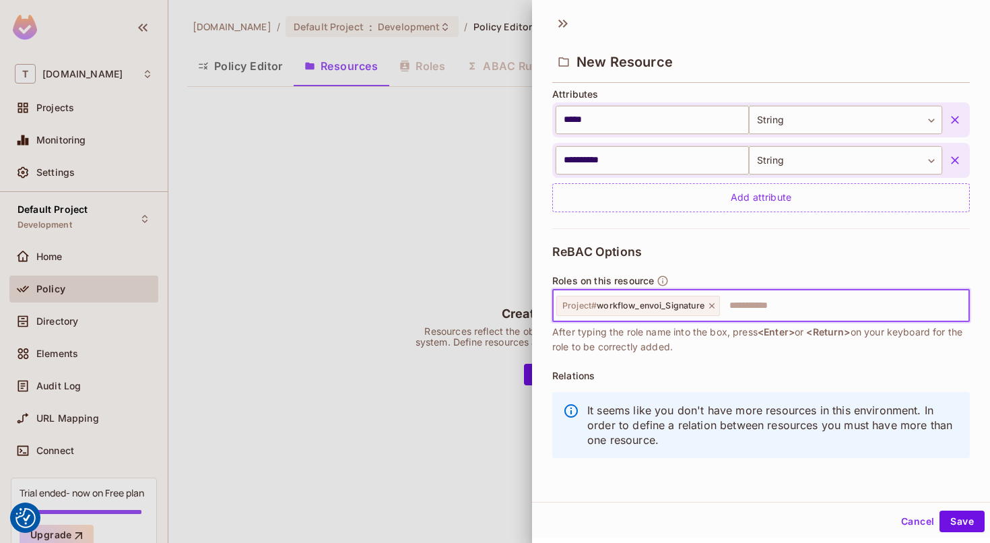
click at [940, 514] on button "Save" at bounding box center [962, 522] width 45 height 22
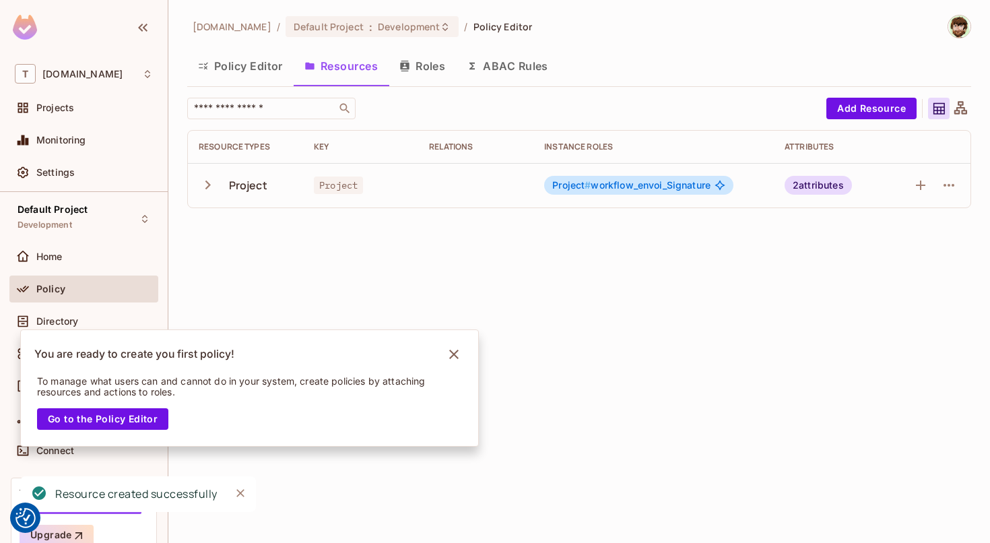
click at [498, 259] on div "toosmart.io / Default Project : Development / Policy Editor Policy Editor Resou…" at bounding box center [579, 271] width 822 height 543
click at [567, 184] on span "Project #" at bounding box center [571, 184] width 38 height 11
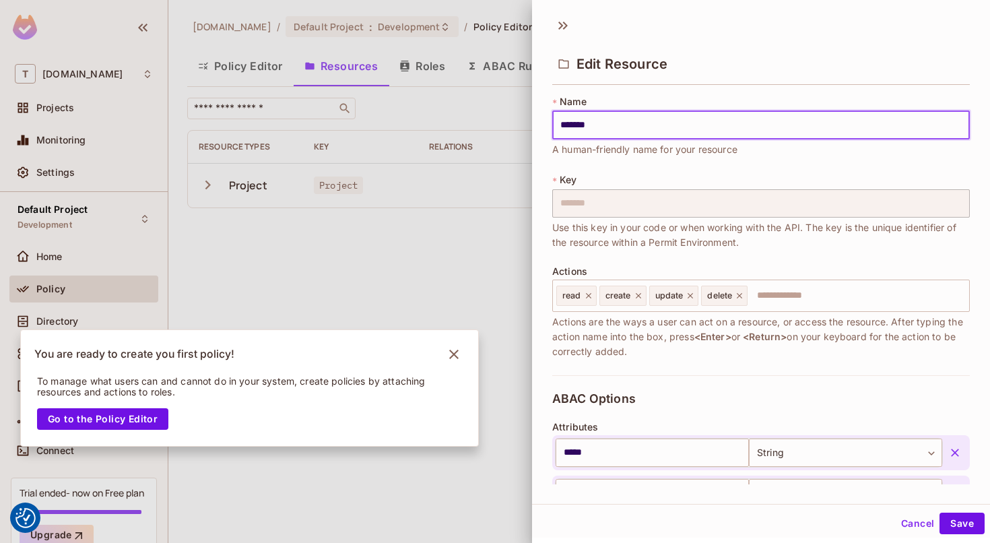
click at [403, 248] on div at bounding box center [495, 271] width 990 height 543
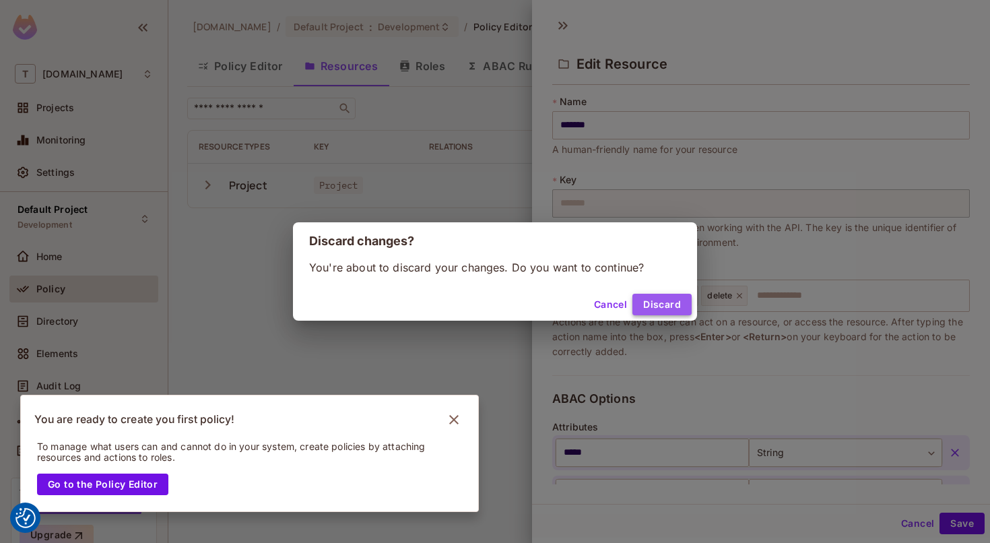
click at [669, 301] on button "Discard" at bounding box center [661, 305] width 59 height 22
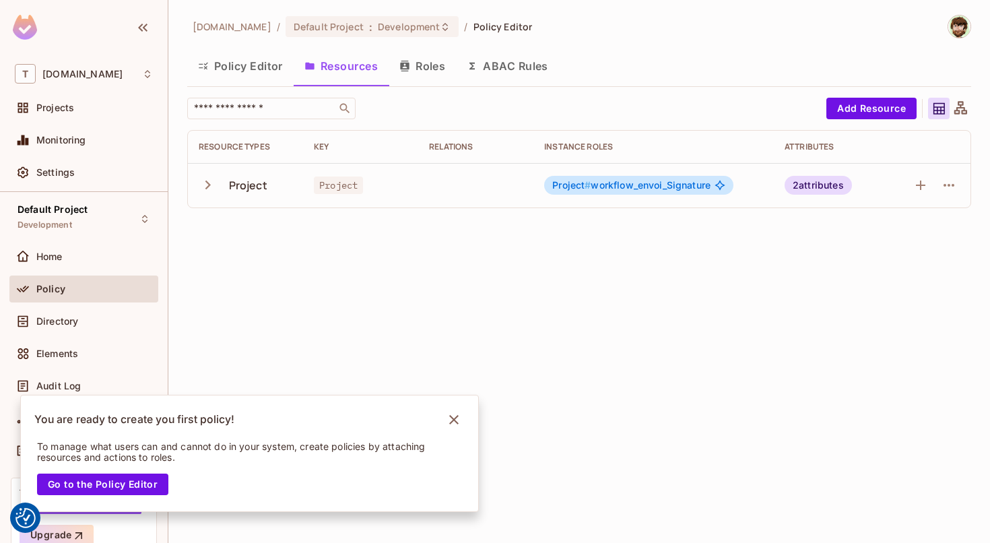
click at [206, 188] on icon "button" at bounding box center [207, 184] width 5 height 9
click at [956, 230] on icon "button" at bounding box center [949, 230] width 16 height 16
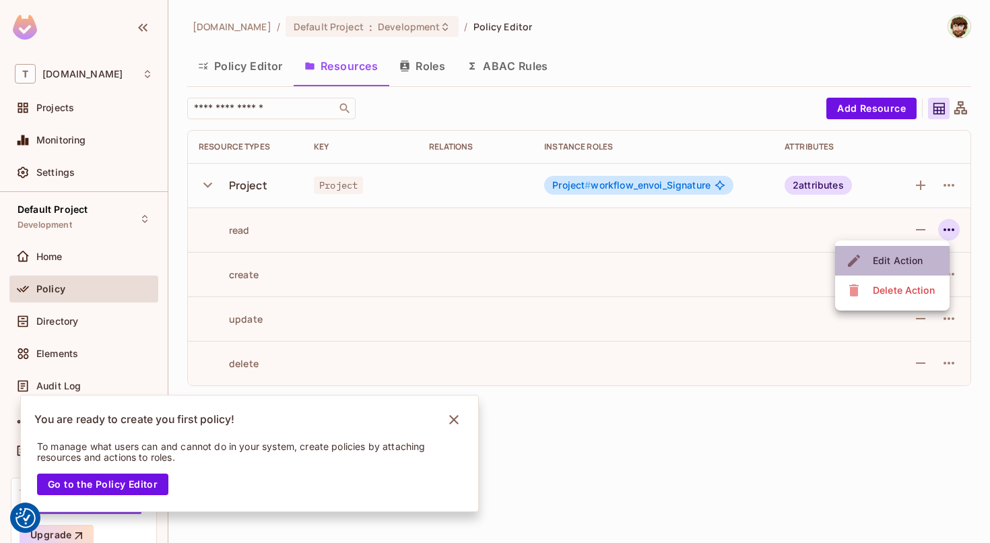
click at [892, 255] on div "Edit Action" at bounding box center [898, 260] width 50 height 13
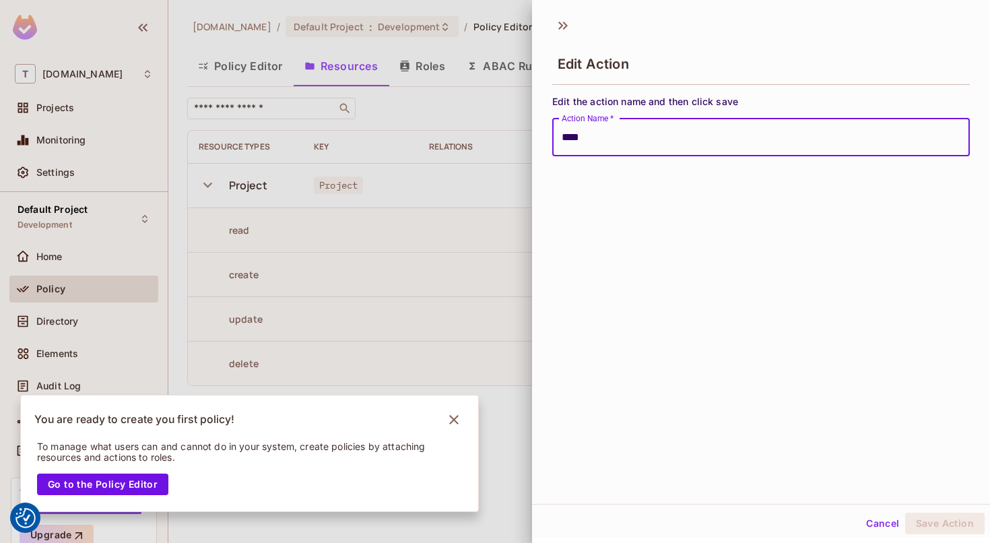
click at [867, 523] on button "Cancel" at bounding box center [883, 524] width 44 height 22
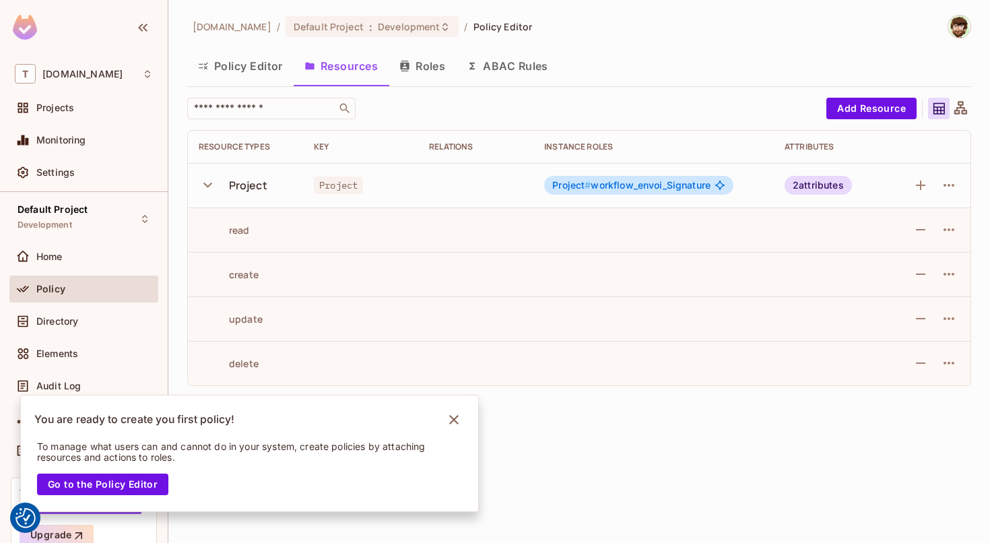
click at [414, 68] on button "Roles" at bounding box center [422, 66] width 67 height 34
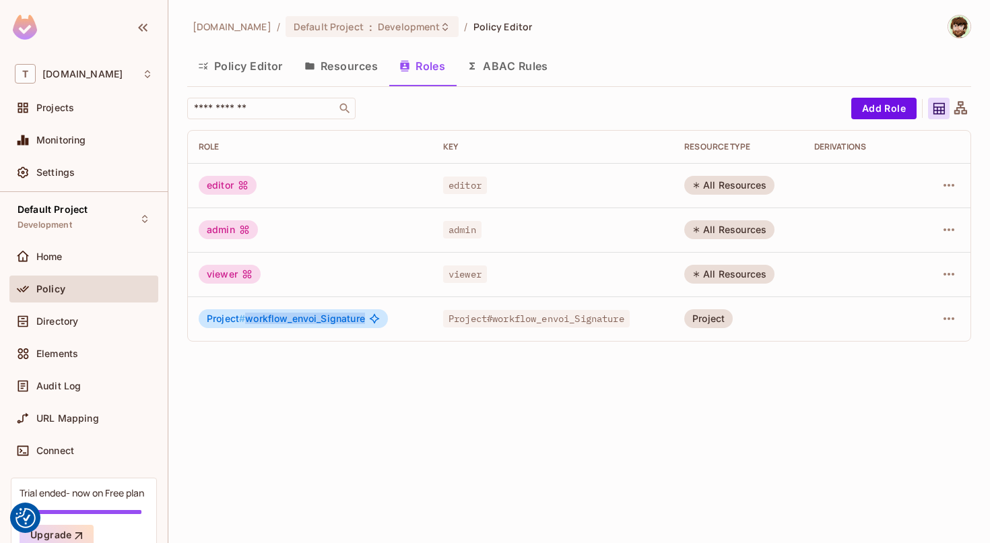
drag, startPoint x: 247, startPoint y: 321, endPoint x: 390, endPoint y: 330, distance: 143.0
click at [392, 331] on td "Project # workflow_envoi_Signature" at bounding box center [310, 318] width 244 height 44
click at [511, 69] on button "ABAC Rules" at bounding box center [507, 66] width 103 height 34
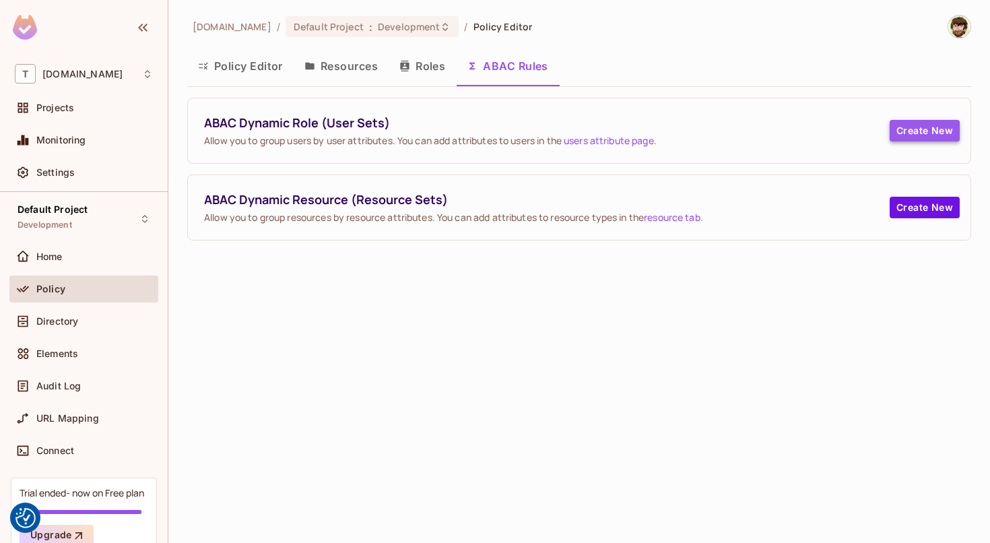
click at [909, 125] on button "Create New" at bounding box center [925, 131] width 70 height 22
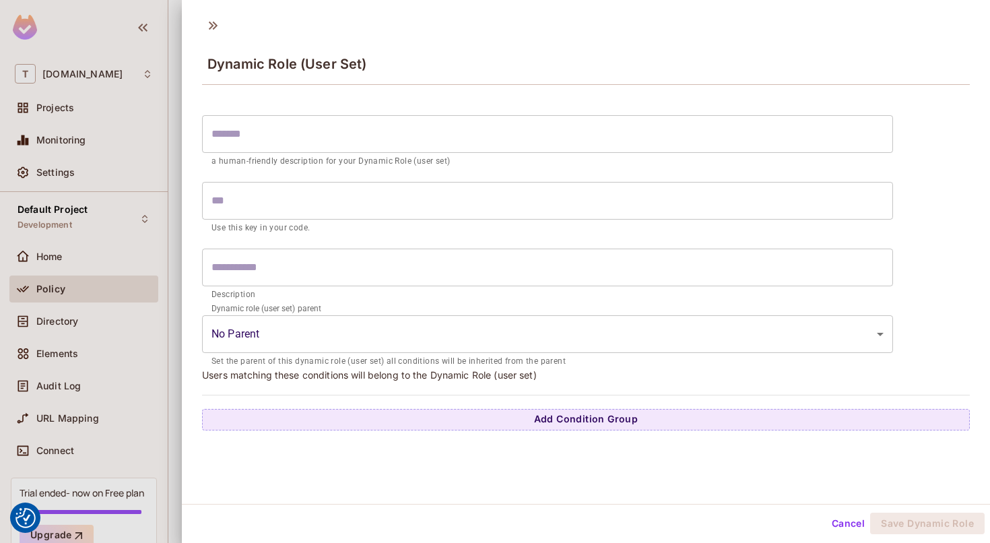
click at [432, 183] on input "text" at bounding box center [547, 201] width 691 height 38
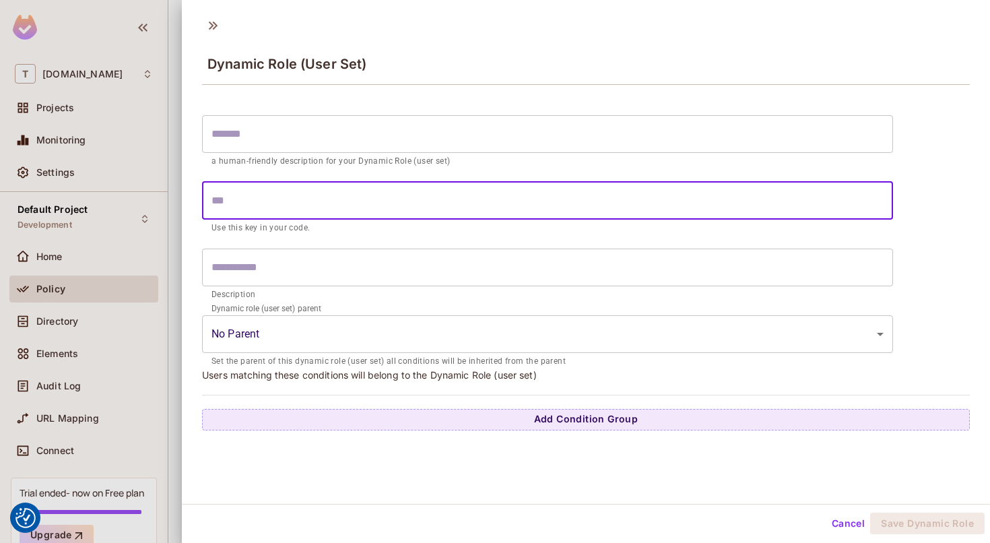
click at [473, 133] on input "text" at bounding box center [547, 134] width 691 height 38
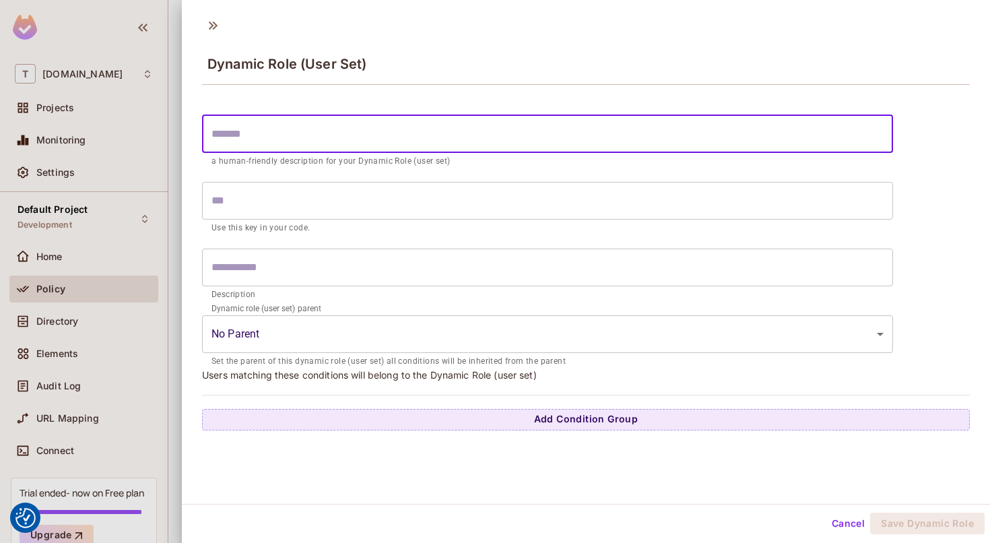
type input "*"
type input "**"
type input "***"
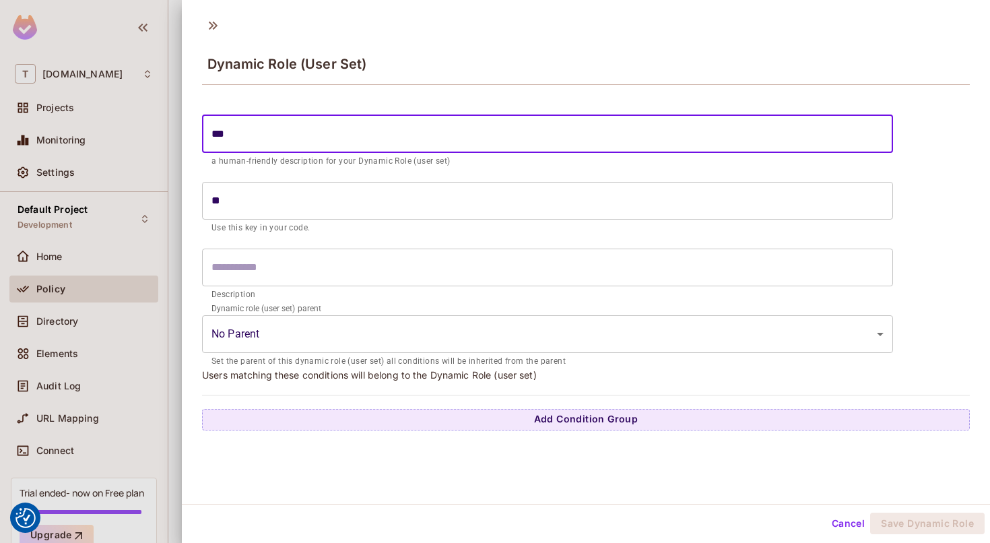
type input "***"
type input "*****"
type input "******"
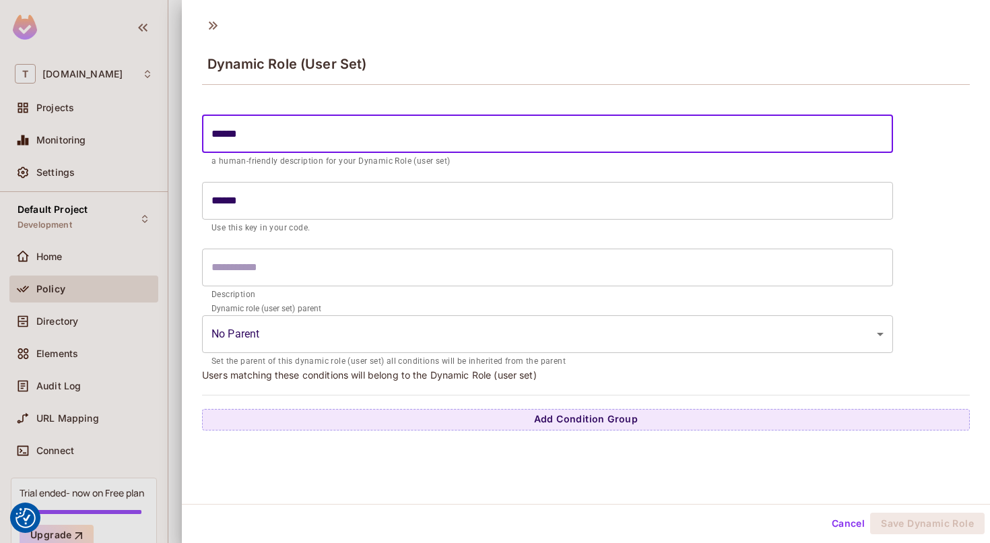
type input "*******"
type input "********"
type input "*********"
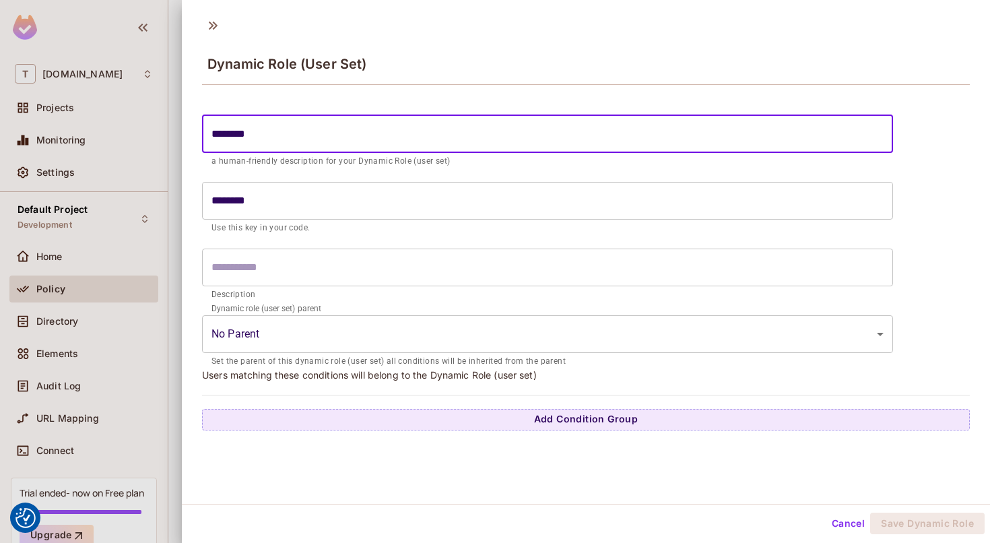
type input "*********"
click at [364, 275] on input "text" at bounding box center [547, 268] width 691 height 38
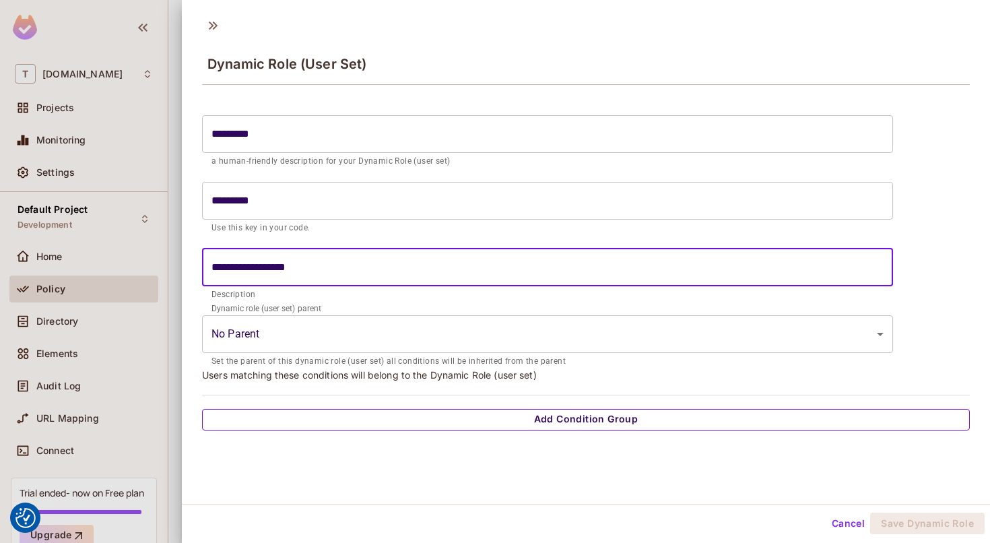
type input "**********"
click at [354, 420] on button "Add Condition Group" at bounding box center [586, 420] width 768 height 22
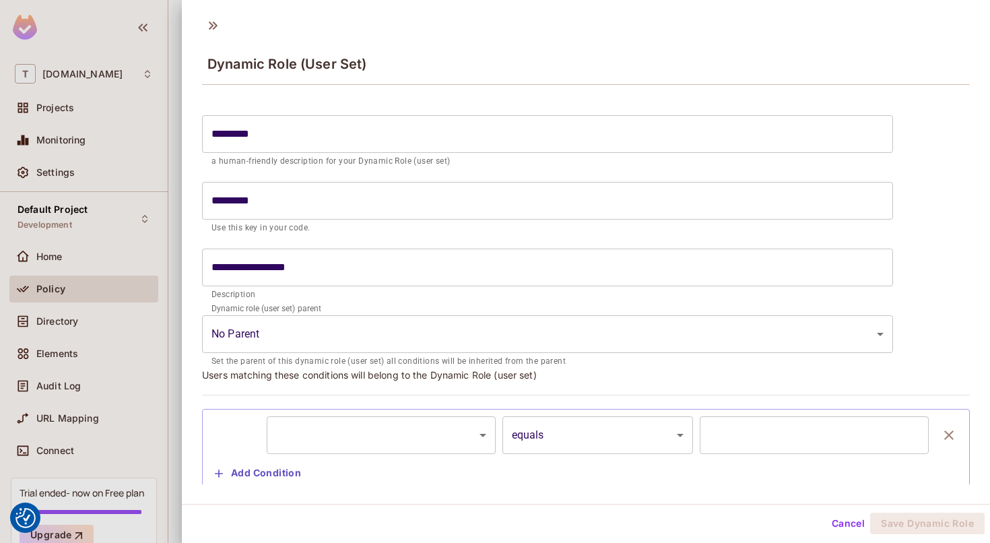
scroll to position [36, 0]
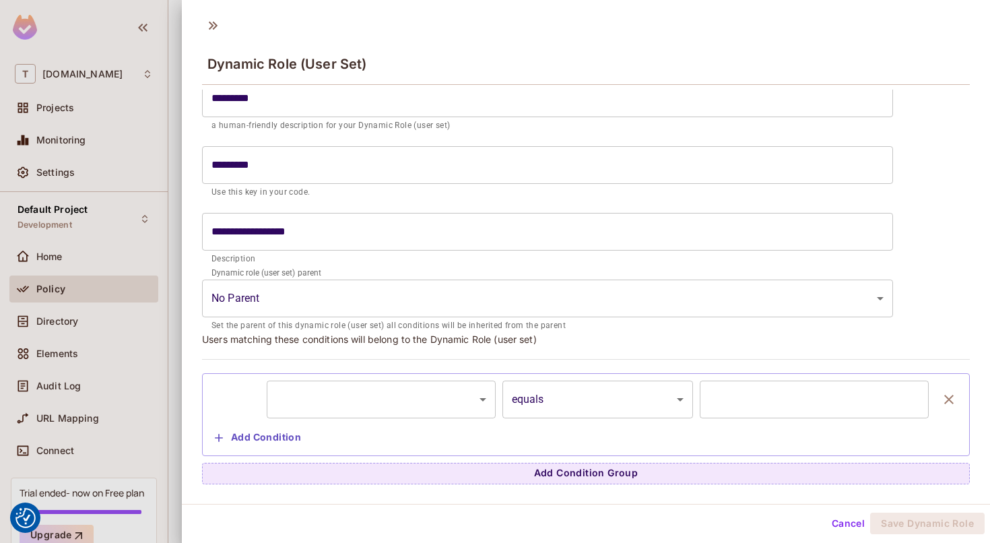
click at [362, 393] on body "We use cookies to enhance your browsing experience, serve personalized ads or c…" at bounding box center [495, 271] width 990 height 543
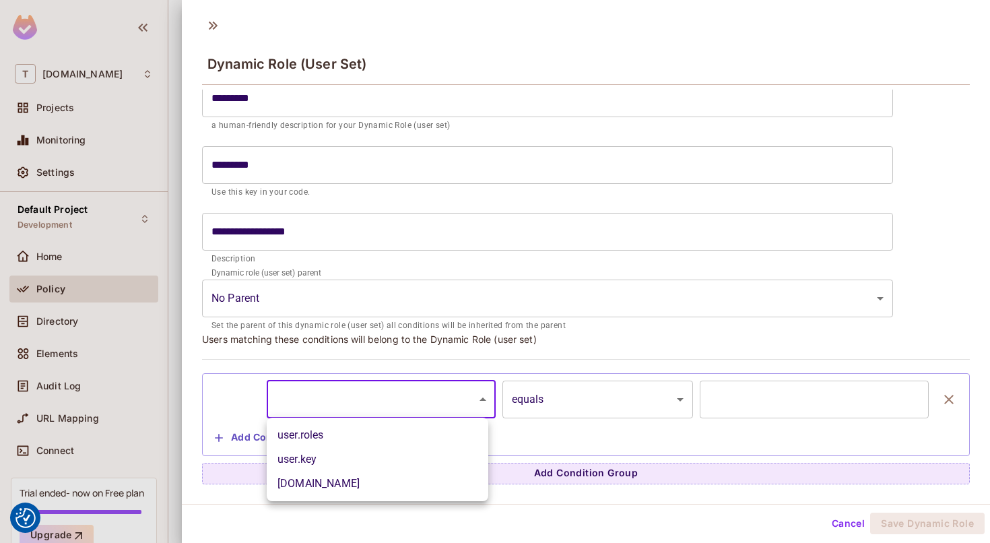
click at [354, 430] on li "user.roles" at bounding box center [378, 435] width 222 height 24
type input "**********"
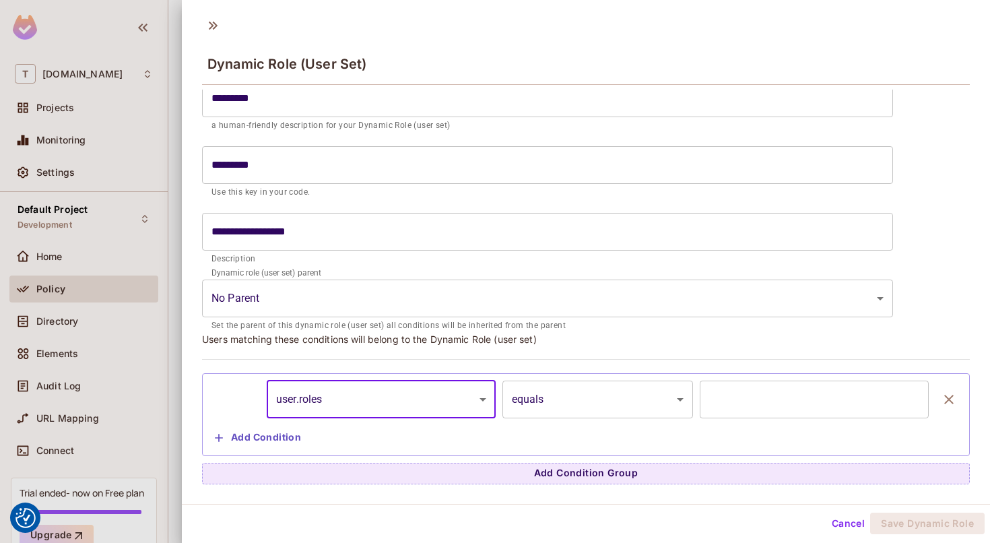
click at [736, 393] on input "text" at bounding box center [814, 400] width 229 height 38
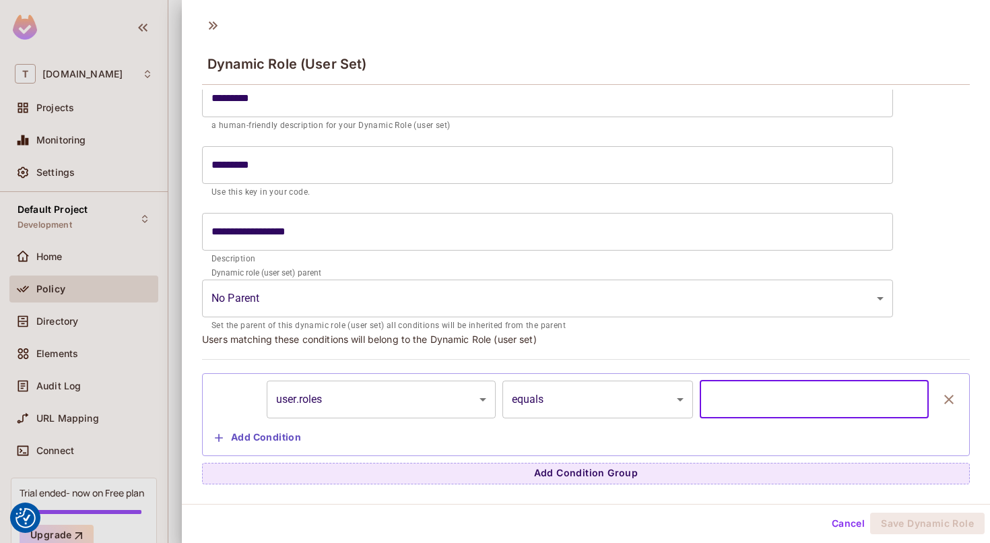
type input "*"
type input "*****"
click at [942, 516] on button "Save Dynamic Role" at bounding box center [927, 524] width 114 height 22
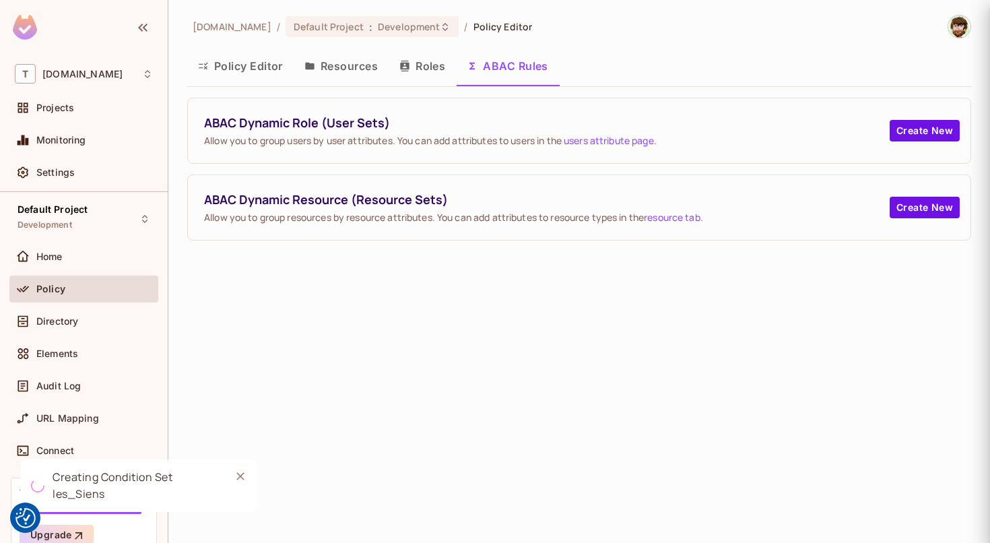
scroll to position [0, 0]
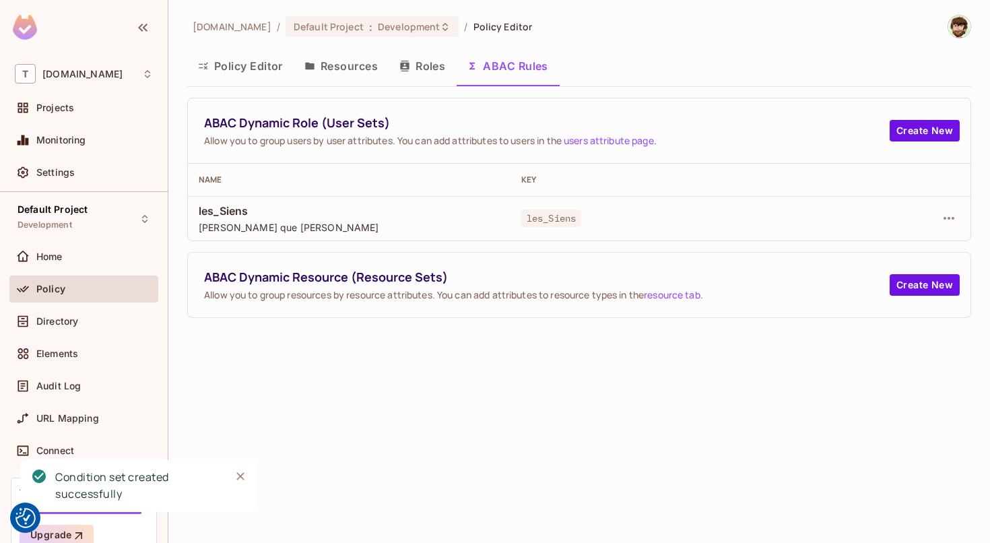
click at [244, 73] on button "Policy Editor" at bounding box center [240, 66] width 106 height 34
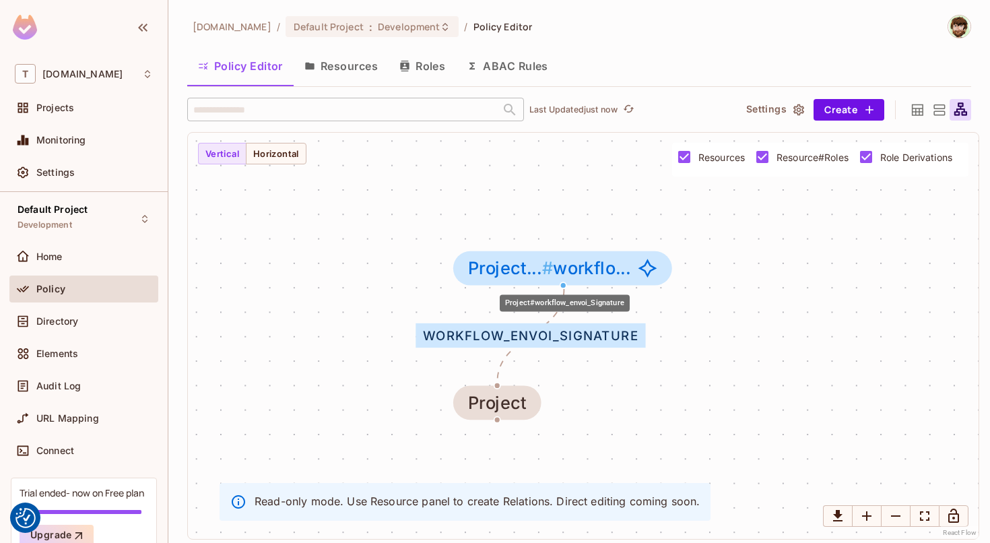
drag, startPoint x: 520, startPoint y: 265, endPoint x: 586, endPoint y: 239, distance: 70.8
click at [553, 257] on span "Project... #" at bounding box center [510, 267] width 85 height 21
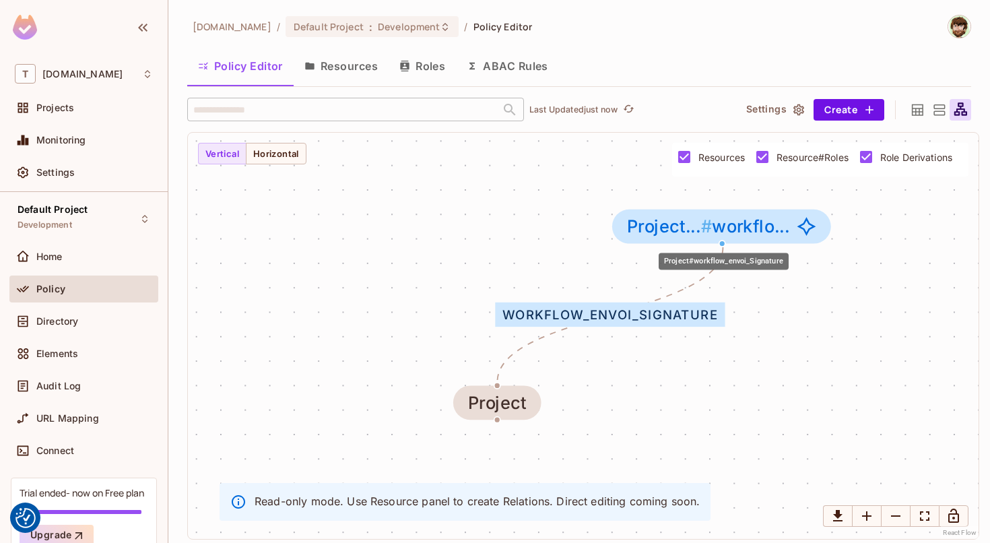
drag, startPoint x: 607, startPoint y: 228, endPoint x: 698, endPoint y: 218, distance: 91.6
click at [701, 218] on span "Project... #" at bounding box center [669, 226] width 85 height 21
click at [282, 155] on button "Horizontal" at bounding box center [276, 154] width 61 height 22
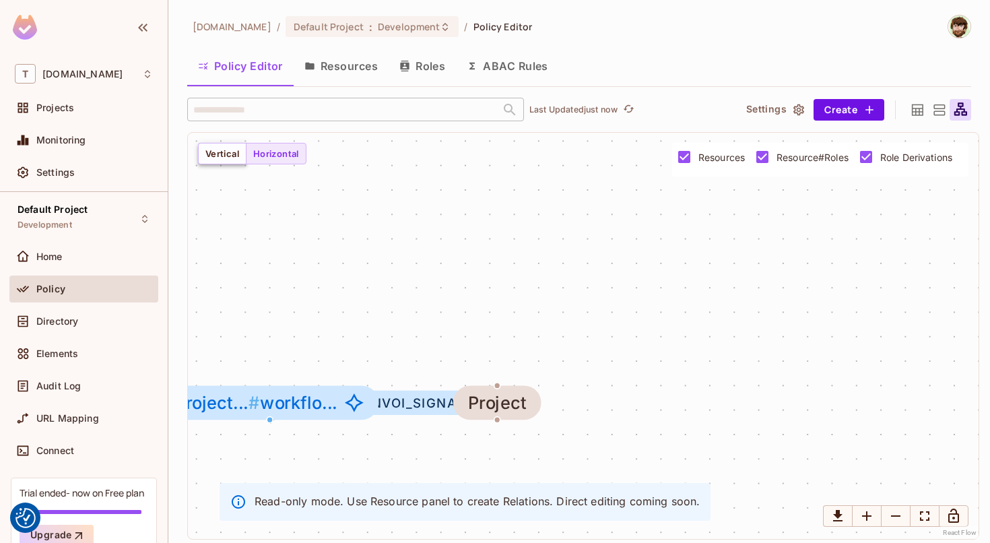
click at [228, 152] on button "Vertical" at bounding box center [222, 154] width 48 height 22
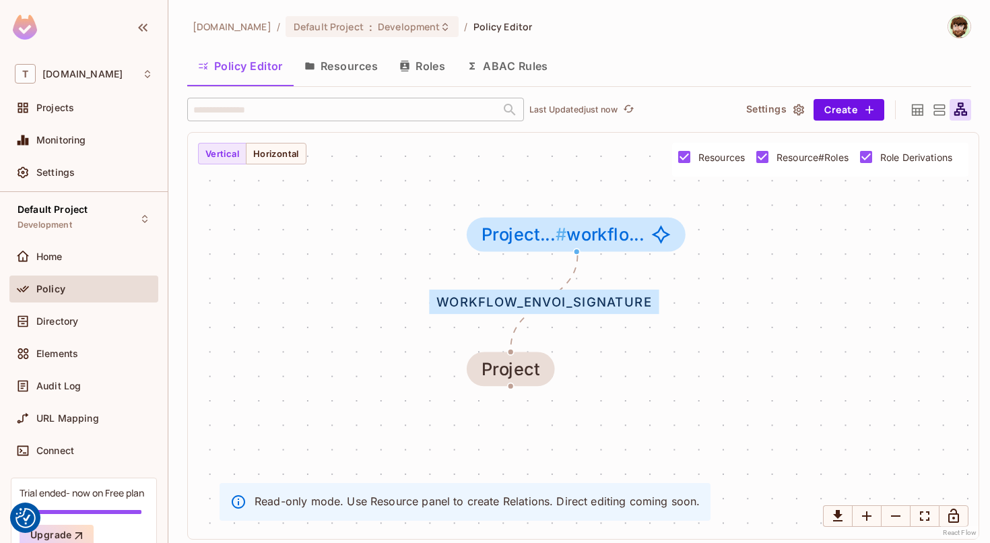
drag, startPoint x: 359, startPoint y: 388, endPoint x: 373, endPoint y: 352, distance: 39.0
click at [373, 352] on div "workflow_envoi_Signature Project Project... # workflo..." at bounding box center [583, 336] width 791 height 406
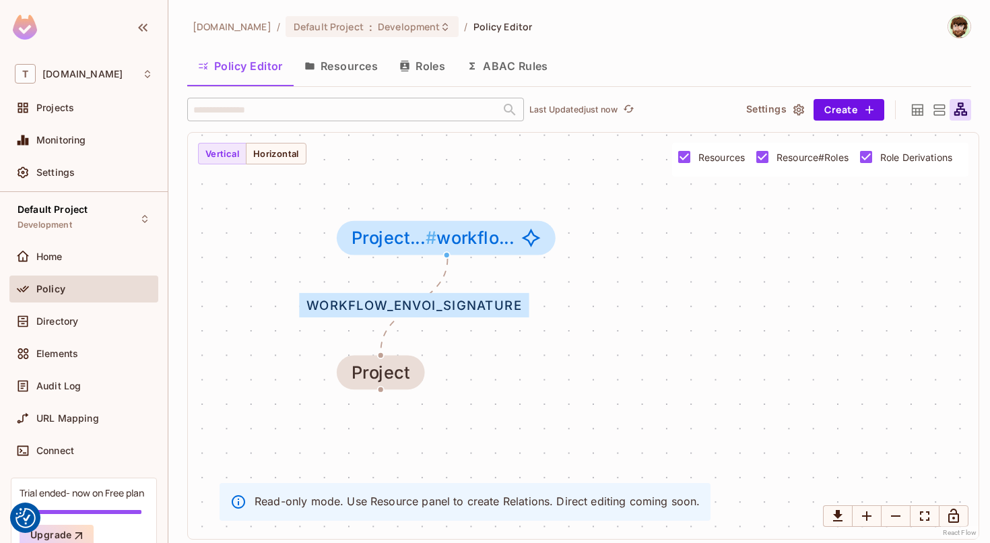
drag, startPoint x: 480, startPoint y: 301, endPoint x: 370, endPoint y: 303, distance: 109.1
click at [370, 303] on div "workflow_envoi_Signature" at bounding box center [414, 305] width 230 height 24
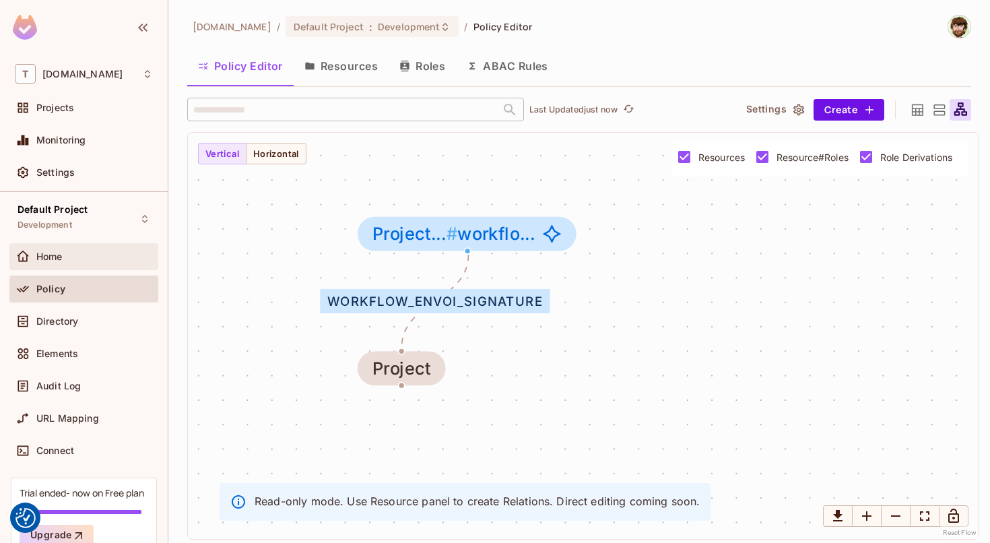
click at [83, 260] on div "Home" at bounding box center [94, 256] width 117 height 11
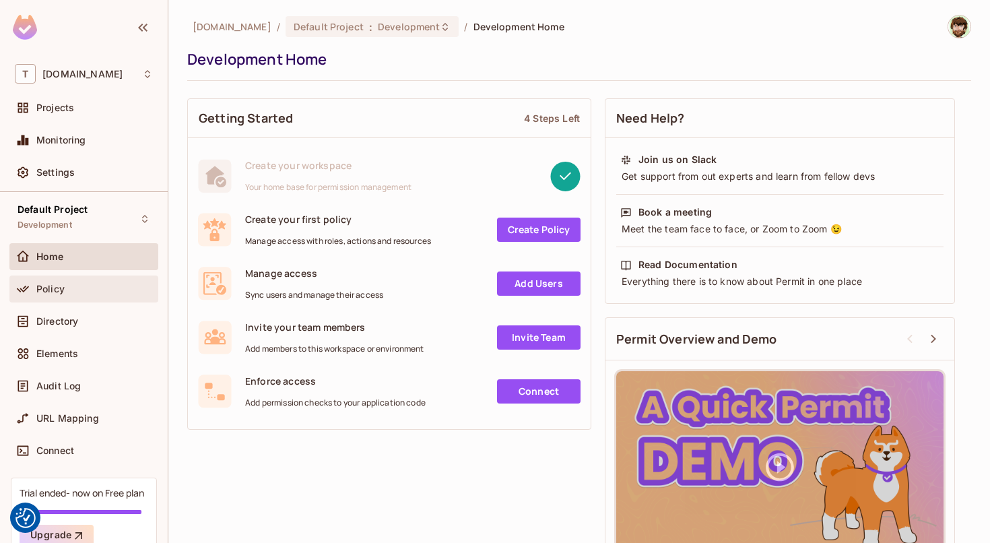
click at [83, 300] on div "Policy" at bounding box center [83, 288] width 149 height 27
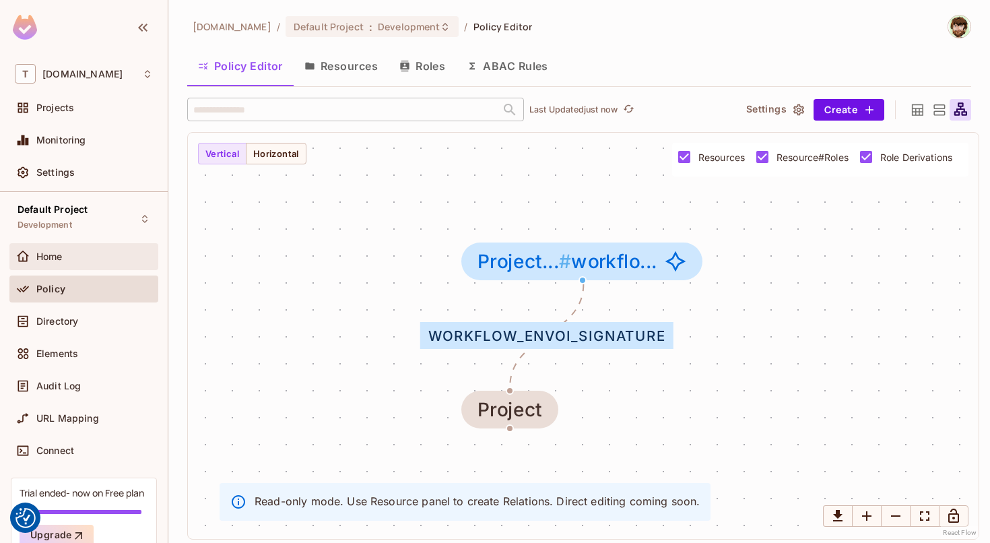
click at [86, 263] on div "Home" at bounding box center [84, 257] width 138 height 16
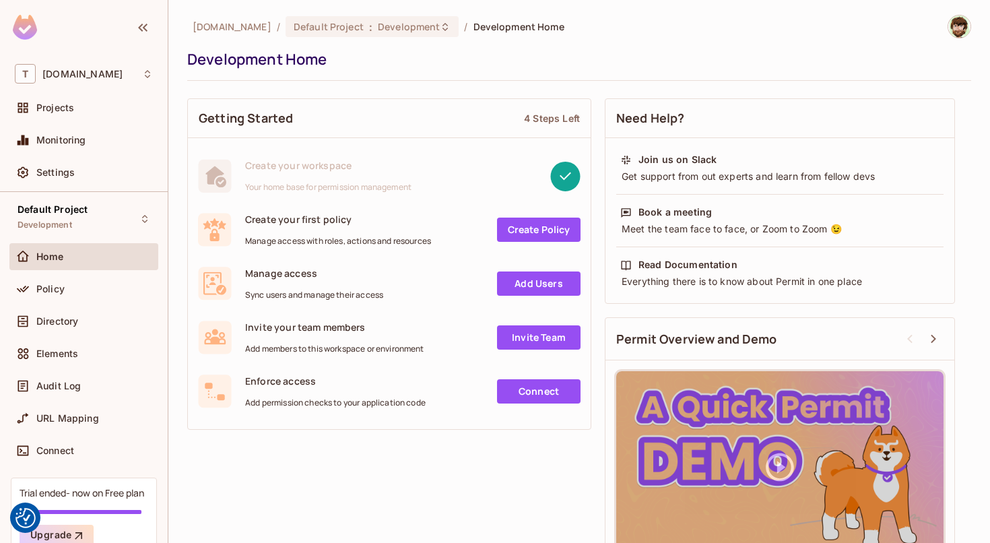
click at [539, 219] on link "Create Policy" at bounding box center [539, 230] width 84 height 24
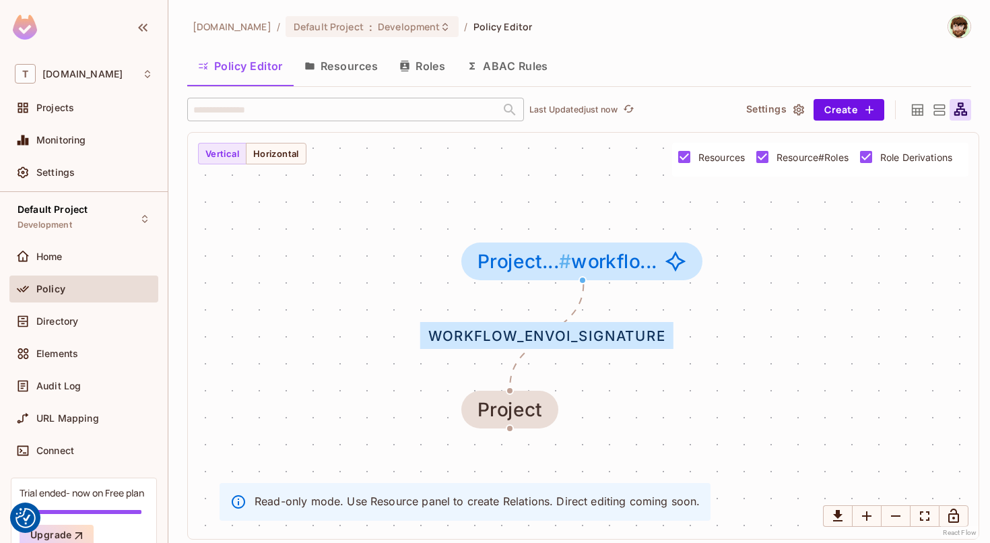
click at [845, 131] on div "​ Last Updated just now Settings Create workflow_envoi_Signature Project Projec…" at bounding box center [579, 319] width 784 height 442
click at [849, 116] on button "Create" at bounding box center [849, 110] width 71 height 22
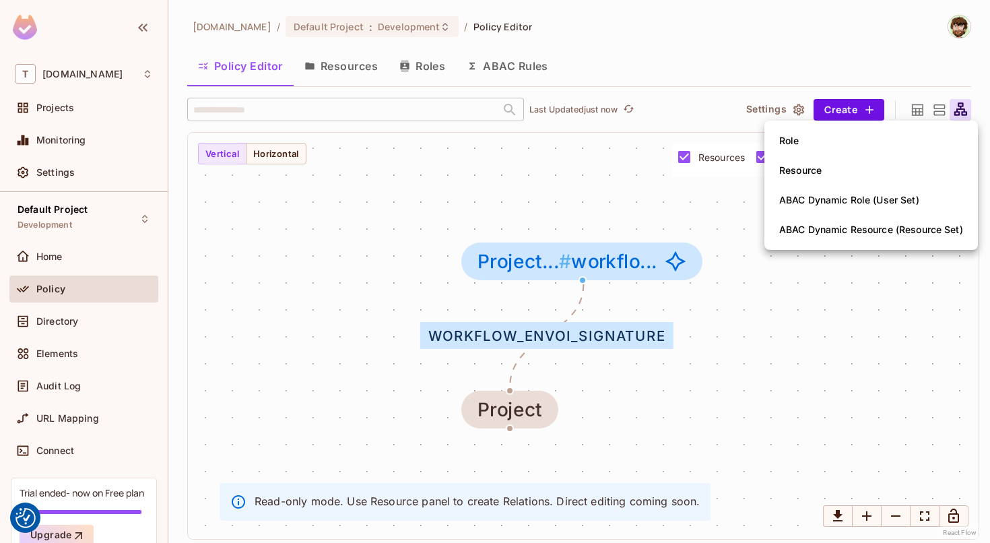
click at [833, 138] on li "Role" at bounding box center [870, 141] width 213 height 30
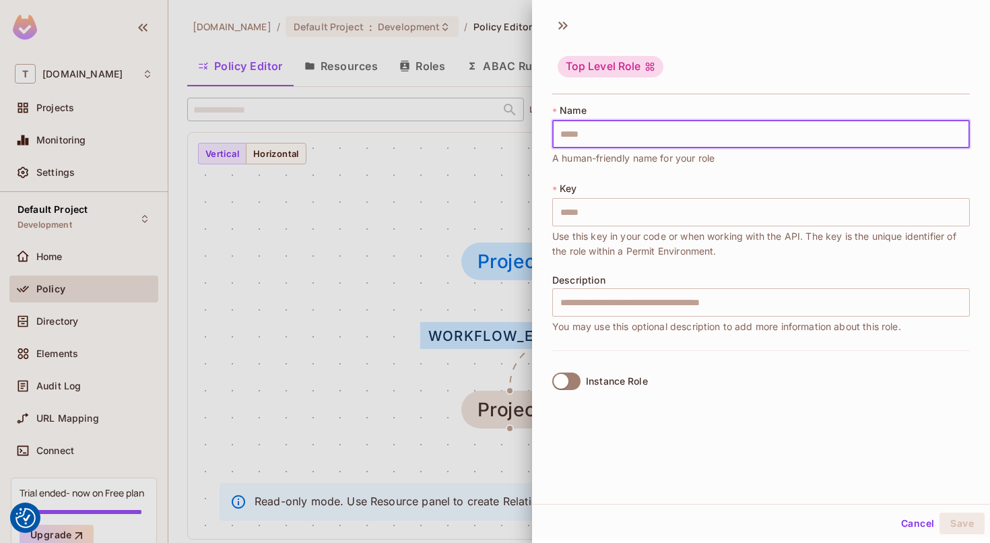
click at [833, 138] on input "text" at bounding box center [761, 134] width 418 height 28
type input "*"
type input "**"
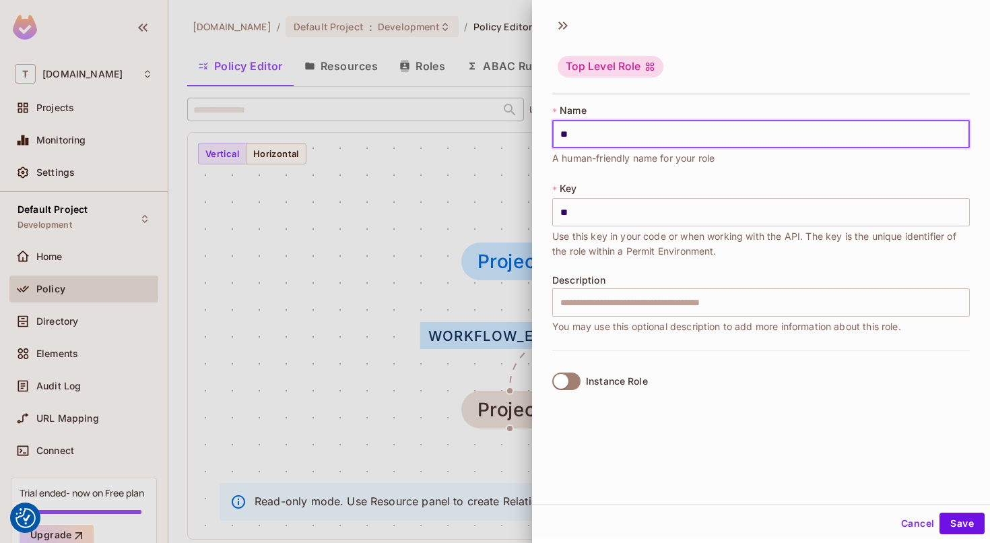
type input "***"
type input "****"
type input "*****"
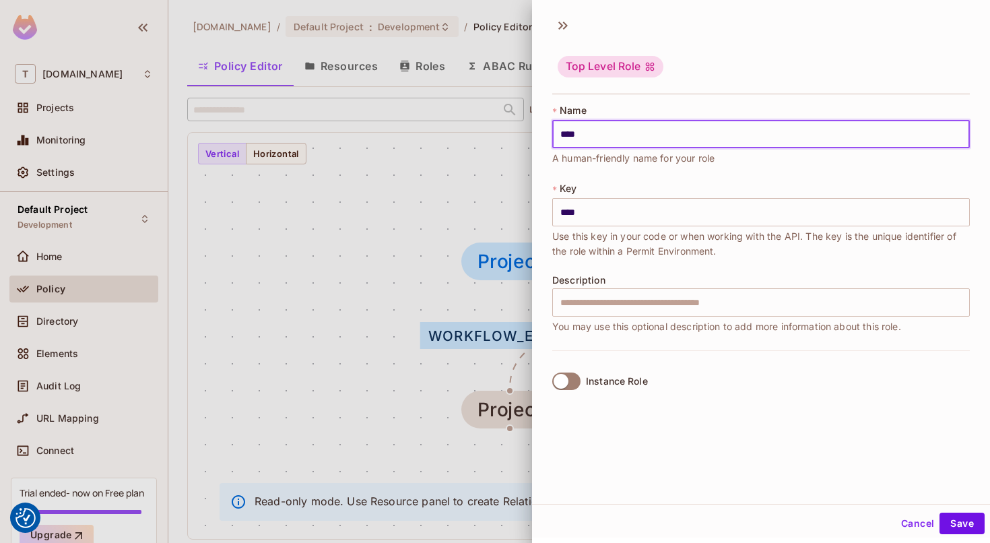
type input "*****"
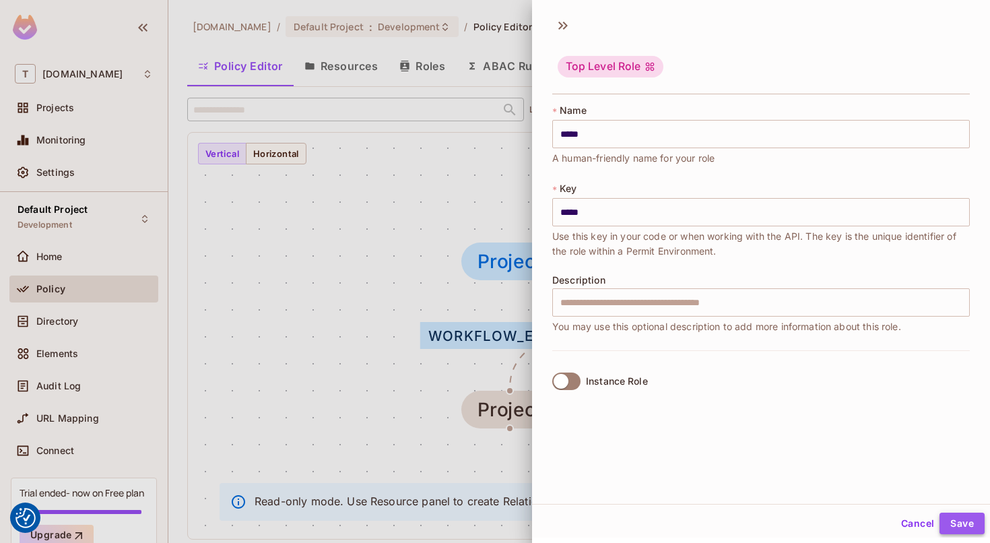
click at [959, 520] on button "Save" at bounding box center [962, 524] width 45 height 22
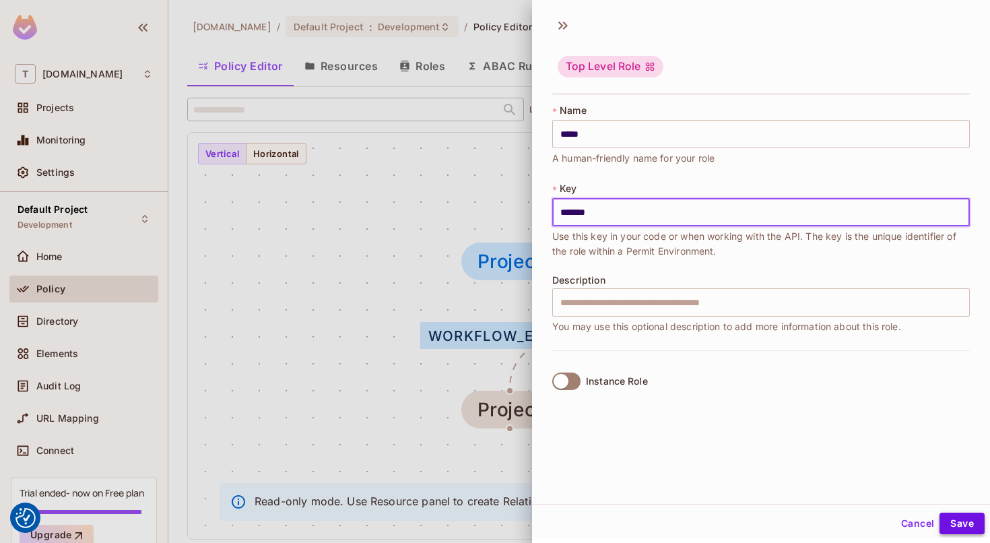
type input "*******"
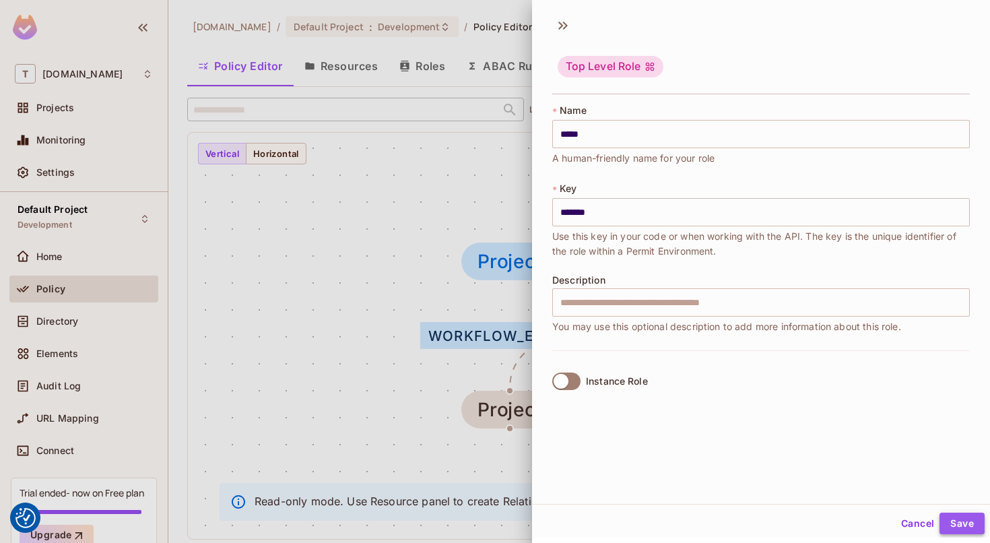
click at [947, 515] on button "Save" at bounding box center [962, 524] width 45 height 22
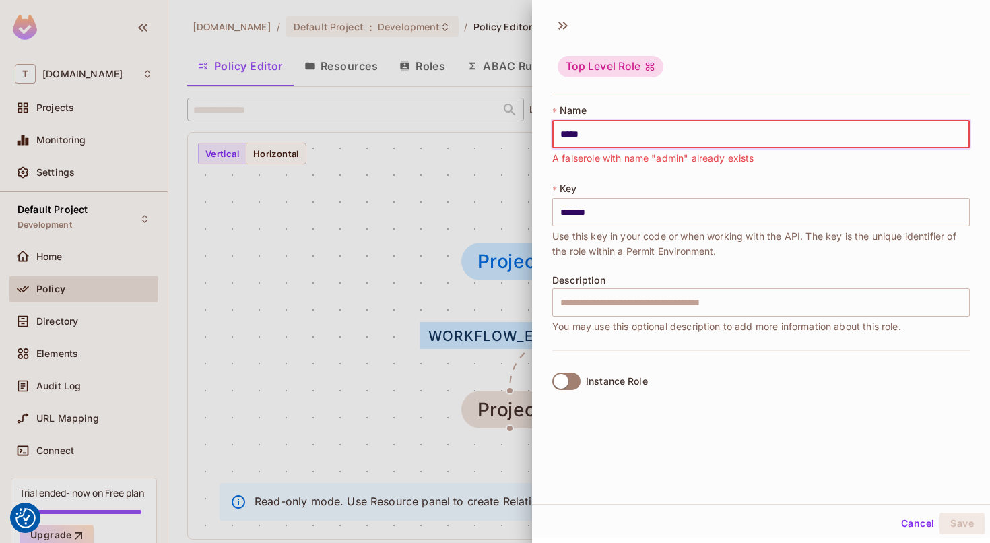
type input "******"
type input "*******"
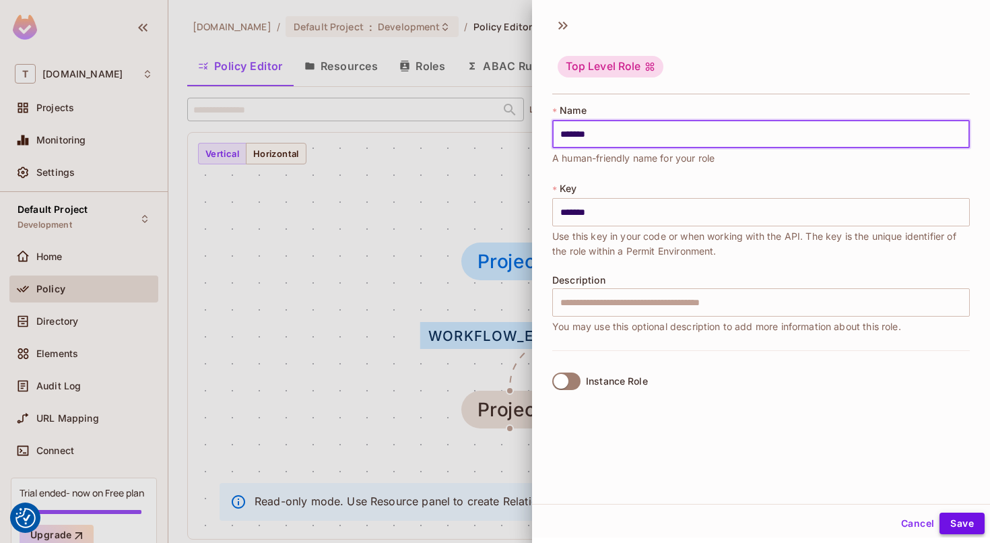
type input "*******"
click at [962, 517] on button "Save" at bounding box center [962, 524] width 45 height 22
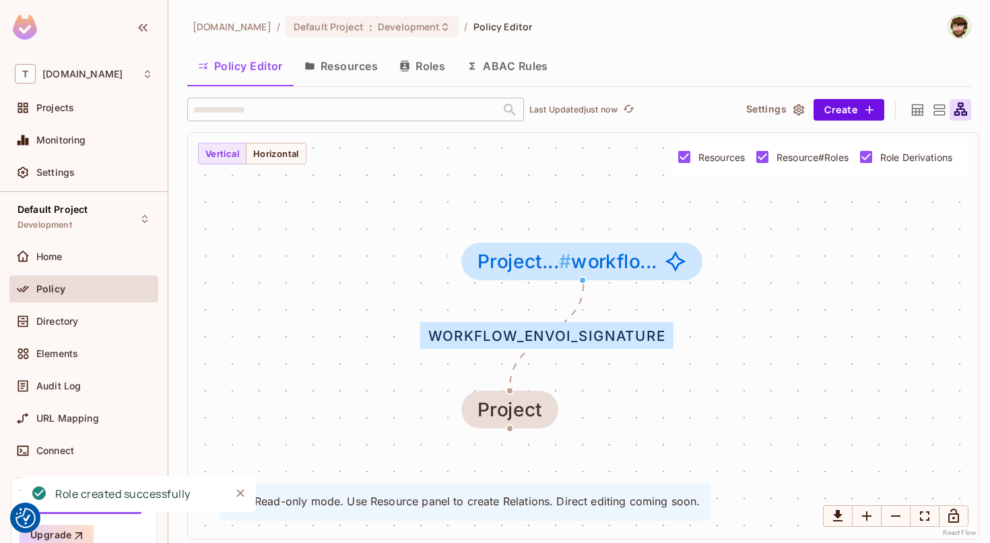
click at [68, 288] on div "Policy" at bounding box center [94, 289] width 117 height 11
click at [73, 279] on div "Policy" at bounding box center [83, 288] width 149 height 27
click at [81, 256] on div "Home" at bounding box center [94, 256] width 117 height 11
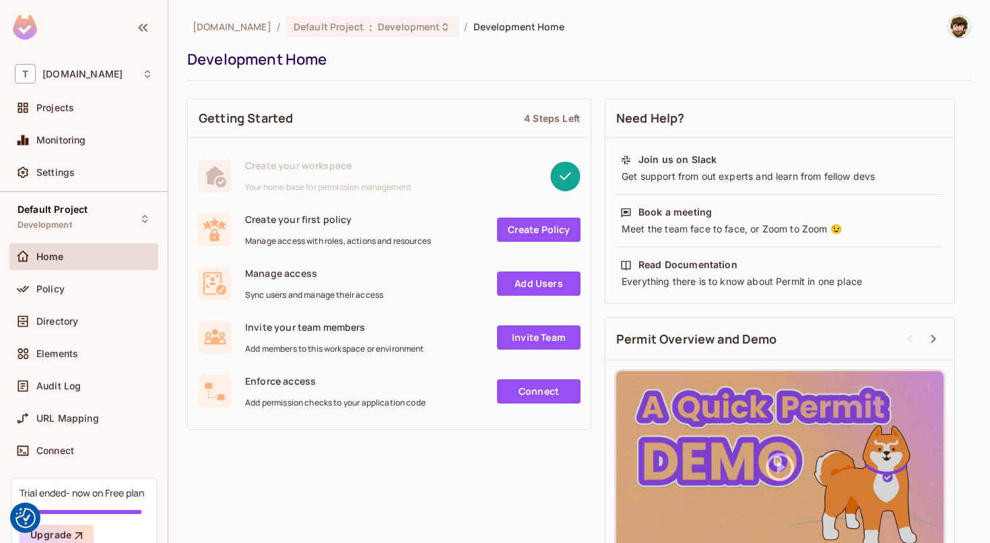
click at [538, 218] on link "Create Policy" at bounding box center [539, 230] width 84 height 24
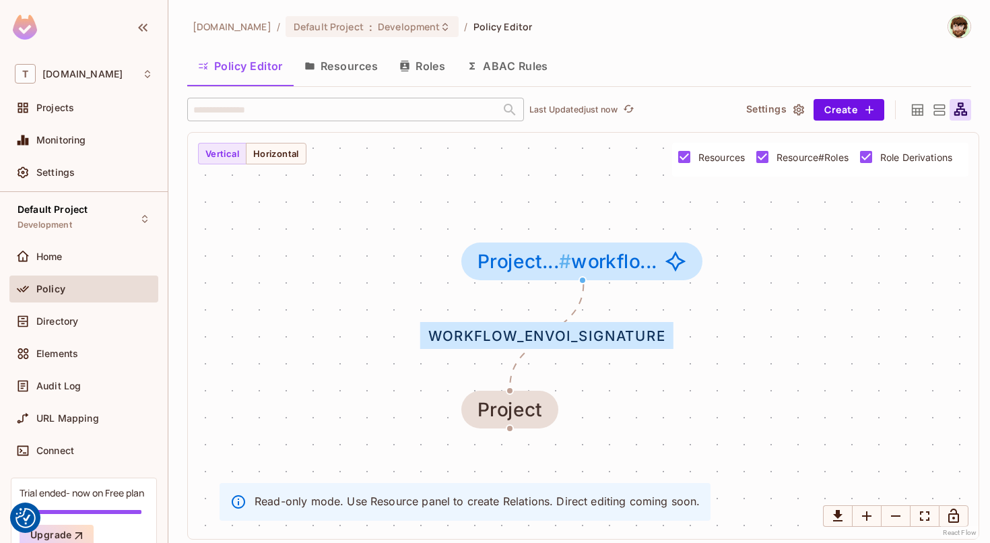
click at [356, 69] on button "Resources" at bounding box center [341, 66] width 95 height 34
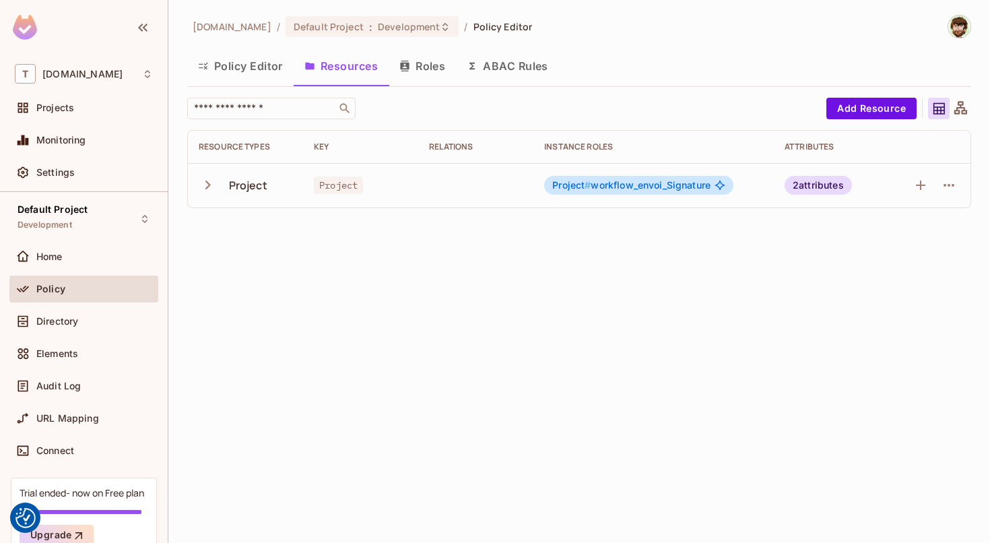
click at [209, 182] on icon "button" at bounding box center [208, 185] width 18 height 18
click at [229, 74] on button "Policy Editor" at bounding box center [240, 66] width 106 height 34
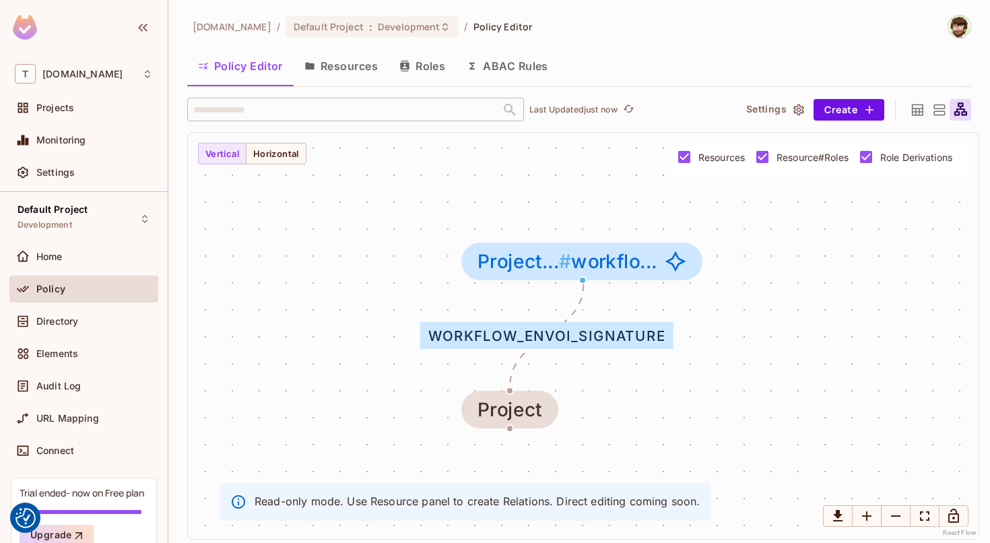
click at [547, 277] on div "Project... # workflo..." at bounding box center [581, 261] width 241 height 38
click at [546, 374] on div "workflow_envoi_Signature Project Project... # workflo..." at bounding box center [583, 336] width 791 height 406
click at [525, 410] on div "Project" at bounding box center [509, 410] width 65 height 22
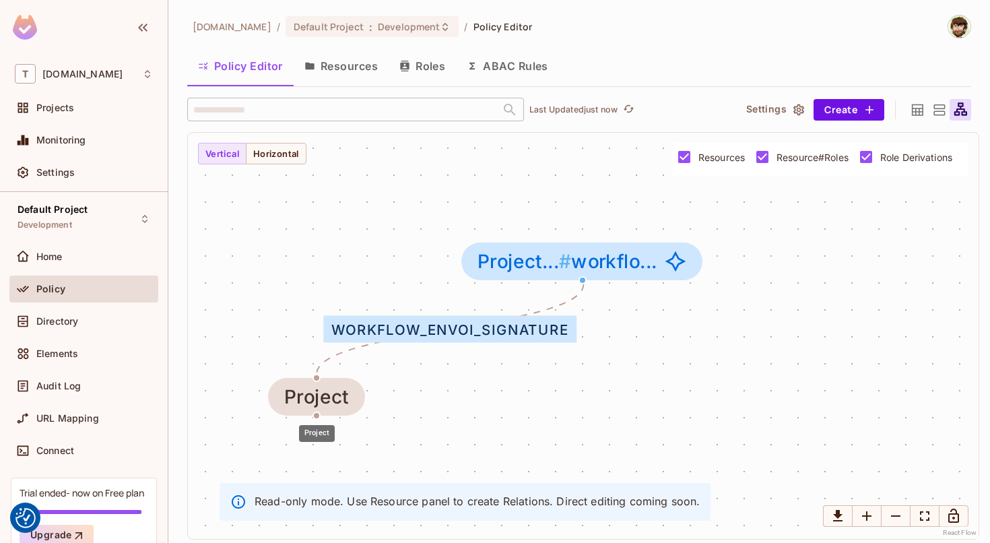
drag, startPoint x: 525, startPoint y: 410, endPoint x: 877, endPoint y: 208, distance: 406.1
click at [317, 399] on div "Project" at bounding box center [316, 397] width 65 height 22
click at [770, 110] on button "Settings" at bounding box center [774, 110] width 67 height 22
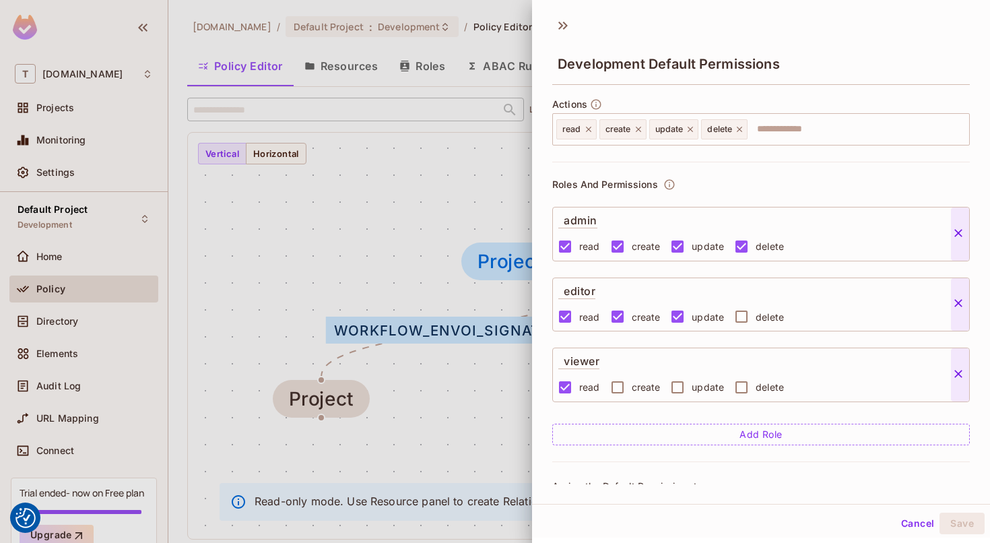
scroll to position [55, 0]
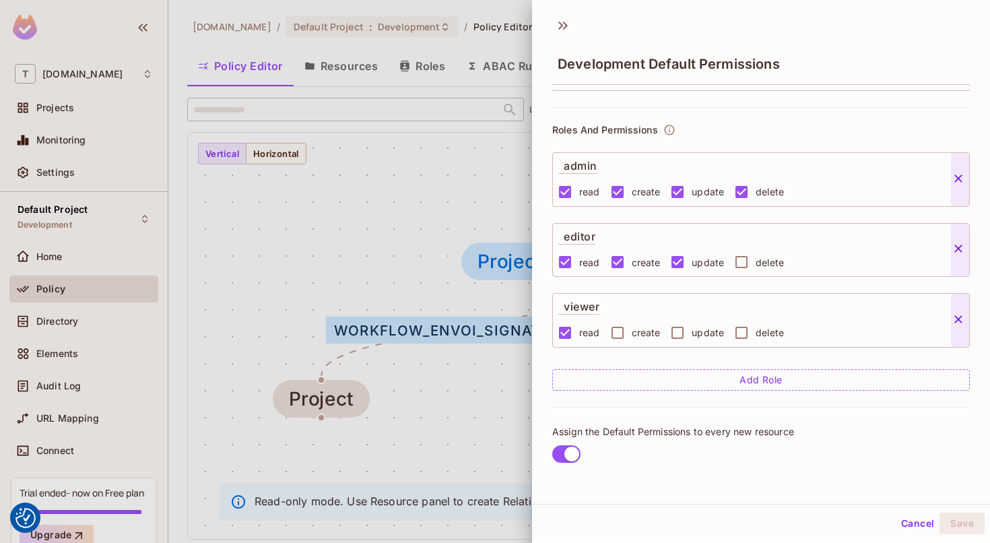
drag, startPoint x: 449, startPoint y: 330, endPoint x: 521, endPoint y: 214, distance: 136.1
click at [395, 318] on div at bounding box center [495, 271] width 990 height 543
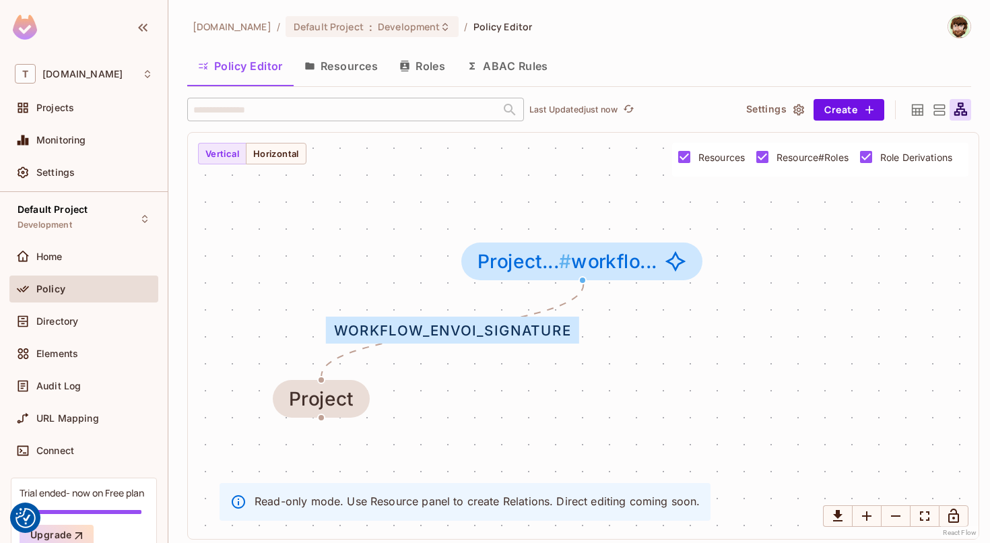
click at [502, 71] on button "ABAC Rules" at bounding box center [507, 66] width 103 height 34
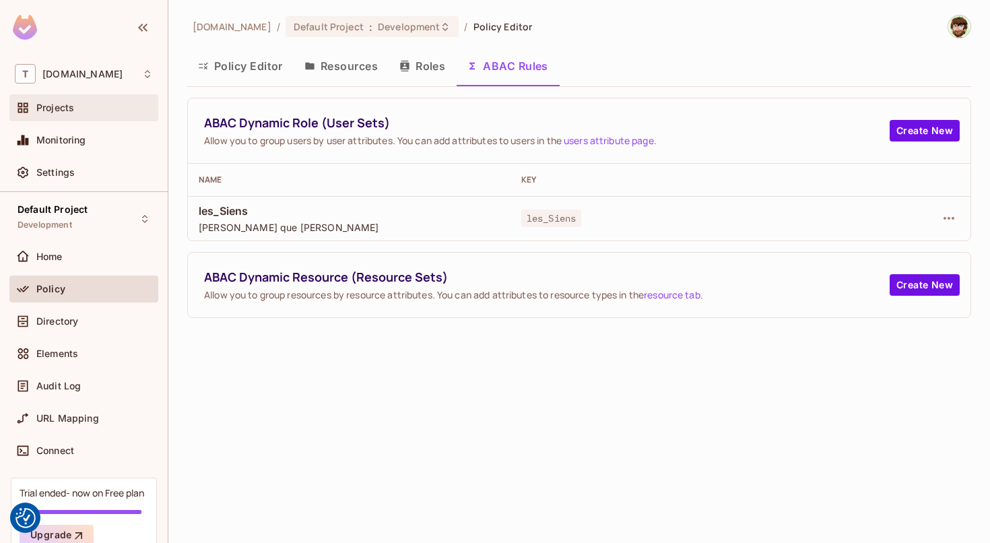
click at [77, 117] on div "Projects" at bounding box center [83, 107] width 149 height 27
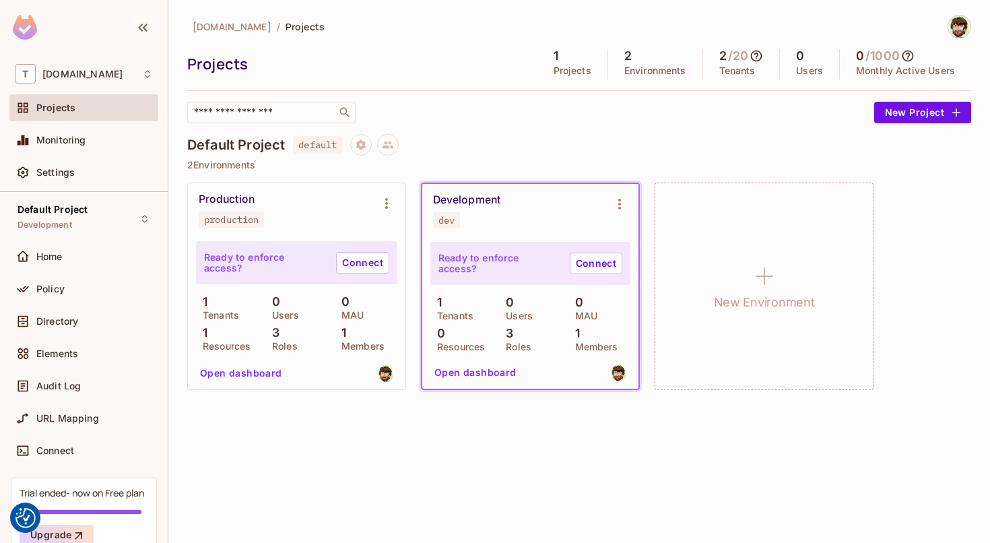
click at [234, 203] on div "Production" at bounding box center [227, 199] width 56 height 13
click at [235, 365] on button "Open dashboard" at bounding box center [241, 373] width 93 height 22
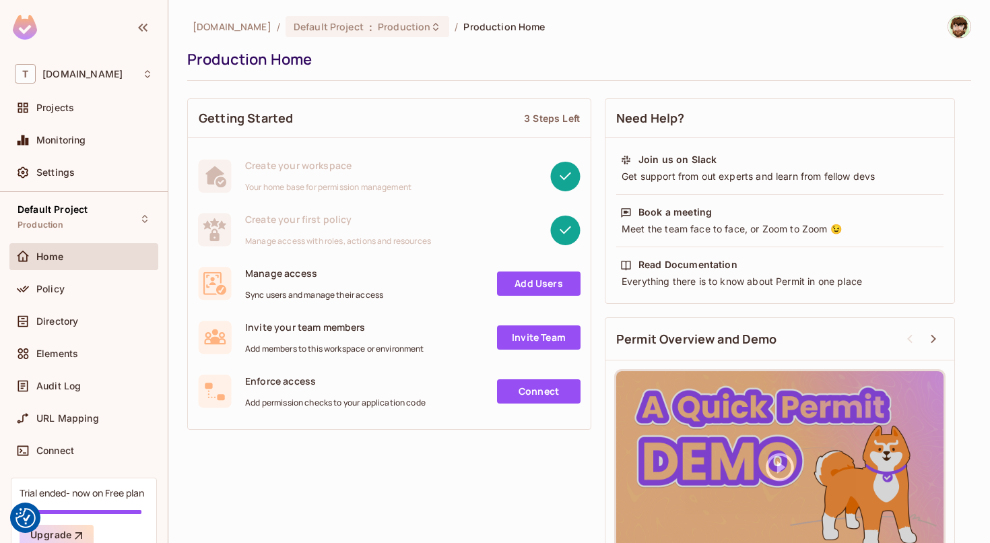
click at [93, 249] on div "Home" at bounding box center [84, 257] width 138 height 16
click at [73, 111] on span "Projects" at bounding box center [55, 107] width 38 height 11
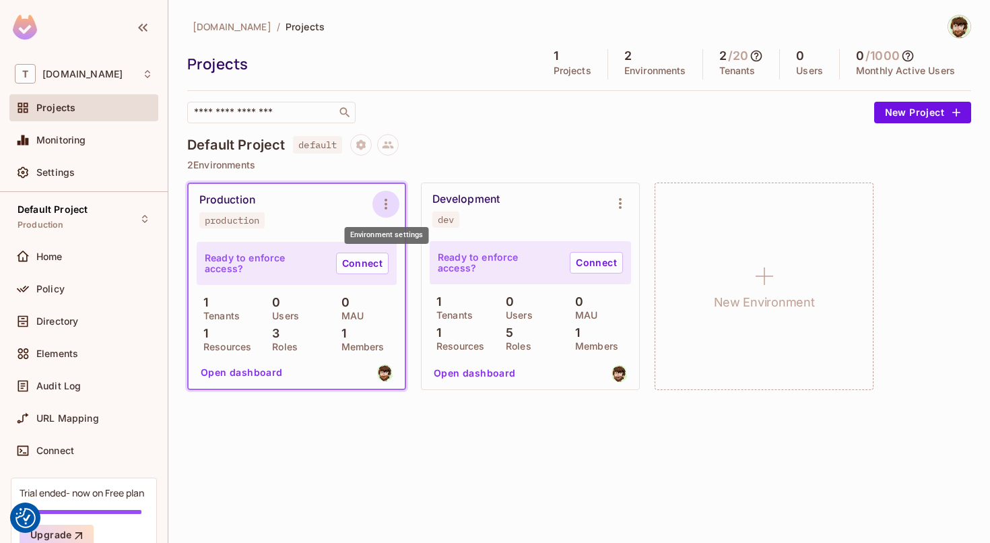
click at [384, 205] on icon "Environment settings" at bounding box center [386, 204] width 16 height 16
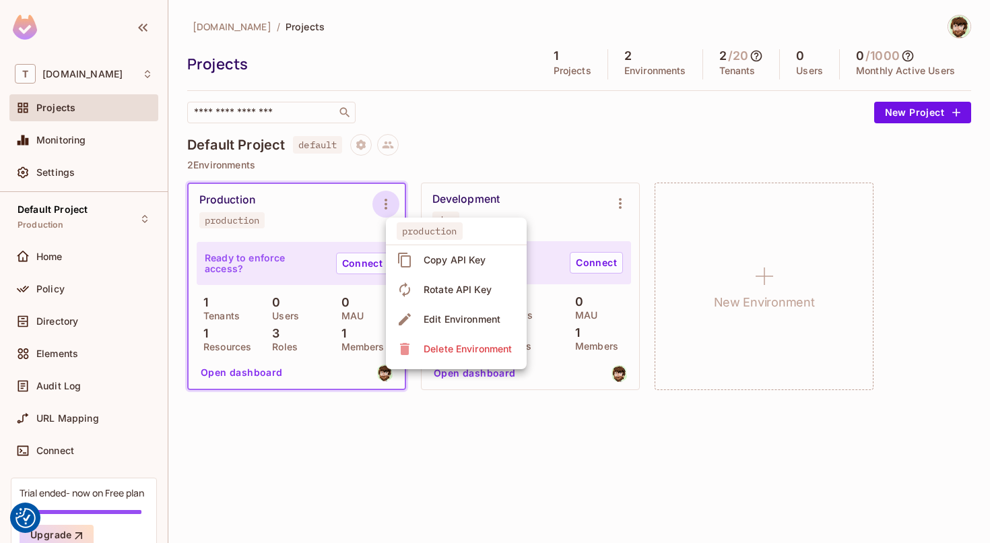
click at [77, 390] on div at bounding box center [495, 271] width 990 height 543
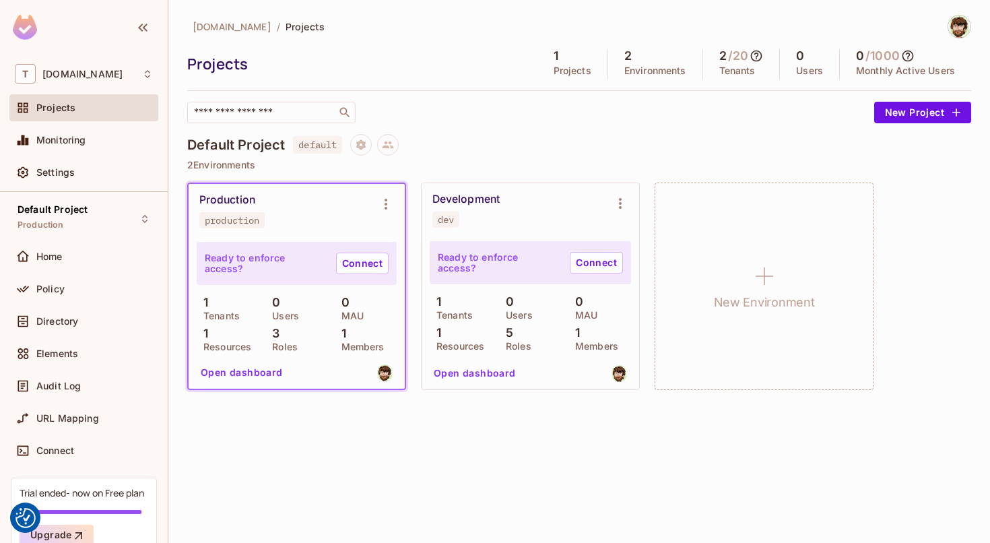
click at [77, 390] on div "production Copy API Key Rotate API Key Edit Environment Delete Environment" at bounding box center [495, 271] width 990 height 543
click at [77, 390] on span "Audit Log" at bounding box center [58, 386] width 44 height 11
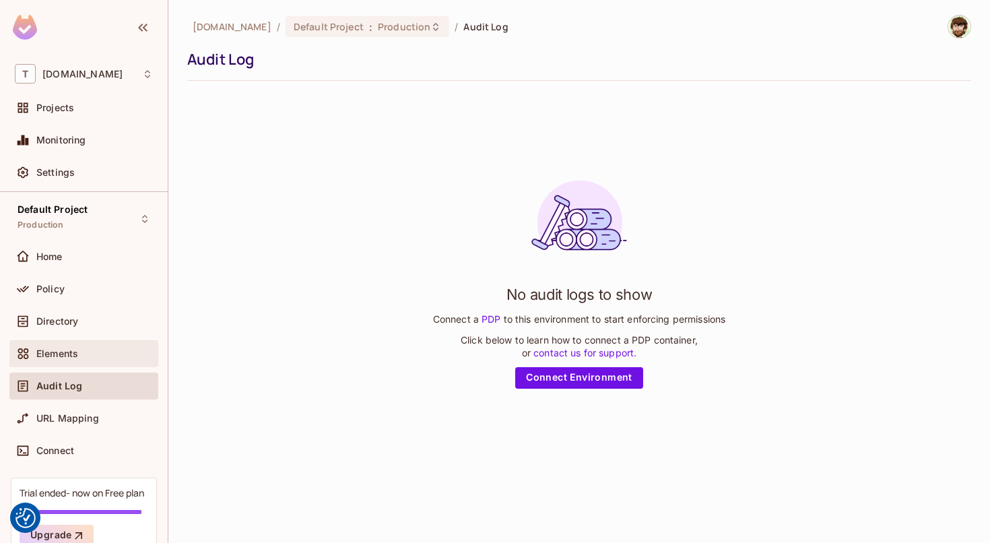
click at [42, 346] on div "Elements" at bounding box center [84, 353] width 138 height 16
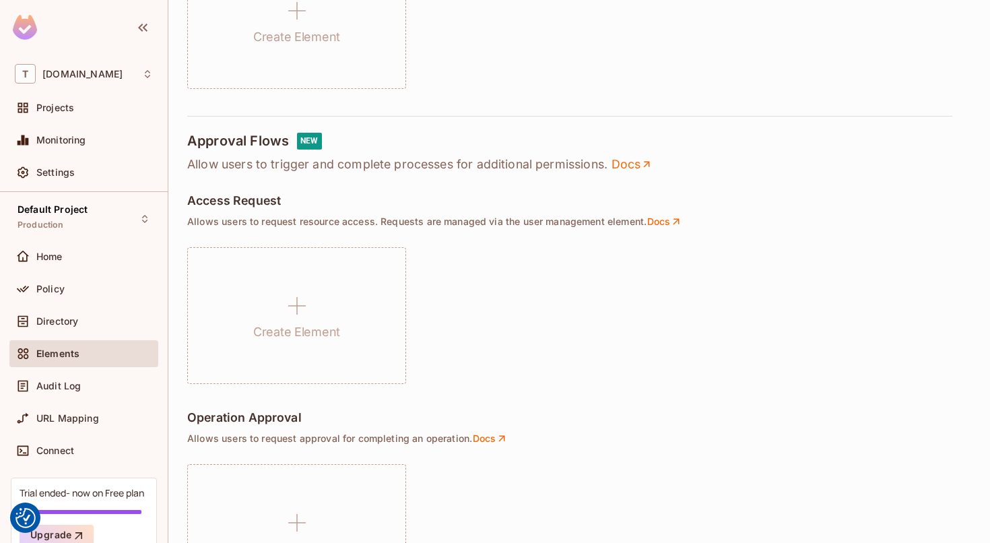
scroll to position [659, 0]
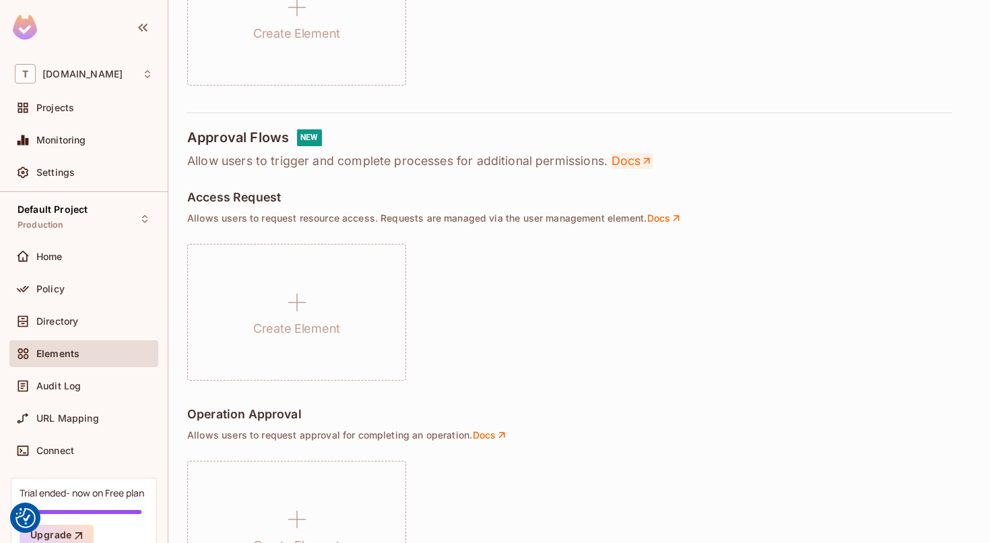
click at [624, 160] on link "Docs" at bounding box center [632, 161] width 42 height 16
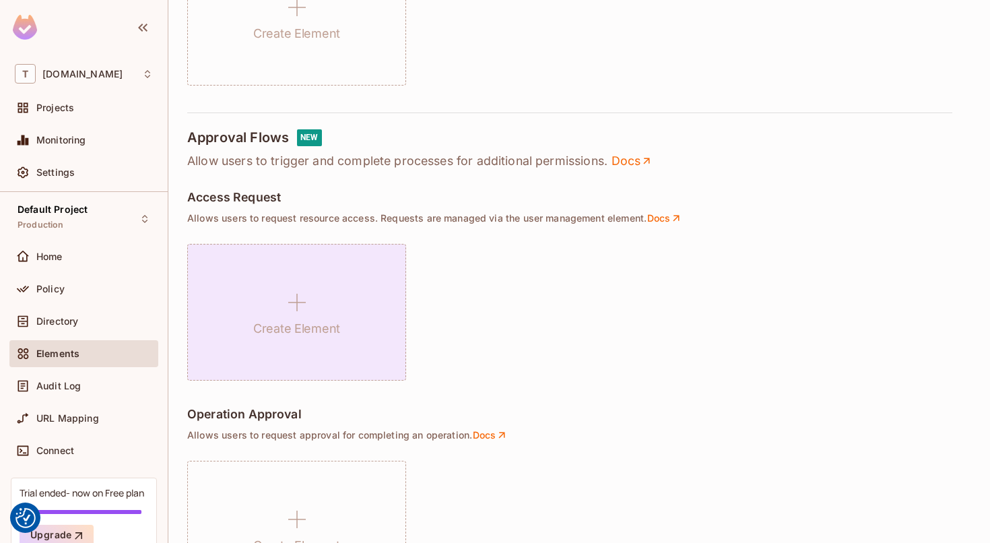
scroll to position [0, 0]
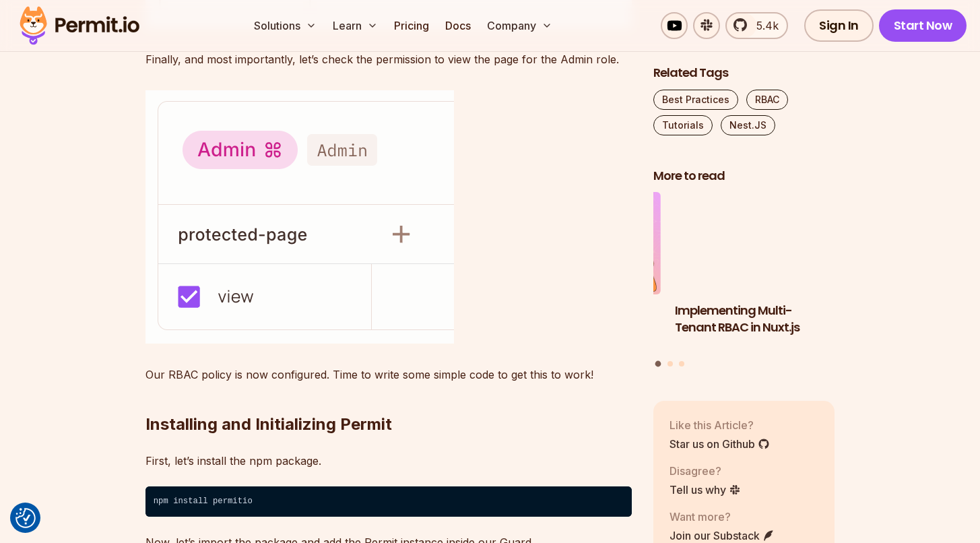
scroll to position [8080, 0]
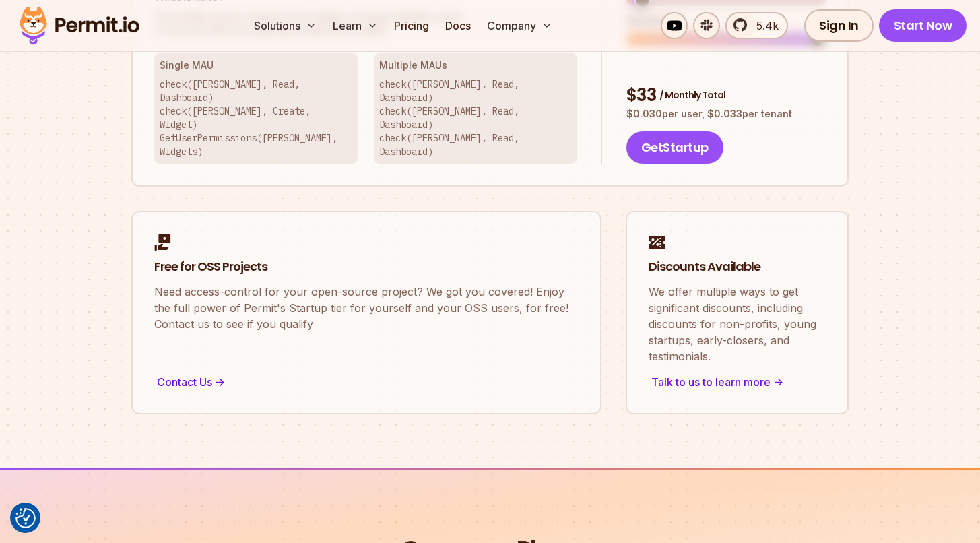
scroll to position [1028, 0]
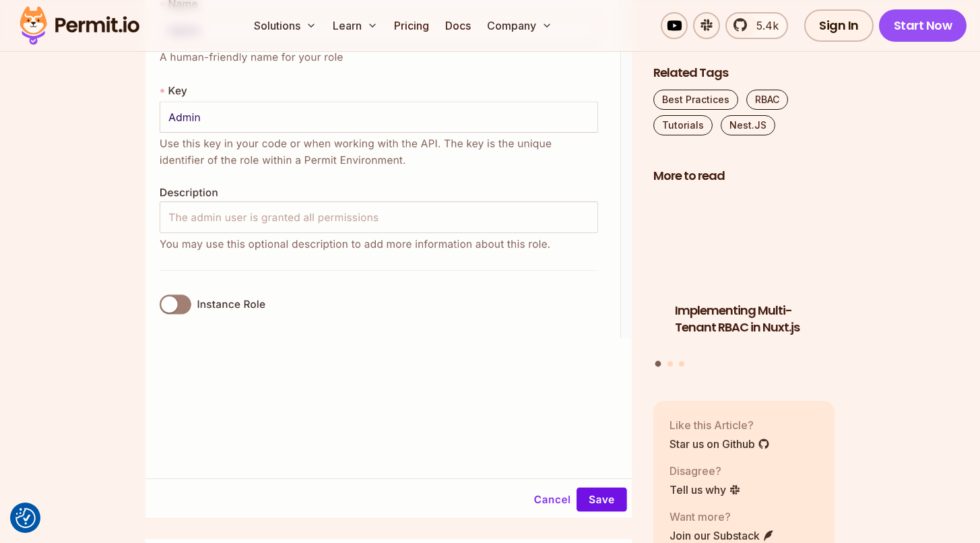
scroll to position [4989, 0]
